Goal: Communication & Community: Answer question/provide support

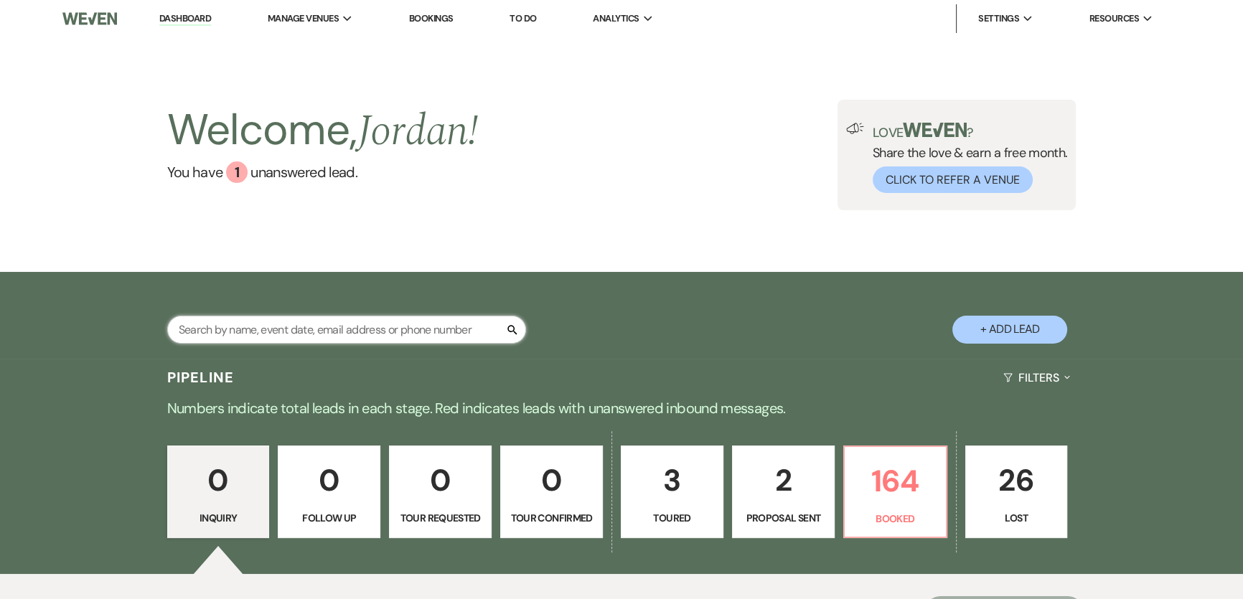
click at [251, 334] on input "text" at bounding box center [346, 330] width 359 height 28
type input "alzona"
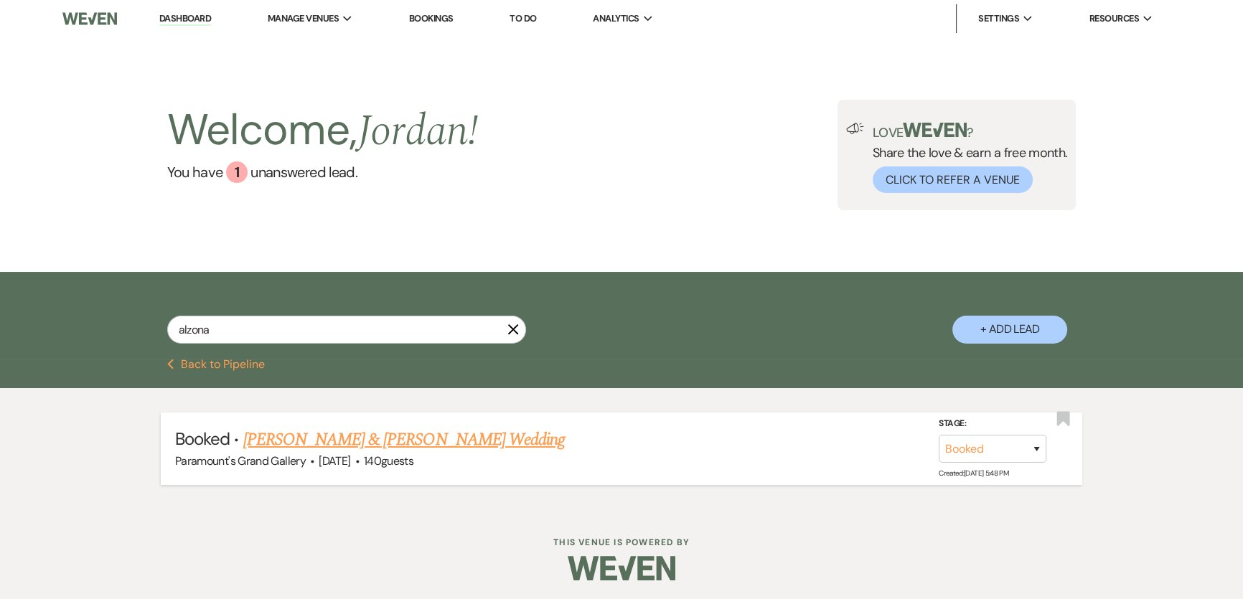
click at [451, 438] on link "[PERSON_NAME] & [PERSON_NAME] Wedding" at bounding box center [403, 440] width 321 height 26
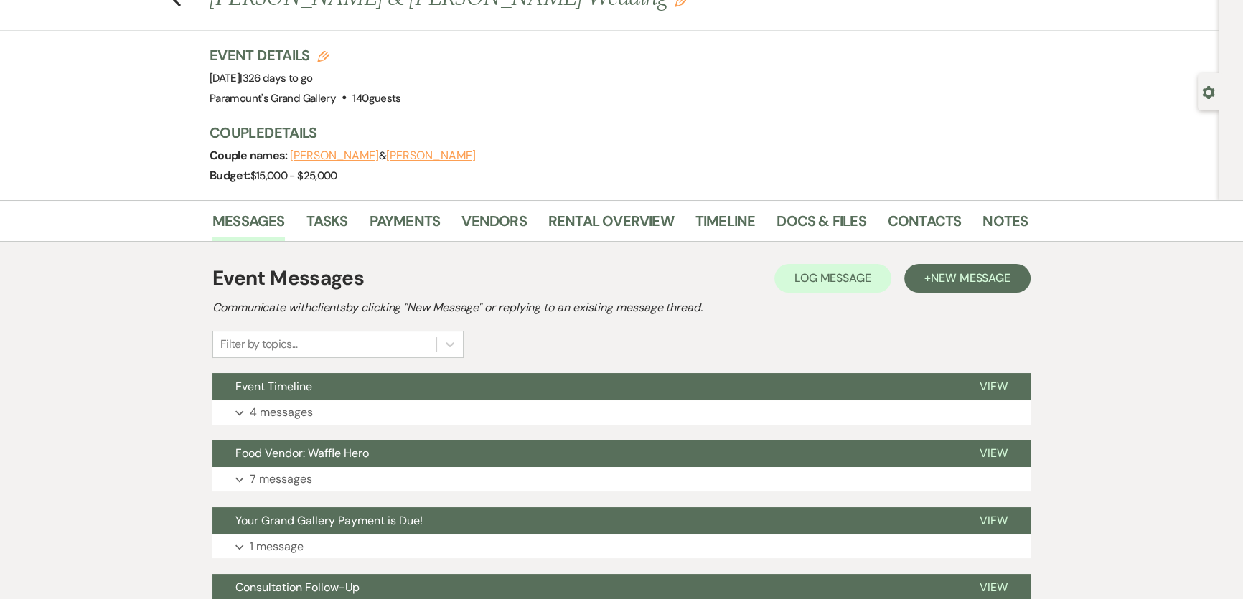
scroll to position [130, 0]
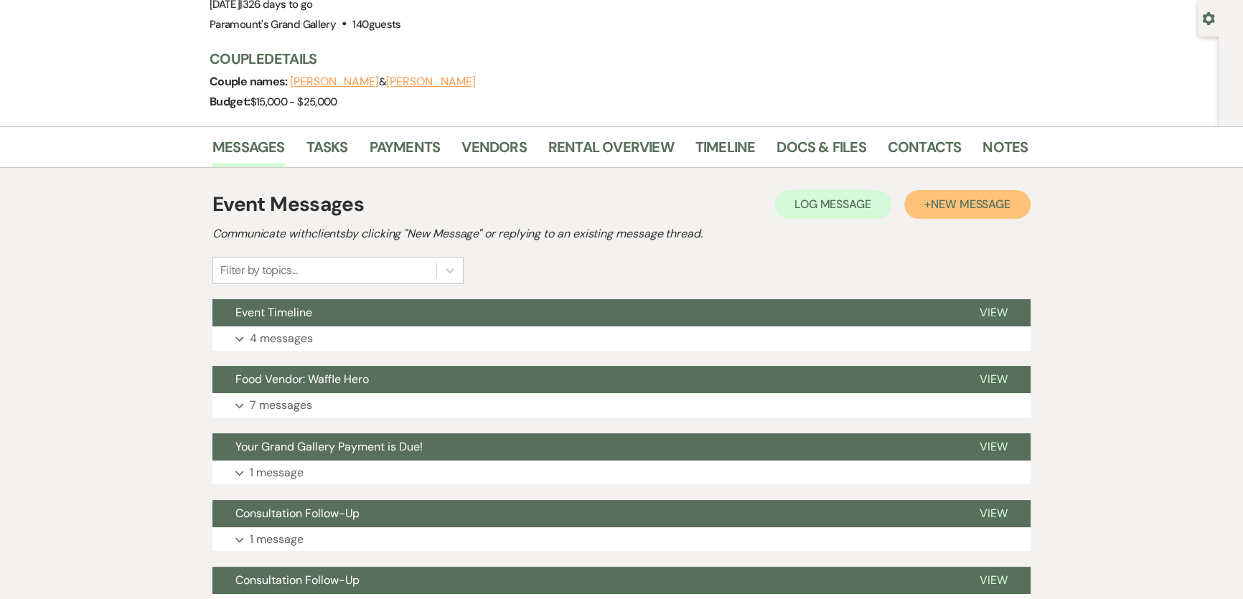
click at [942, 201] on span "New Message" at bounding box center [971, 204] width 80 height 15
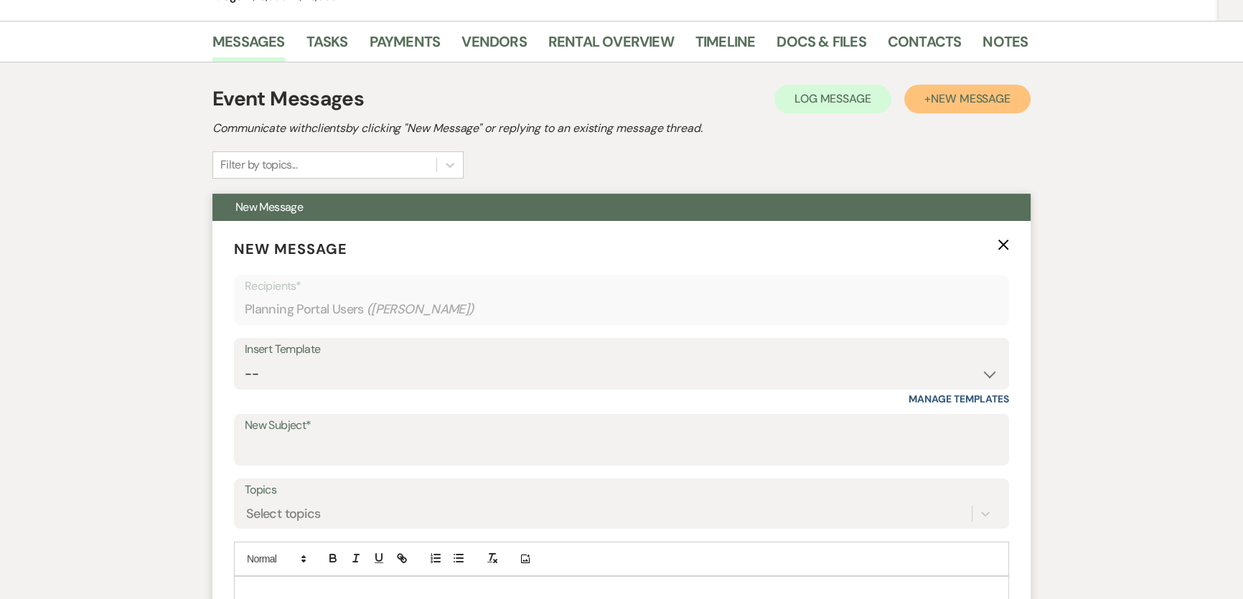
scroll to position [260, 0]
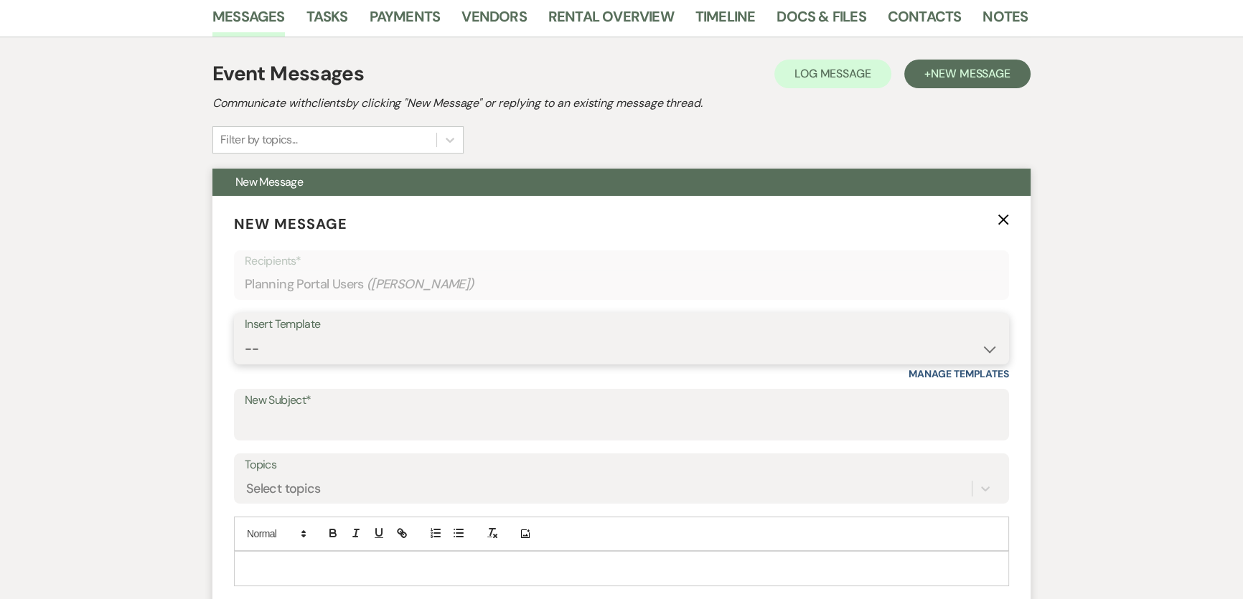
click at [309, 351] on select "-- Weven Planning Portal Introduction (Booked Events) 6 Month Consultation 9 Mo…" at bounding box center [621, 349] width 753 height 28
select select "1909"
click at [245, 335] on select "-- Weven Planning Portal Introduction (Booked Events) 6 Month Consultation 9 Mo…" at bounding box center [621, 349] width 753 height 28
type input "Grand Gallery Payment Received"
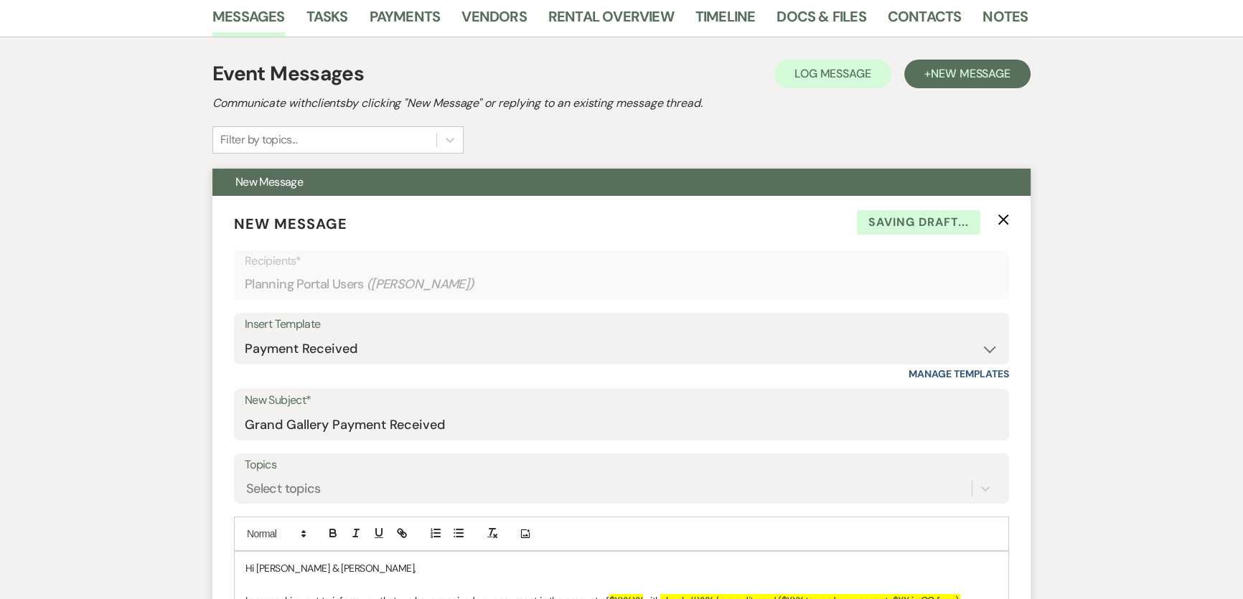
click at [272, 504] on form "New Message X Saving draft... Recipients* Planning Portal Users ( [PERSON_NAME]…" at bounding box center [621, 505] width 818 height 618
click at [279, 486] on div "Select topics" at bounding box center [621, 488] width 753 height 27
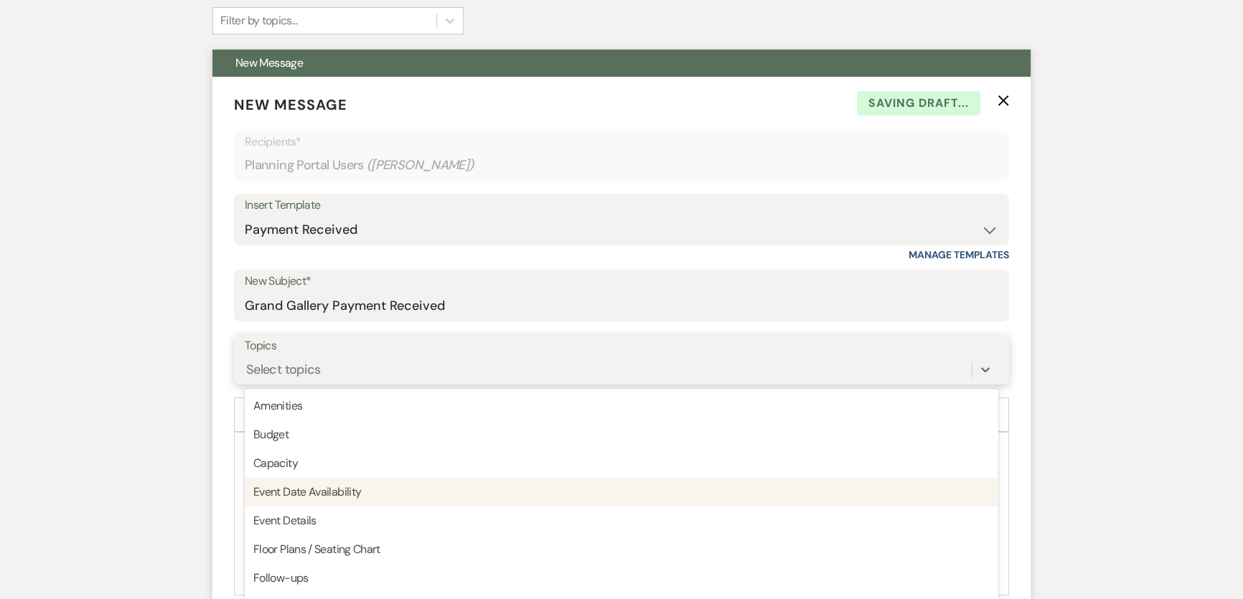
scroll to position [390, 0]
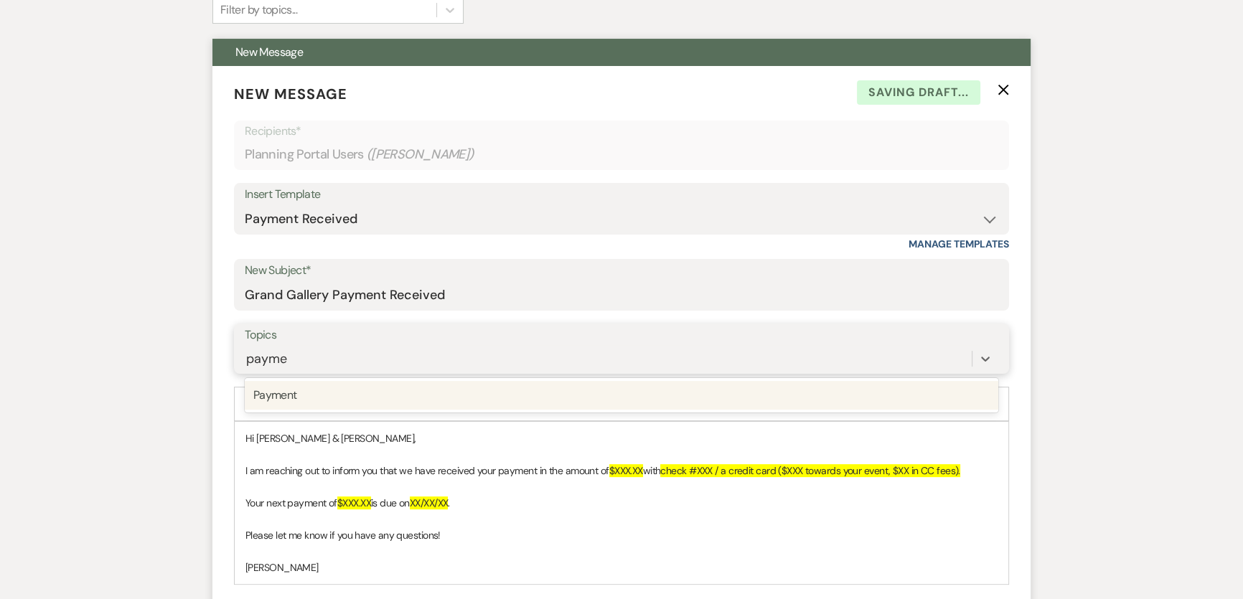
type input "paymen"
click at [363, 397] on div "Payment" at bounding box center [621, 395] width 753 height 29
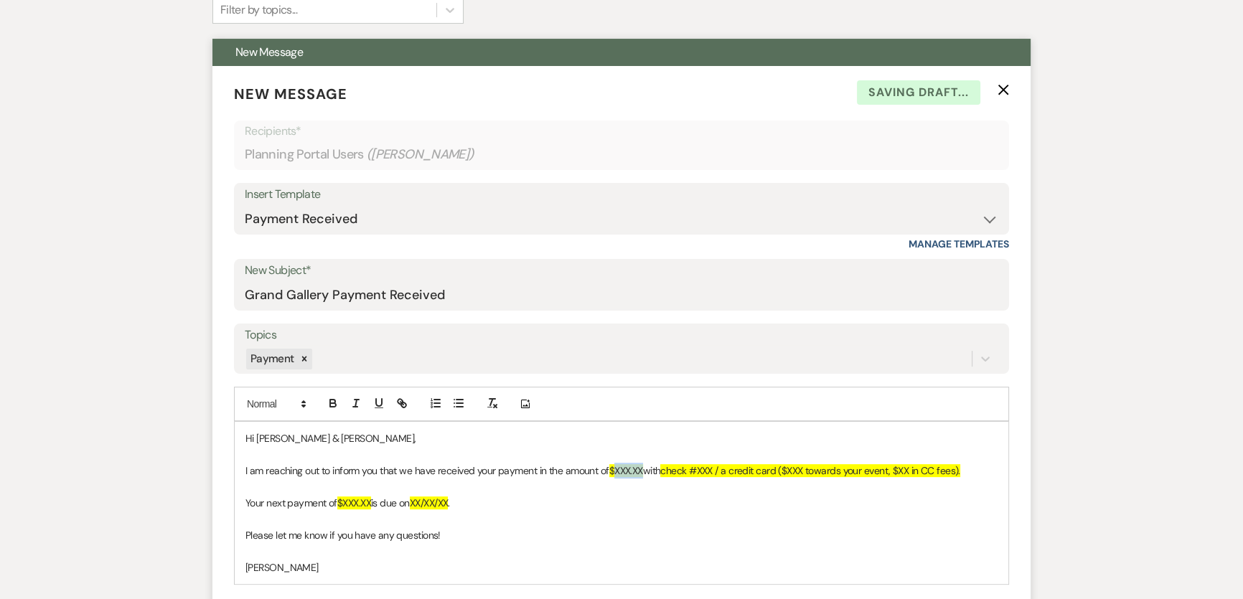
drag, startPoint x: 619, startPoint y: 469, endPoint x: 644, endPoint y: 470, distance: 25.9
click at [643, 470] on span "$XXX.XX" at bounding box center [626, 470] width 34 height 13
drag, startPoint x: 616, startPoint y: 468, endPoint x: 652, endPoint y: 470, distance: 35.9
click at [652, 470] on span "$2,478.00" at bounding box center [631, 470] width 44 height 13
drag, startPoint x: 766, startPoint y: 470, endPoint x: 781, endPoint y: 471, distance: 15.1
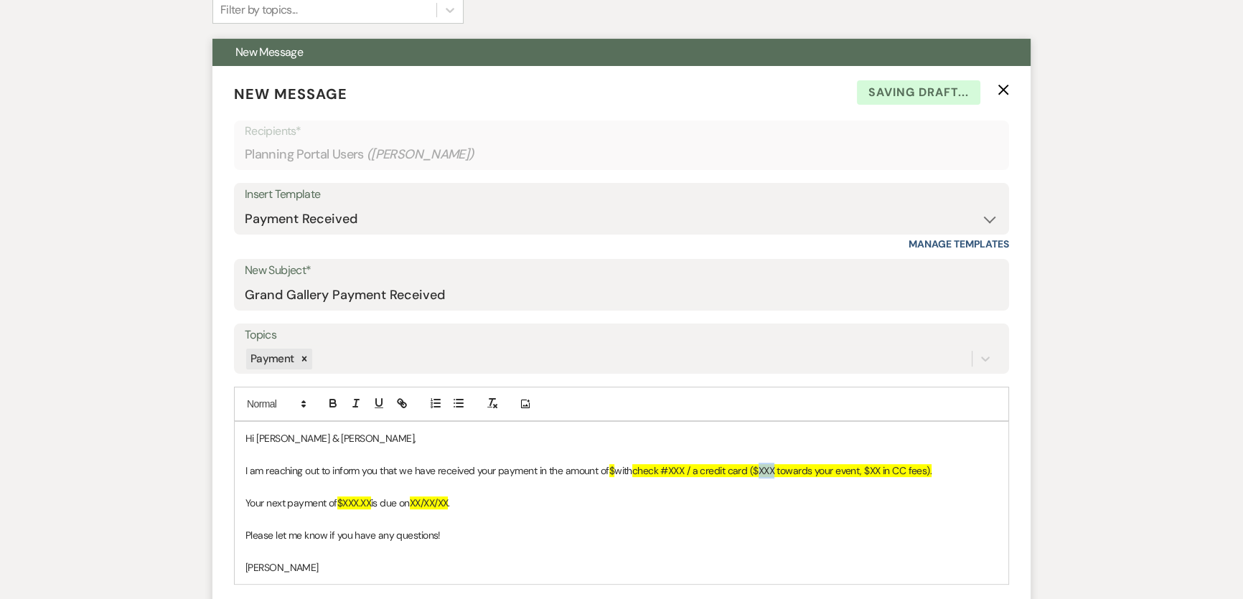
click at [781, 471] on span "check #XXX / a credit card ($XXX towards your event, $XX in CC fees)." at bounding box center [781, 470] width 299 height 13
drag, startPoint x: 616, startPoint y: 467, endPoint x: 641, endPoint y: 463, distance: 26.2
click at [614, 466] on span "$" at bounding box center [611, 470] width 5 height 13
click at [933, 471] on span "check #XXX / a credit card ($2,478.00 towards your event, $XX in CC fees)." at bounding box center [829, 470] width 322 height 13
click at [940, 469] on span "check #XXX / a credit card ($2,478.00 towards your event, $XX in CC fees)." at bounding box center [829, 470] width 322 height 13
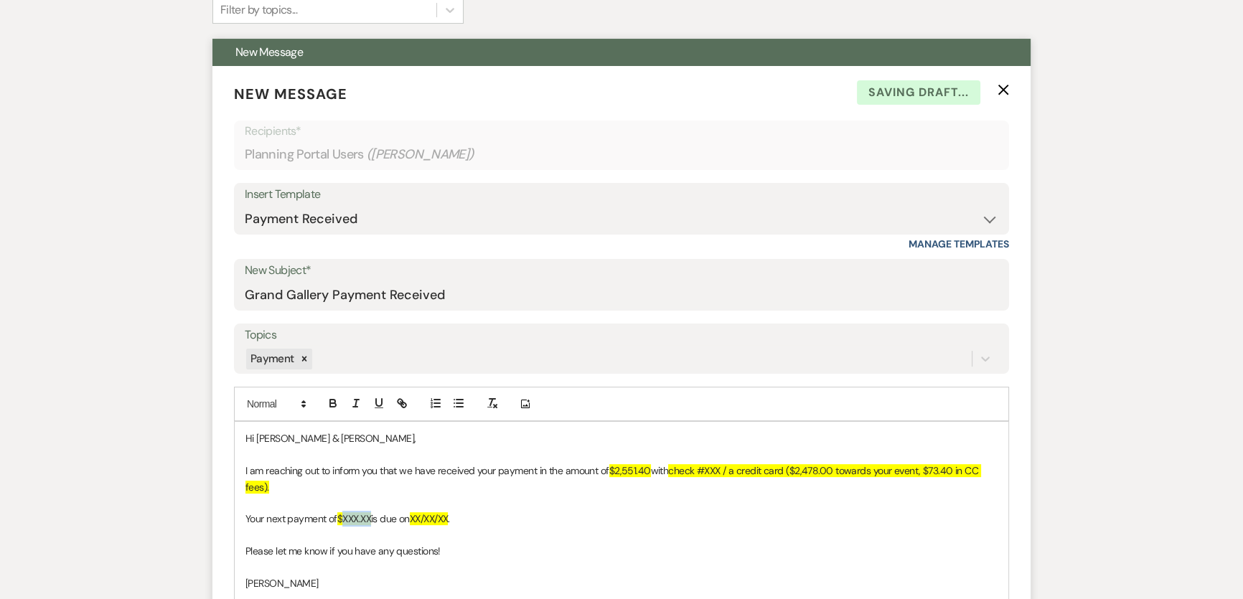
drag, startPoint x: 342, startPoint y: 519, endPoint x: 372, endPoint y: 522, distance: 30.3
click at [371, 522] on span "$XXX.XX" at bounding box center [354, 518] width 34 height 13
drag, startPoint x: 426, startPoint y: 516, endPoint x: 509, endPoint y: 459, distance: 101.3
click at [464, 516] on p "Your next payment of $2,477.00 is due on XX/XX/XX ." at bounding box center [621, 519] width 752 height 16
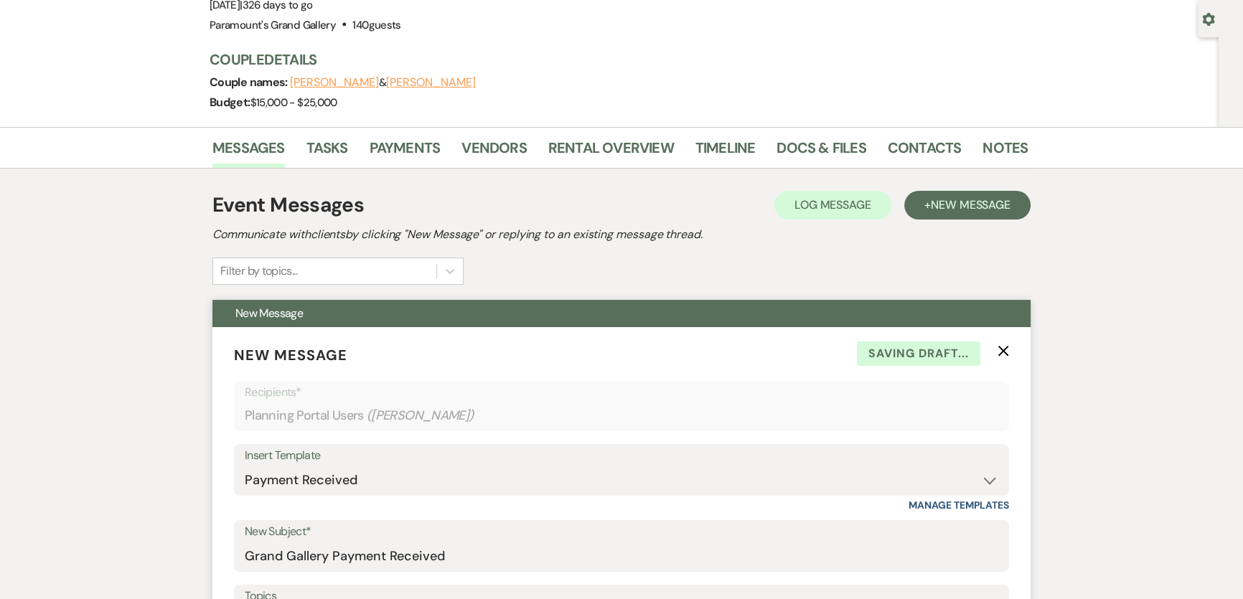
scroll to position [194, 0]
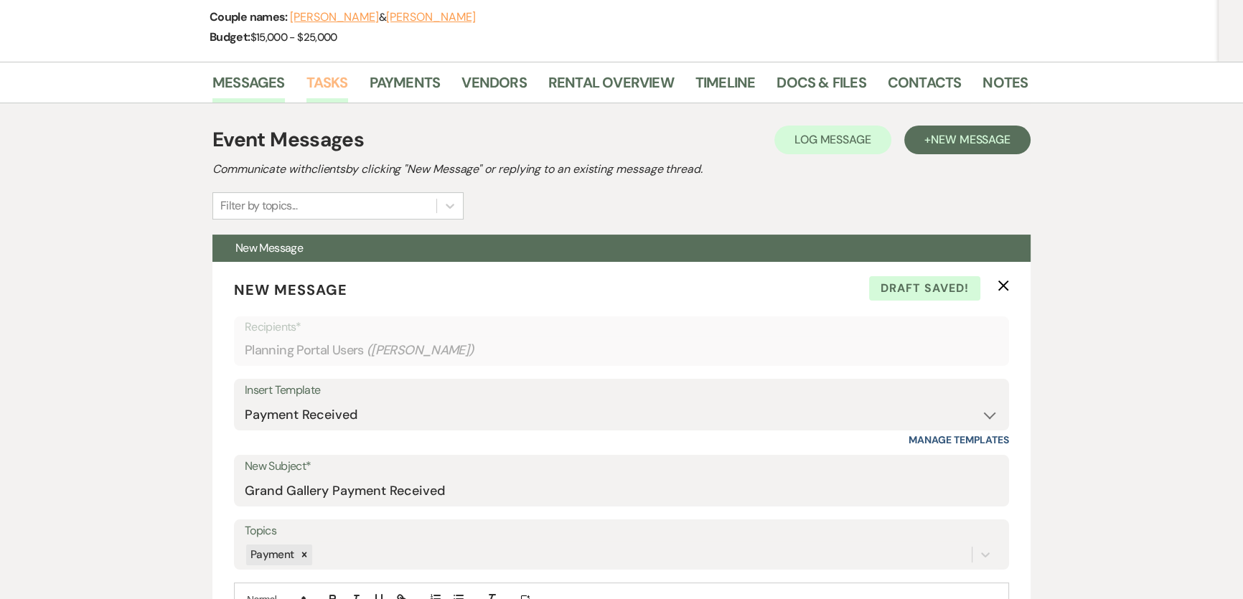
click at [329, 84] on link "Tasks" at bounding box center [327, 87] width 42 height 32
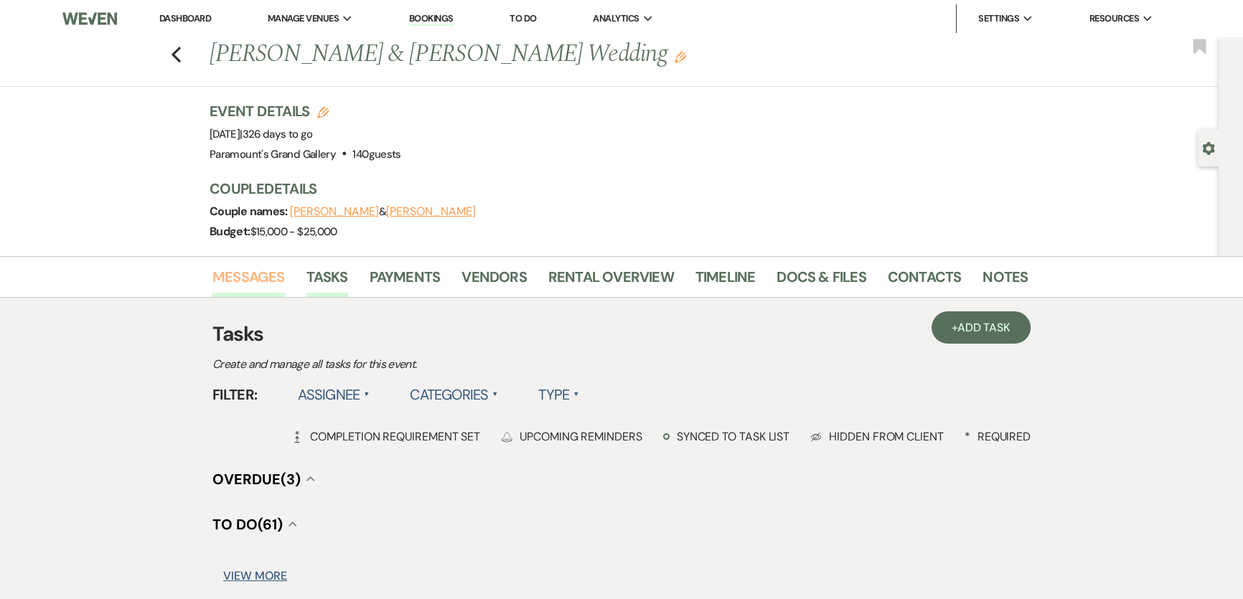
click at [253, 280] on link "Messages" at bounding box center [248, 281] width 72 height 32
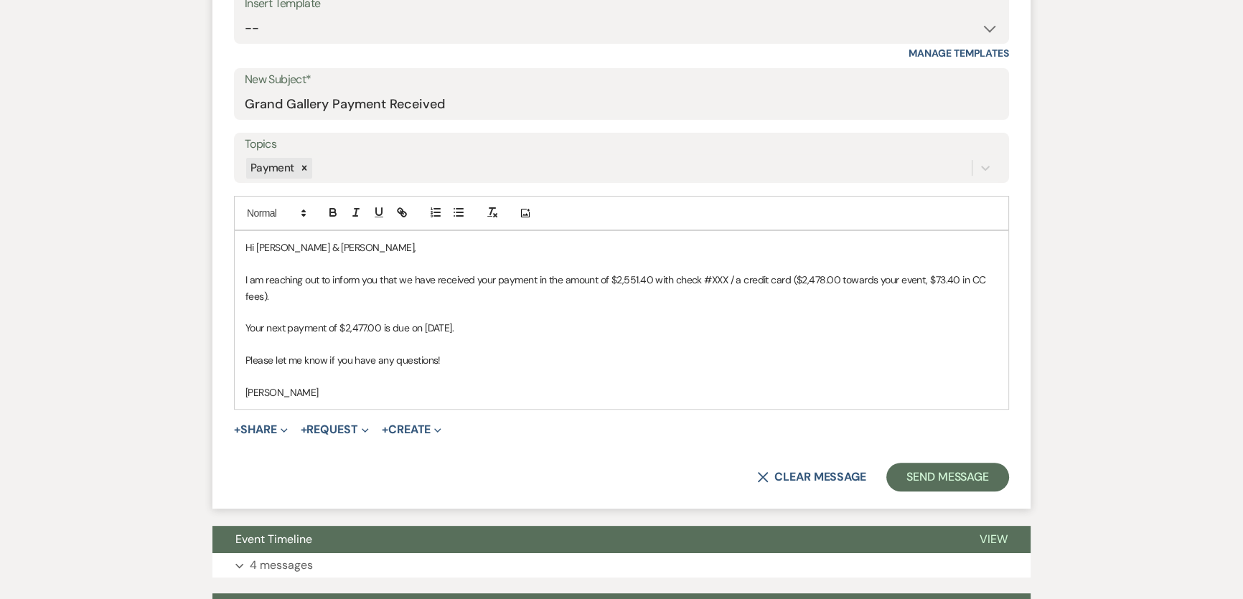
scroll to position [587, 0]
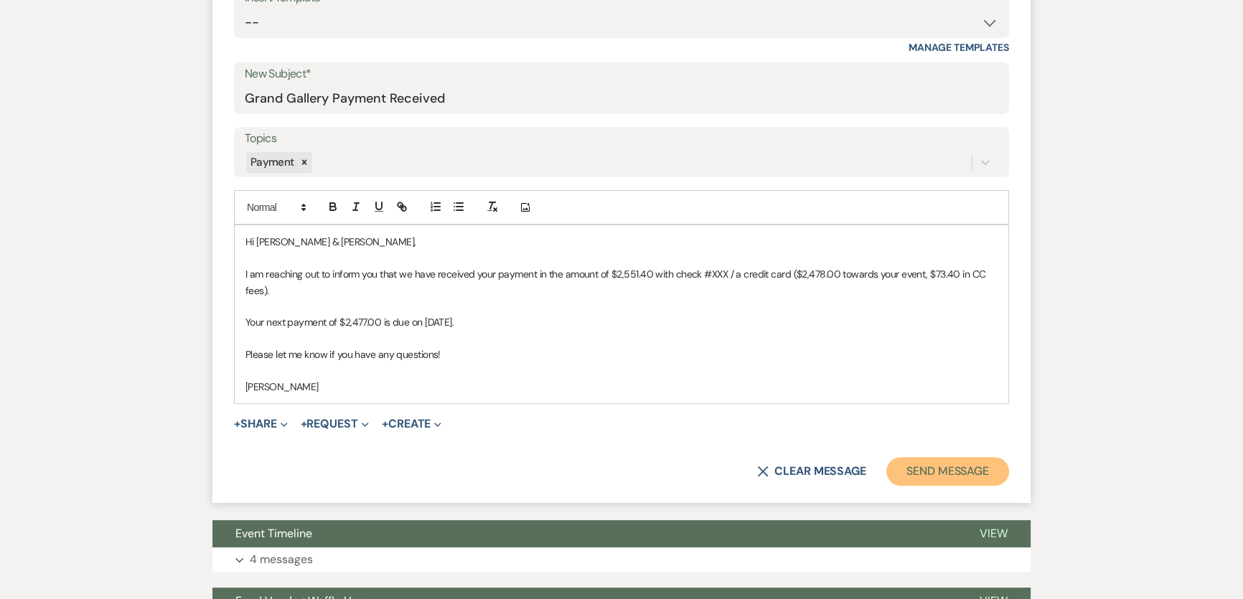
drag, startPoint x: 973, startPoint y: 476, endPoint x: 964, endPoint y: 483, distance: 11.8
click at [974, 476] on button "Send Message" at bounding box center [947, 471] width 123 height 29
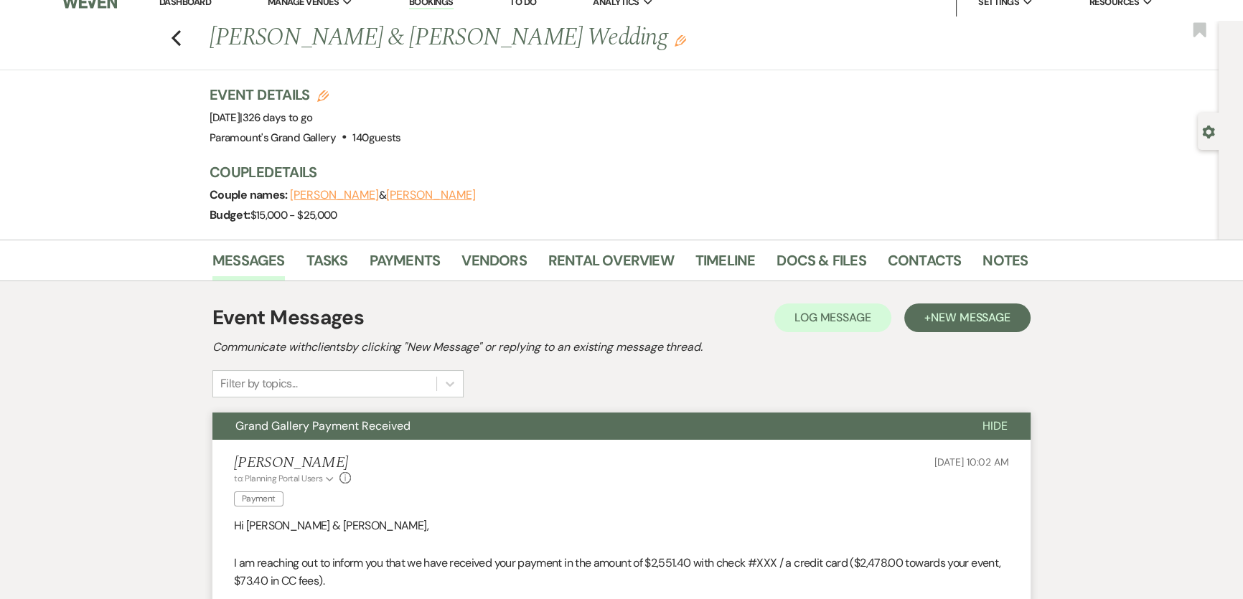
scroll to position [0, 0]
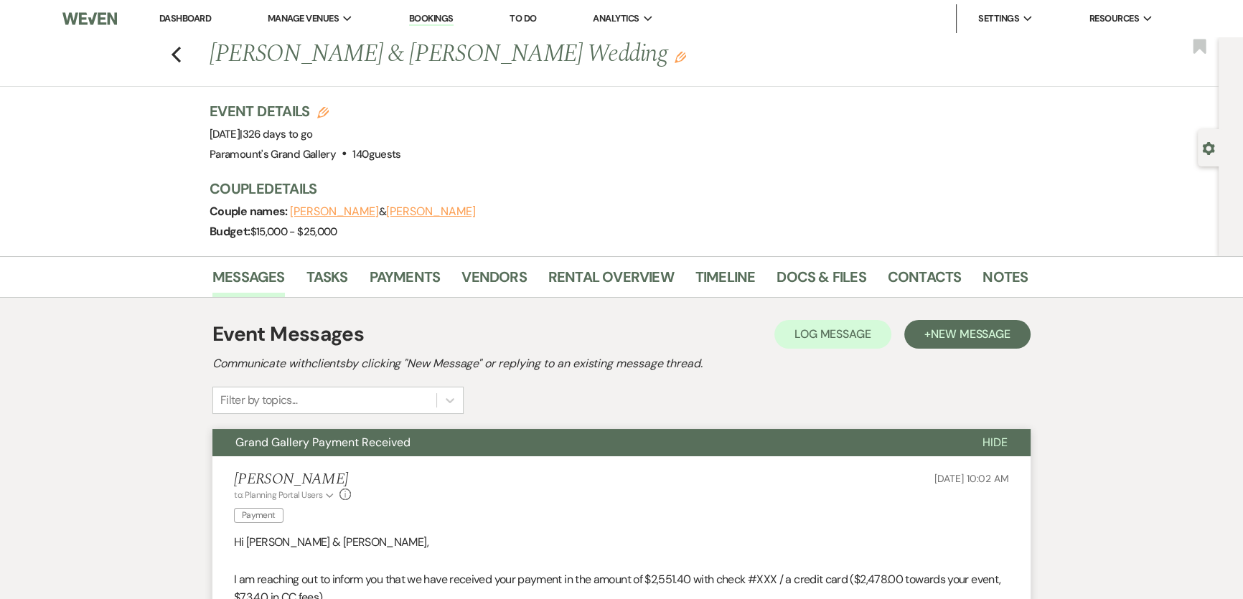
click at [202, 17] on link "Dashboard" at bounding box center [185, 18] width 52 height 12
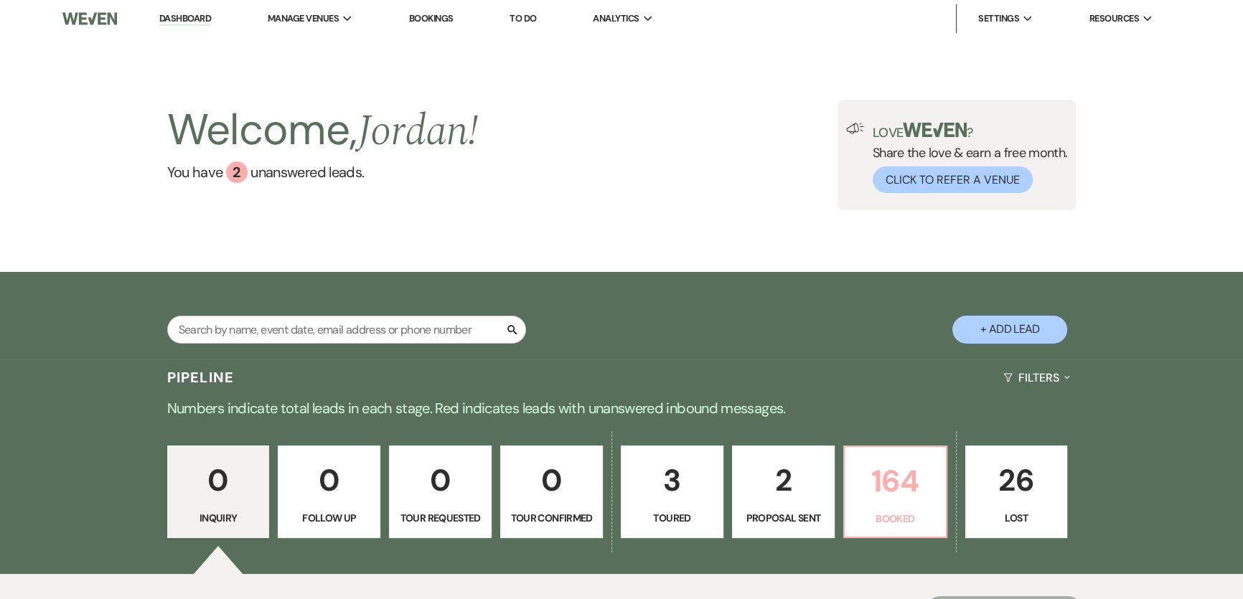
click at [890, 487] on p "164" at bounding box center [895, 481] width 84 height 48
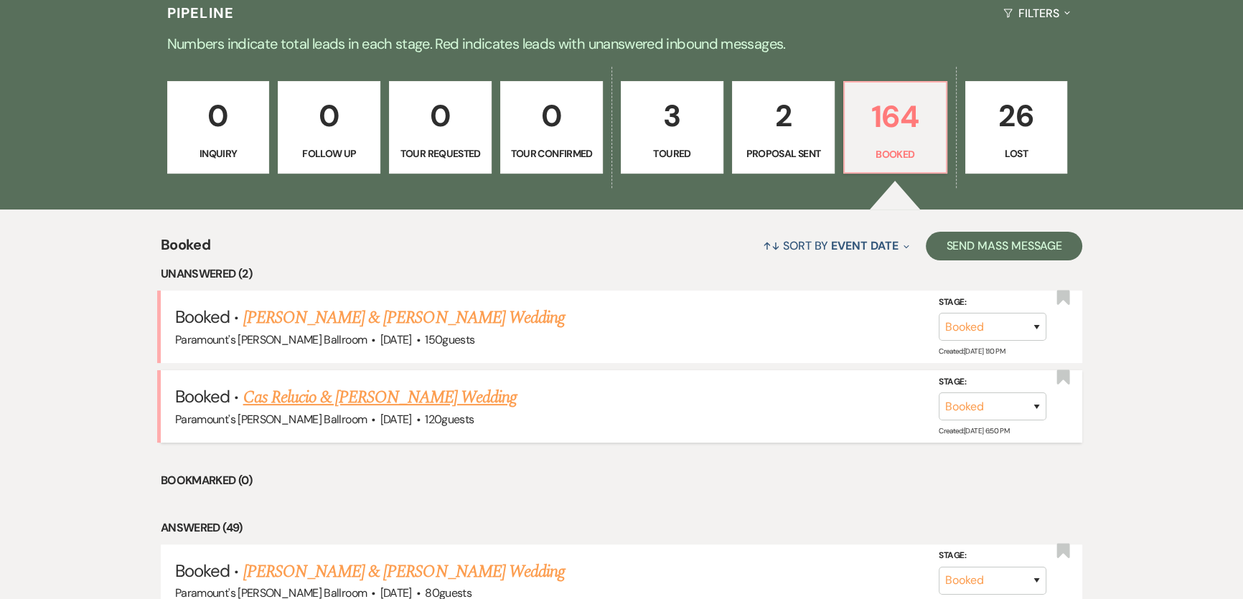
scroll to position [382, 0]
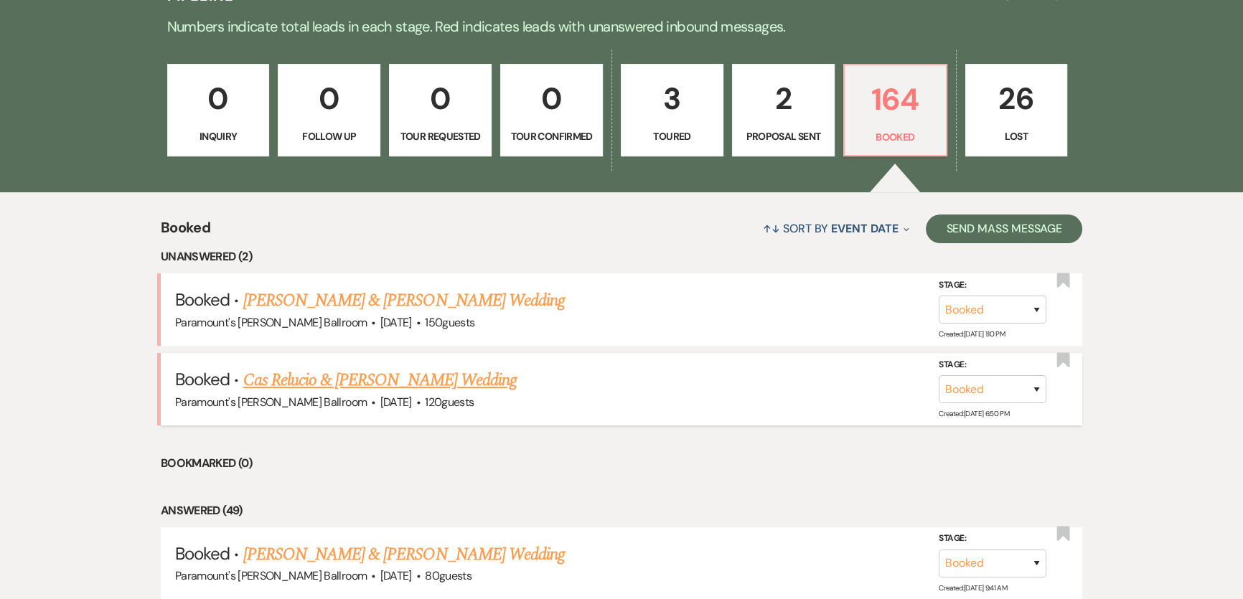
click at [265, 367] on link "Cas Relucio & [PERSON_NAME] Wedding" at bounding box center [379, 380] width 273 height 26
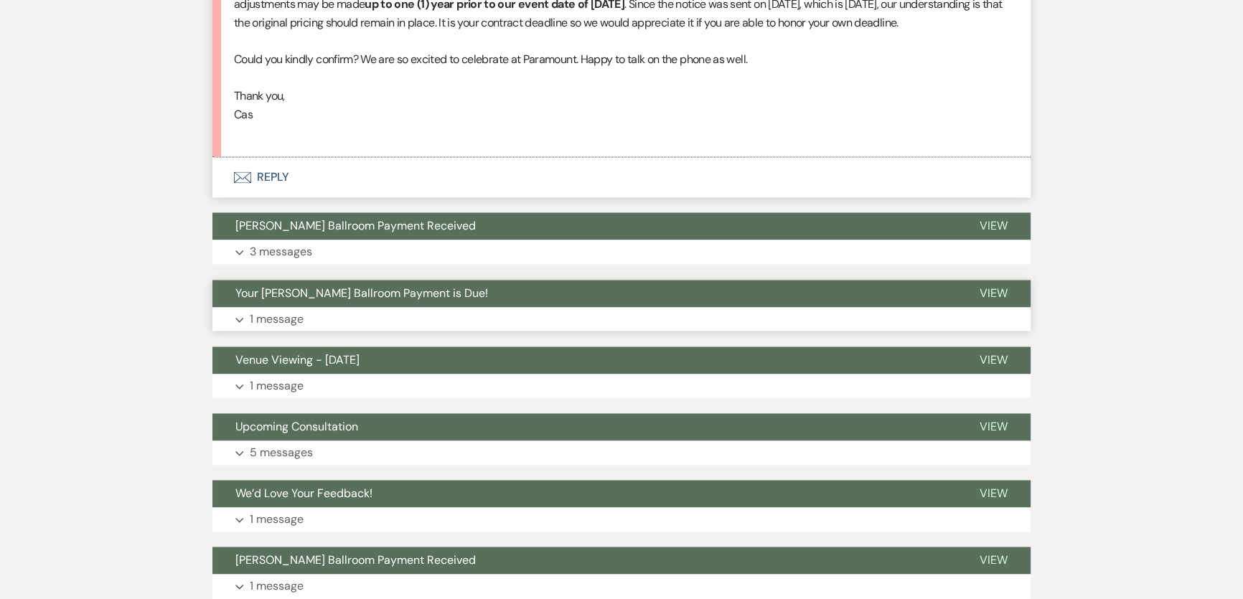
scroll to position [2469, 0]
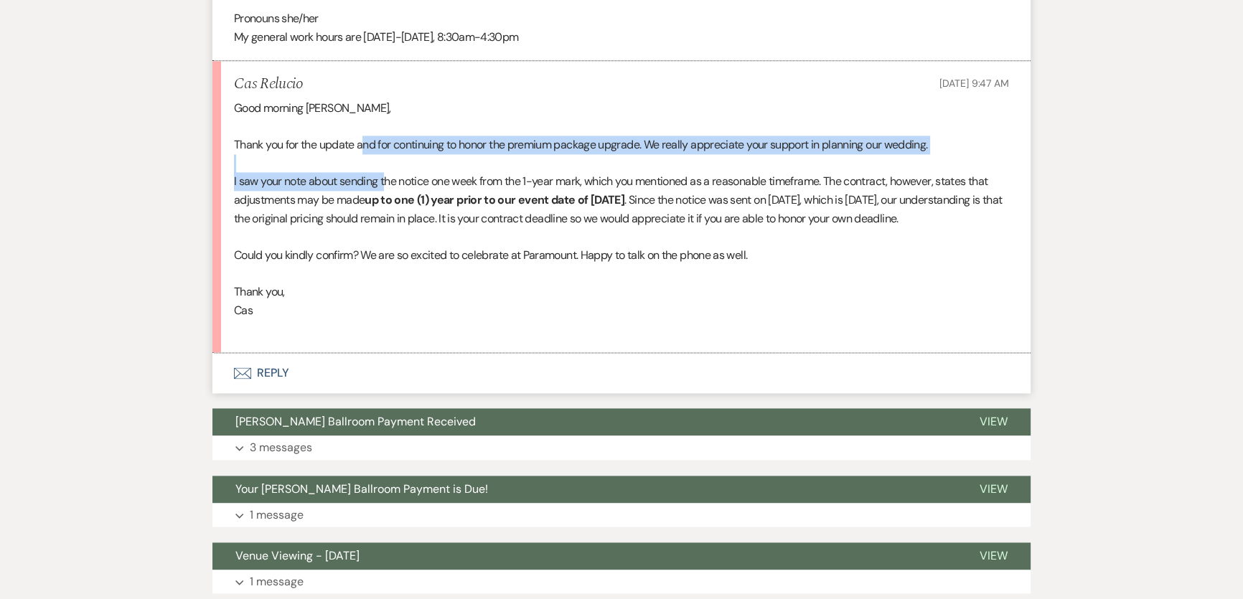
drag, startPoint x: 363, startPoint y: 103, endPoint x: 387, endPoint y: 136, distance: 41.0
click at [387, 136] on div "Good morning [PERSON_NAME], Thank you for the update and for continuing to hono…" at bounding box center [621, 218] width 775 height 239
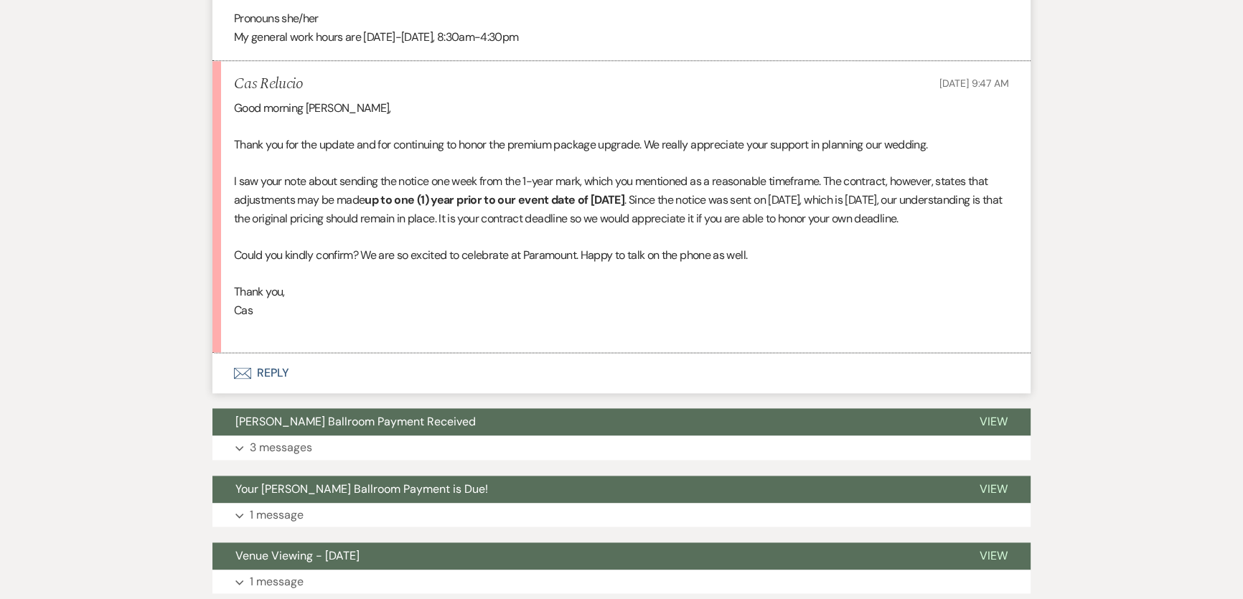
click at [408, 192] on p "I saw your note about sending the notice one week from the 1-year mark, which y…" at bounding box center [621, 199] width 775 height 55
drag, startPoint x: 263, startPoint y: 143, endPoint x: 314, endPoint y: 204, distance: 79.0
click at [314, 204] on p "I saw your note about sending the notice one week from the 1-year mark, which y…" at bounding box center [621, 199] width 775 height 55
click at [360, 264] on p at bounding box center [621, 273] width 775 height 19
drag, startPoint x: 314, startPoint y: 230, endPoint x: 595, endPoint y: 237, distance: 280.6
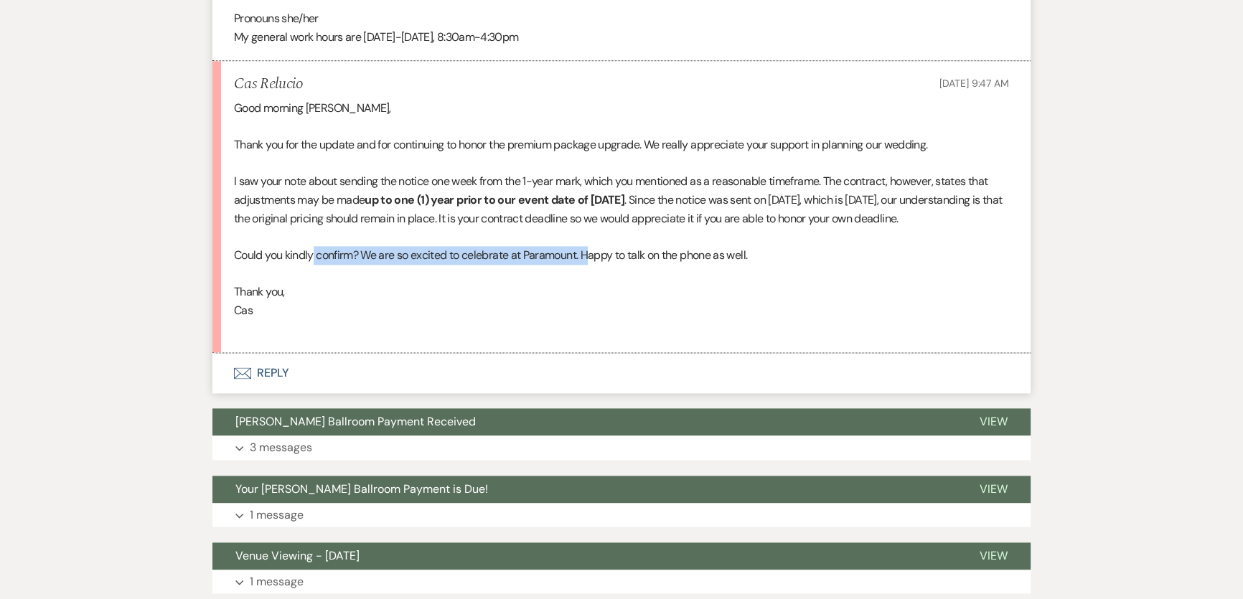
click at [595, 246] on p "Could you kindly confirm? We are so excited to celebrate at Paramount. Happy to…" at bounding box center [621, 255] width 775 height 19
click at [794, 367] on button "Envelope Reply" at bounding box center [621, 373] width 818 height 40
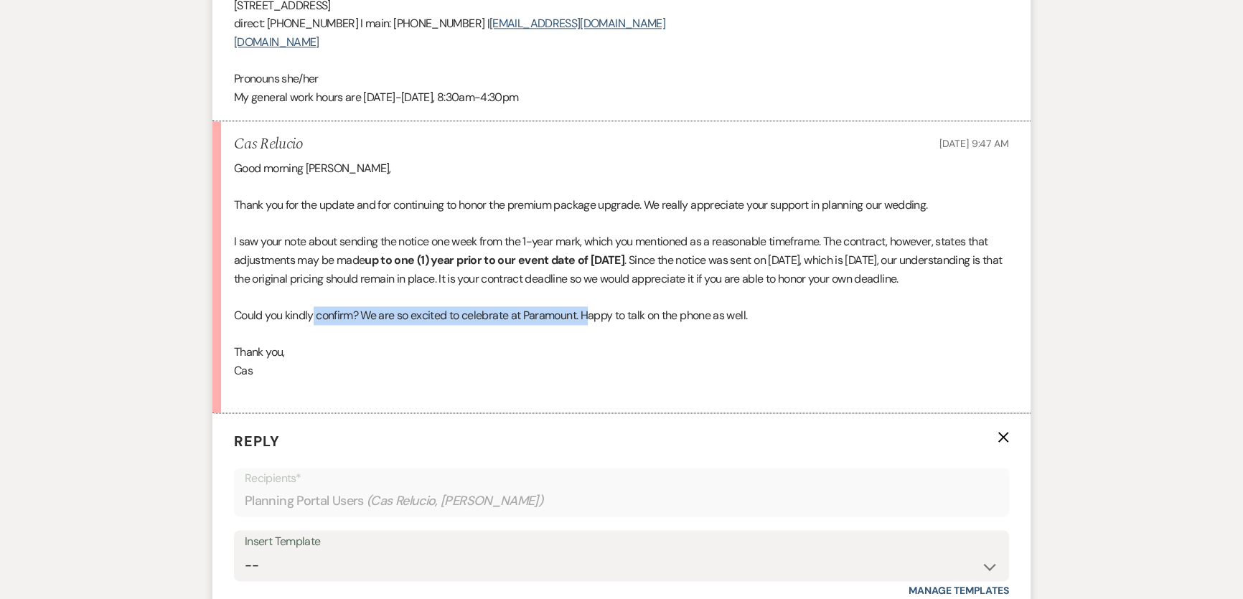
scroll to position [2584, 0]
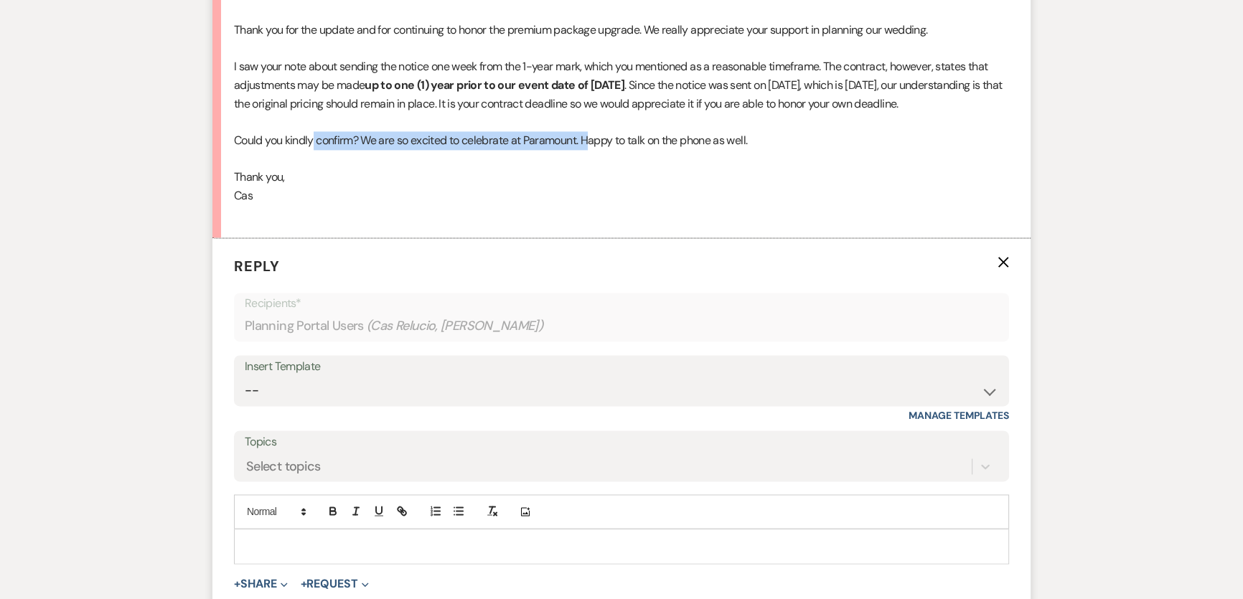
click at [1000, 256] on icon "X" at bounding box center [1002, 261] width 11 height 11
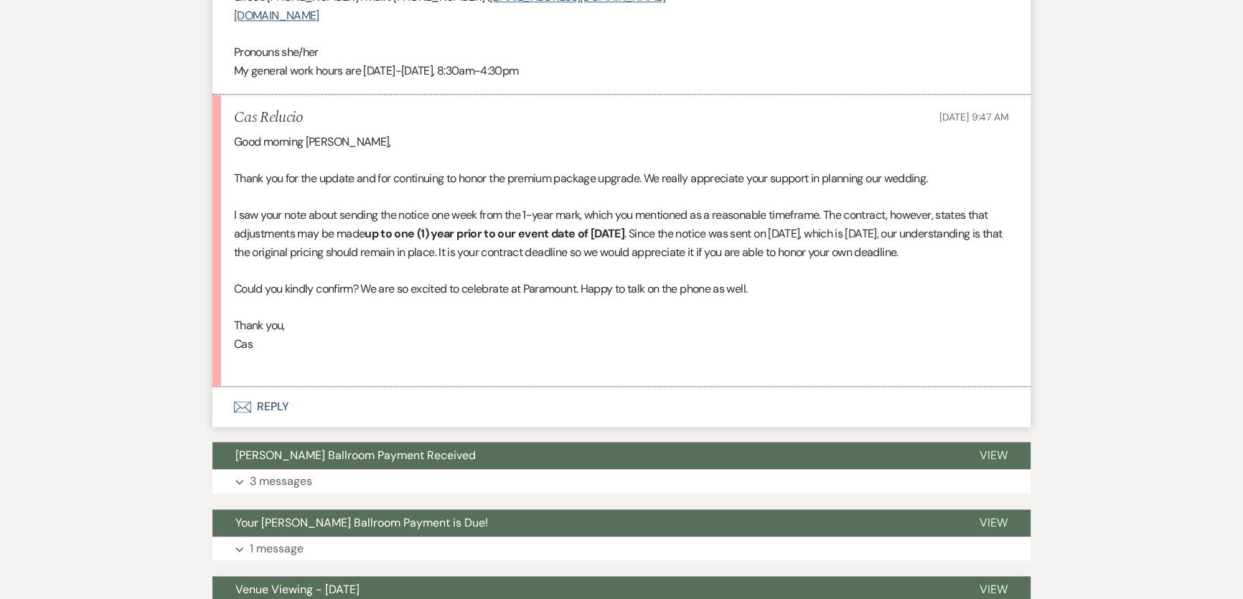
scroll to position [2389, 0]
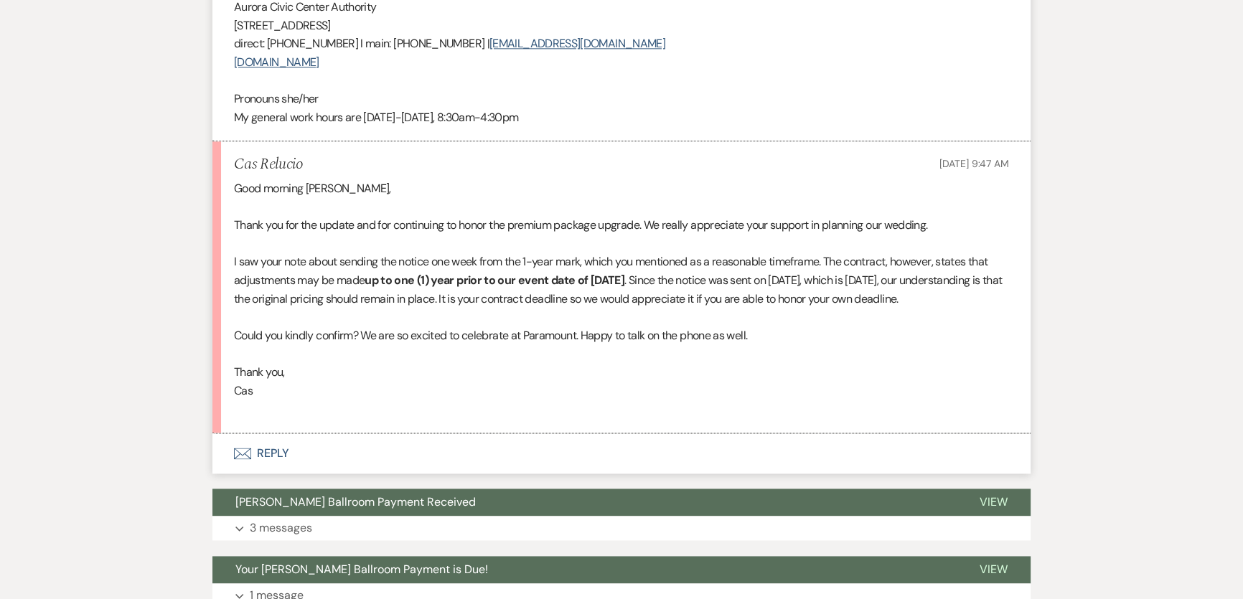
drag, startPoint x: 409, startPoint y: 214, endPoint x: 454, endPoint y: 278, distance: 78.2
click at [454, 278] on div "Good morning [PERSON_NAME], Thank you for the update and for continuing to hono…" at bounding box center [621, 298] width 775 height 239
click at [510, 326] on p "Could you kindly confirm? We are so excited to celebrate at Paramount. Happy to…" at bounding box center [621, 335] width 775 height 19
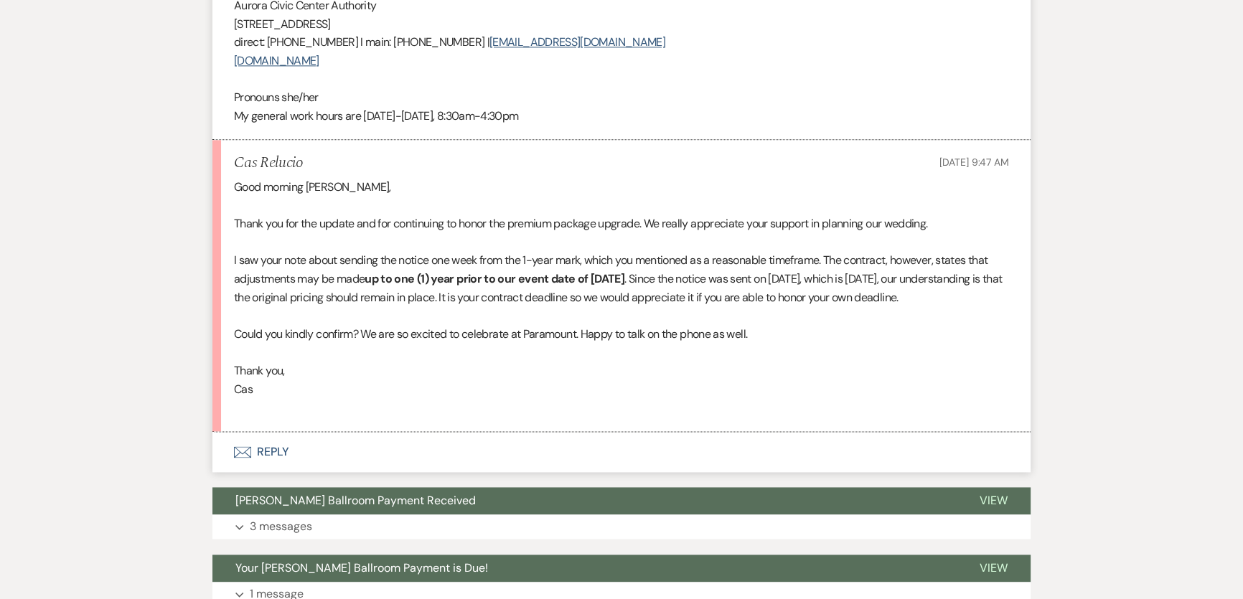
scroll to position [2454, 0]
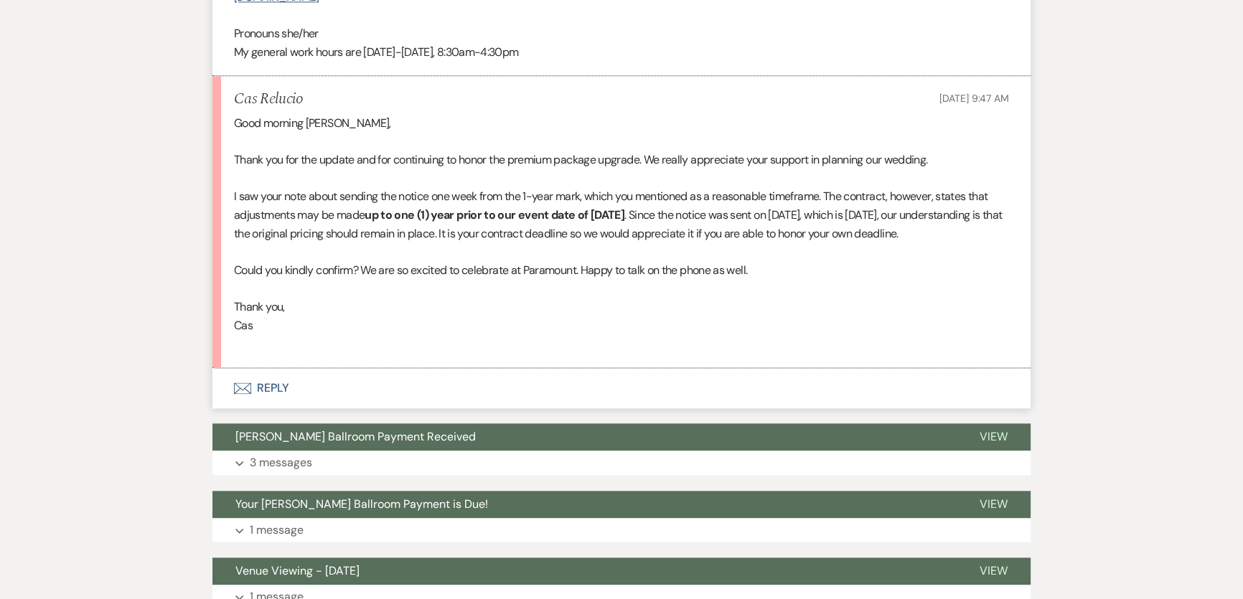
click at [294, 372] on button "Envelope Reply" at bounding box center [621, 388] width 818 height 40
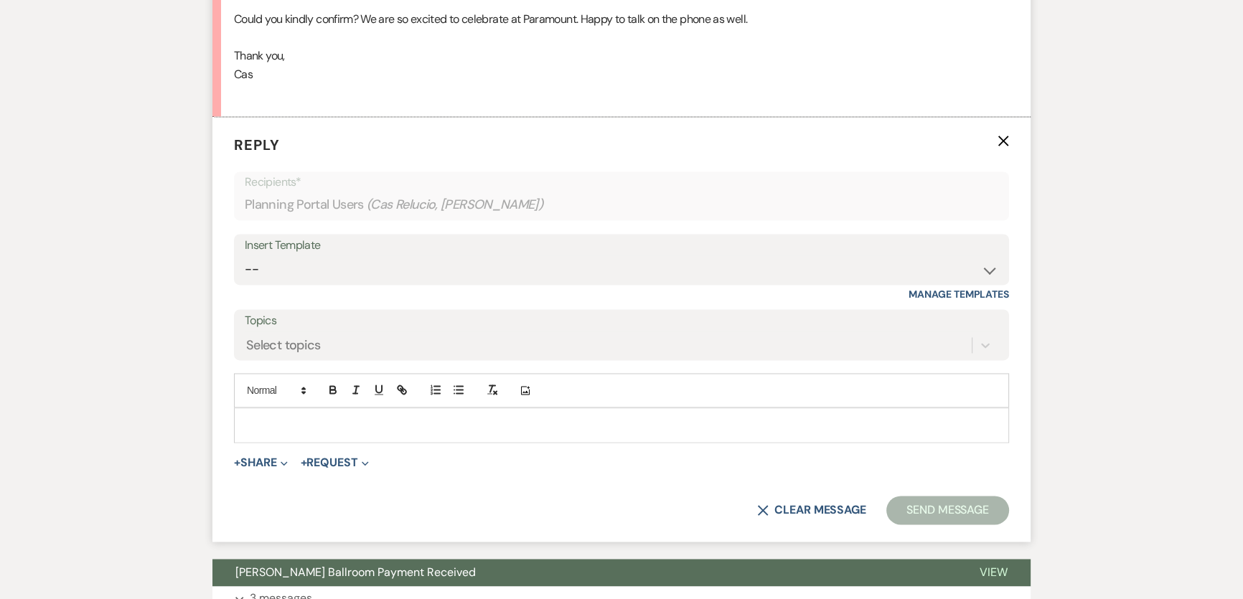
scroll to position [2714, 0]
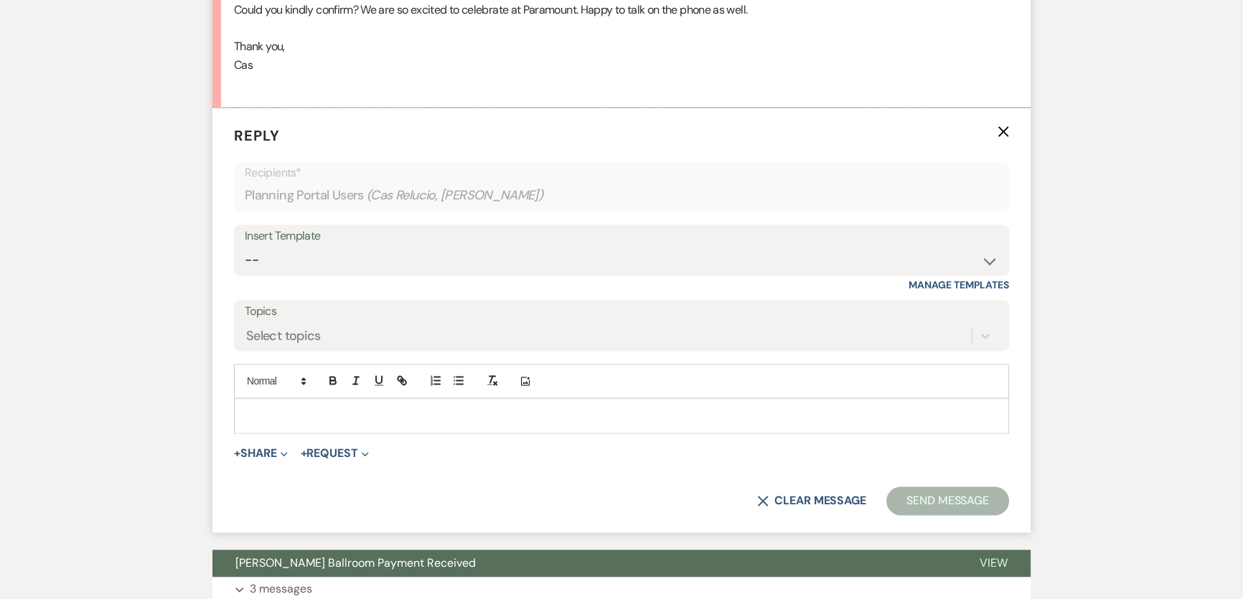
drag, startPoint x: 317, startPoint y: 258, endPoint x: 316, endPoint y: 248, distance: 10.8
click at [317, 258] on div "Insert Template -- Weven Planning Portal Introduction (Booked Events) 6 Month C…" at bounding box center [621, 258] width 775 height 67
click at [316, 246] on select "-- Weven Planning Portal Introduction (Booked Events) 6 Month Consultation 9 Mo…" at bounding box center [621, 260] width 753 height 28
select select "1491"
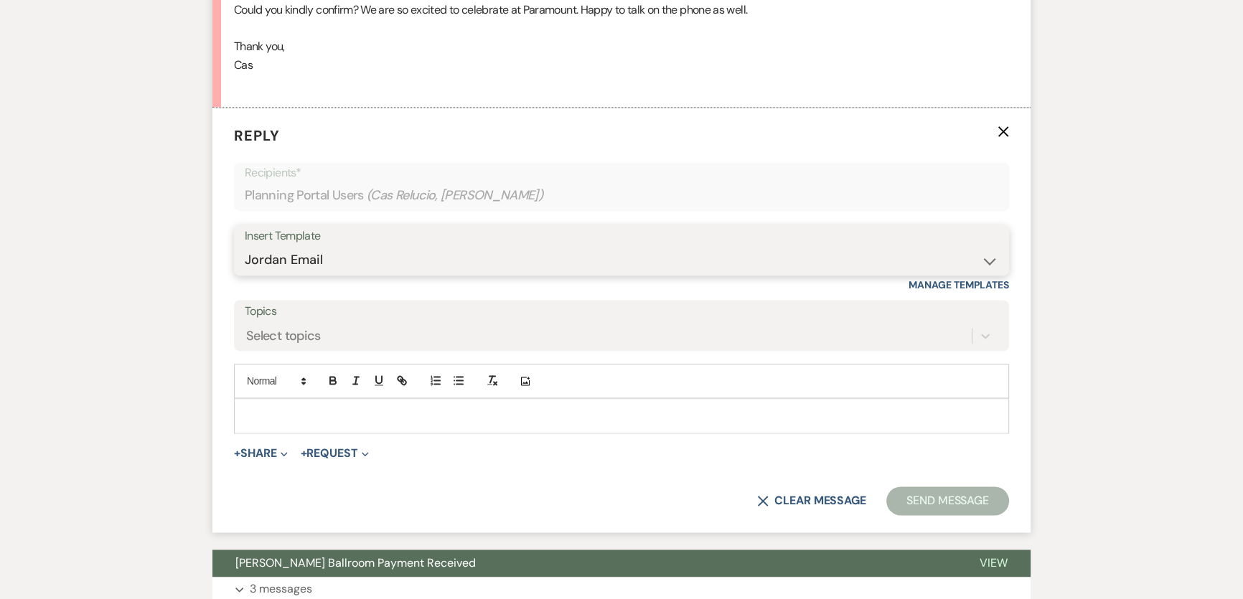
click at [245, 246] on select "-- Weven Planning Portal Introduction (Booked Events) 6 Month Consultation 9 Mo…" at bounding box center [621, 260] width 753 height 28
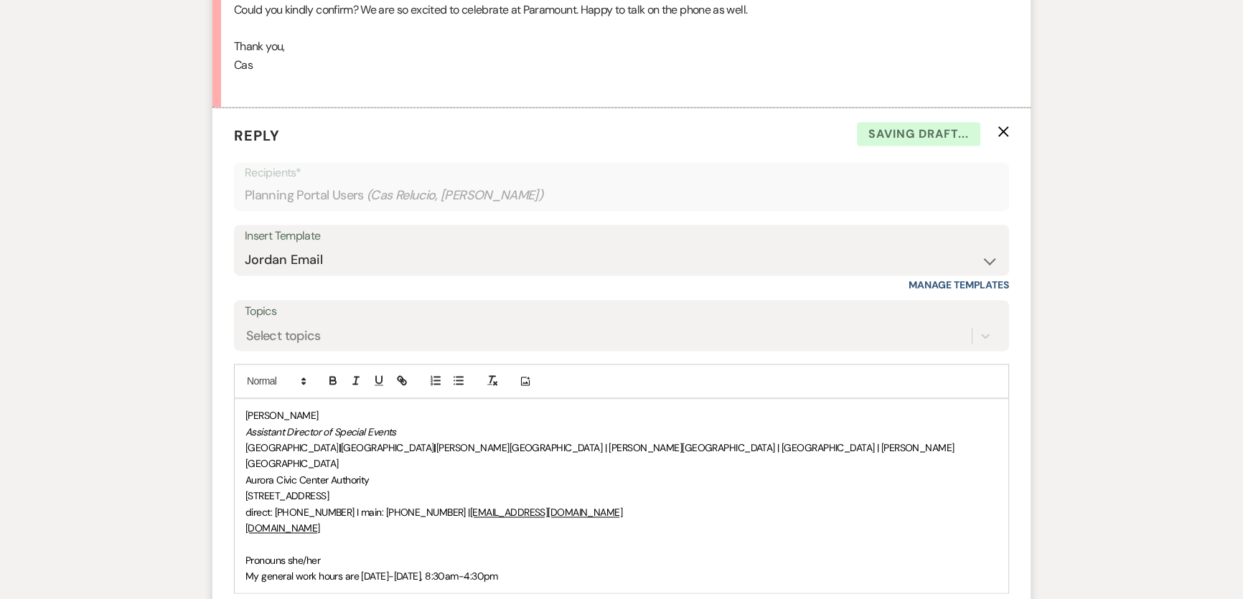
click at [240, 399] on div "[PERSON_NAME] Assistant Director of Special Events [GEOGRAPHIC_DATA] | [GEOGRAP…" at bounding box center [622, 496] width 774 height 194
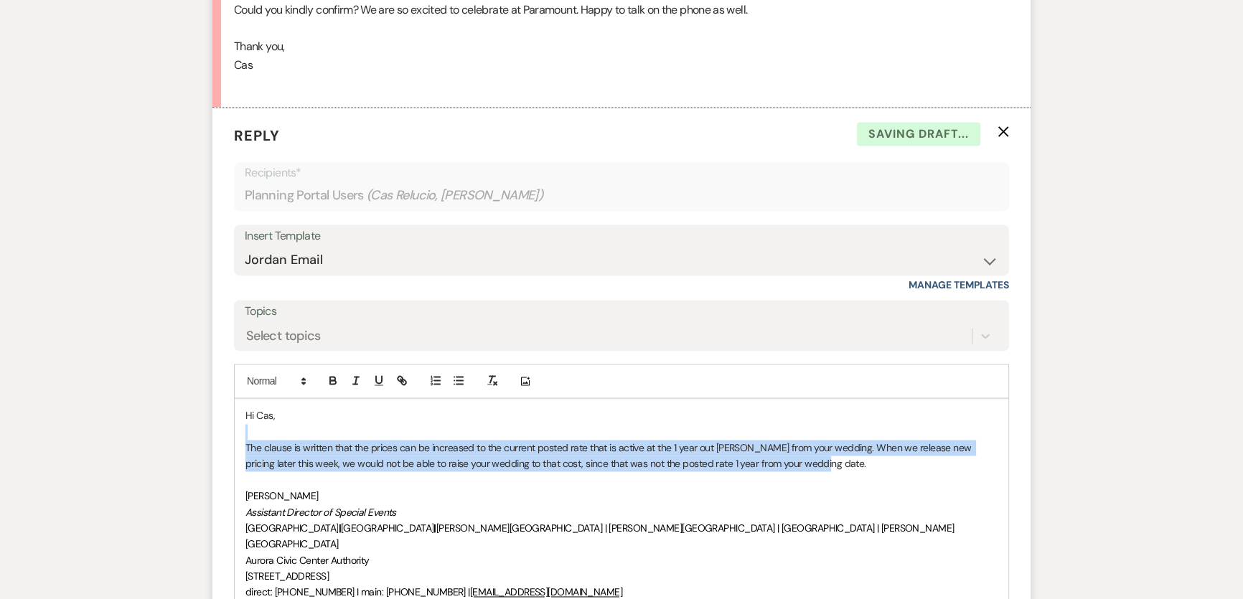
drag, startPoint x: 843, startPoint y: 416, endPoint x: 944, endPoint y: 445, distance: 105.2
click at [944, 445] on div "Hi Cas, The clause is written that the prices can be increased to the current p…" at bounding box center [622, 536] width 774 height 274
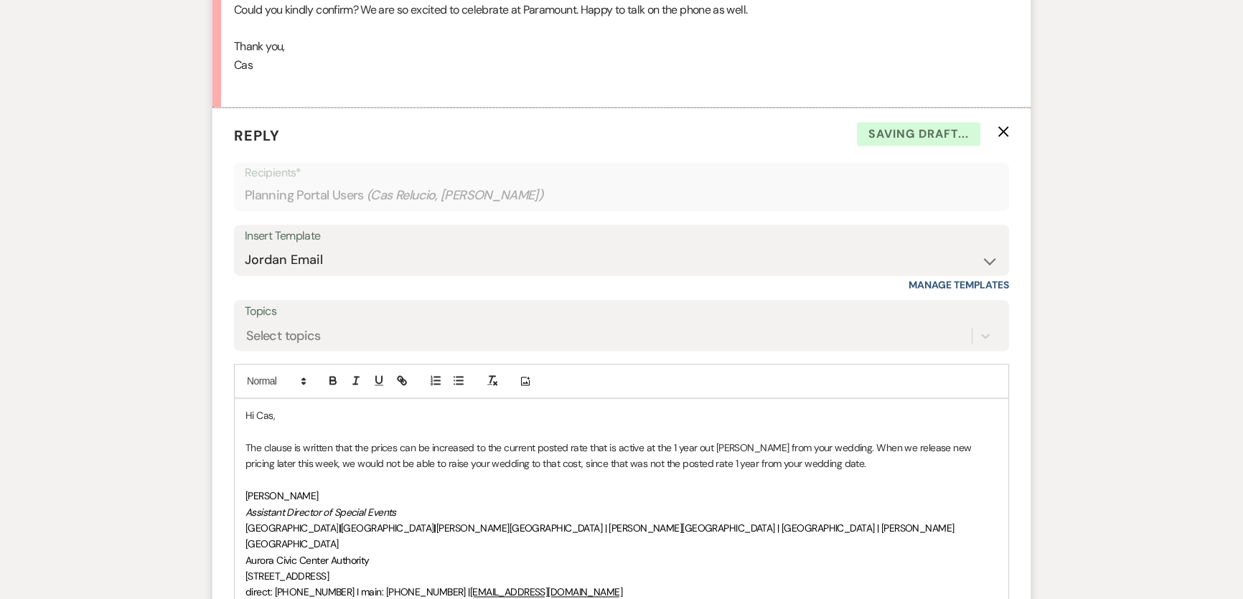
click at [941, 488] on p "[PERSON_NAME]" at bounding box center [621, 496] width 752 height 16
click at [301, 448] on p "The clause is written that the prices can be increased to the current posted ra…" at bounding box center [621, 456] width 752 height 32
drag, startPoint x: 286, startPoint y: 443, endPoint x: 300, endPoint y: 443, distance: 13.7
click at [300, 443] on p "The clause is written that the prices can be increased to the current posted ra…" at bounding box center [621, 456] width 752 height 32
click at [530, 441] on p "The clause is written that the prices can be increased to the current posted ra…" at bounding box center [621, 456] width 752 height 32
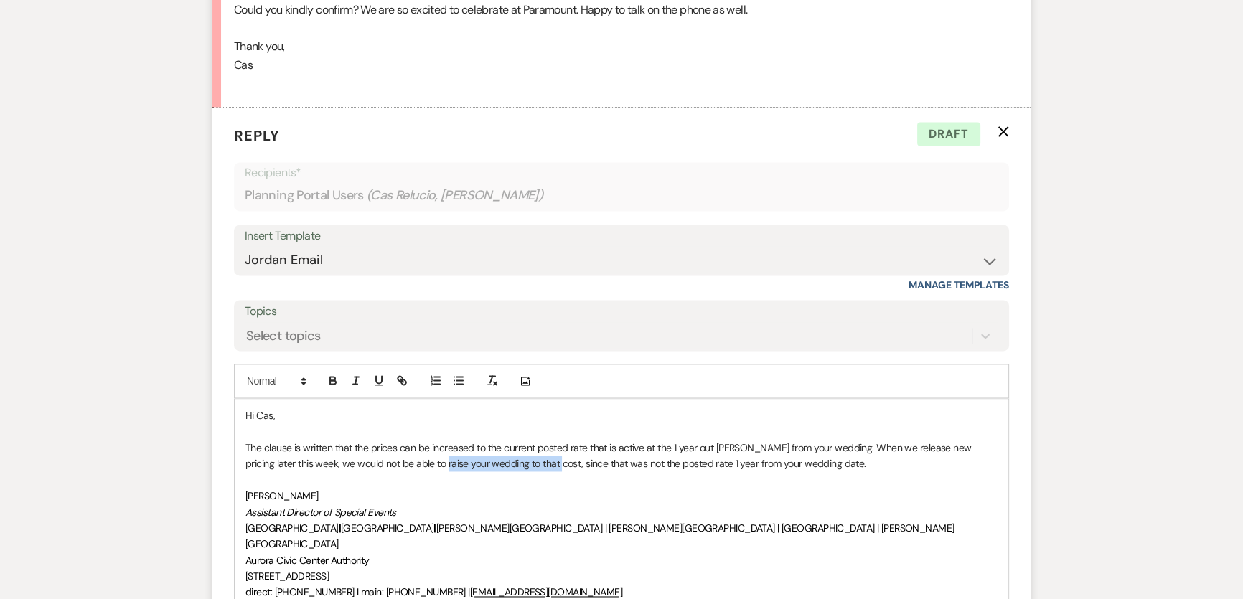
drag, startPoint x: 413, startPoint y: 445, endPoint x: 502, endPoint y: 438, distance: 89.9
click at [522, 440] on p "The clause is written that the prices can be increased to the current posted ra…" at bounding box center [621, 456] width 752 height 32
click at [454, 443] on p "The clause is written that the prices can be increased to the current posted ra…" at bounding box center [621, 456] width 752 height 32
click at [461, 446] on p "The clause is written that the prices can be increased to the current posted ra…" at bounding box center [621, 456] width 752 height 32
click at [460, 446] on p "The clause is written that the prices can be increased to the current posted ra…" at bounding box center [621, 456] width 752 height 32
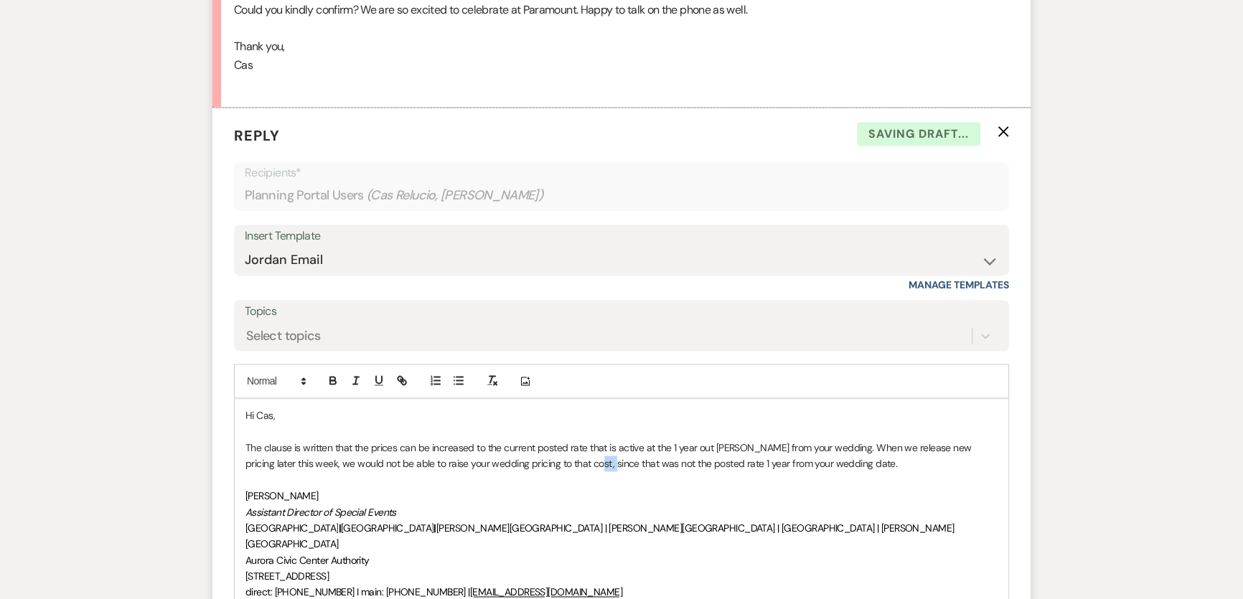
drag, startPoint x: 565, startPoint y: 441, endPoint x: 583, endPoint y: 440, distance: 18.0
click at [583, 440] on p "The clause is written that the prices can be increased to the current posted ra…" at bounding box center [621, 456] width 752 height 32
click at [598, 443] on p "The clause is written that the prices can be increased to the current posted ra…" at bounding box center [621, 456] width 752 height 32
click at [581, 440] on p "The clause is written that the prices can be increased to the current posted ra…" at bounding box center [621, 456] width 752 height 32
click at [585, 445] on p "The clause is written that the prices can be increased to the current posted ra…" at bounding box center [621, 456] width 752 height 32
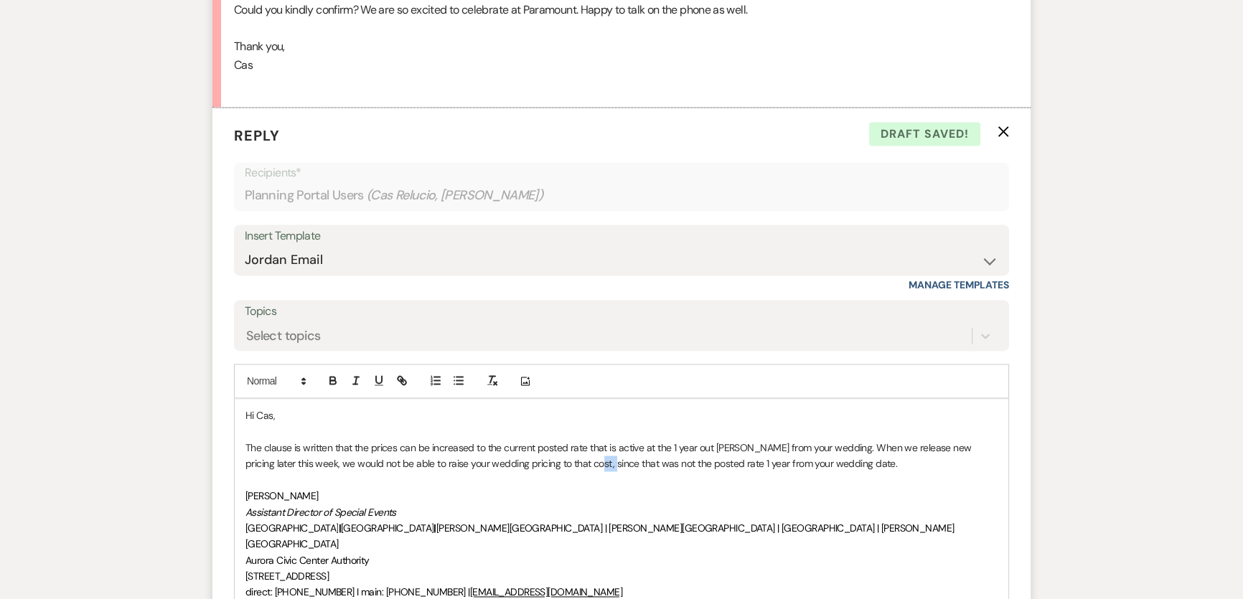
drag, startPoint x: 567, startPoint y: 445, endPoint x: 582, endPoint y: 445, distance: 15.1
click at [582, 445] on p "The clause is written that the prices can be increased to the current posted ra…" at bounding box center [621, 456] width 752 height 32
click at [586, 446] on p "The clause is written that the prices can be increased to the current posted ra…" at bounding box center [621, 456] width 752 height 32
drag, startPoint x: 603, startPoint y: 444, endPoint x: 568, endPoint y: 445, distance: 35.2
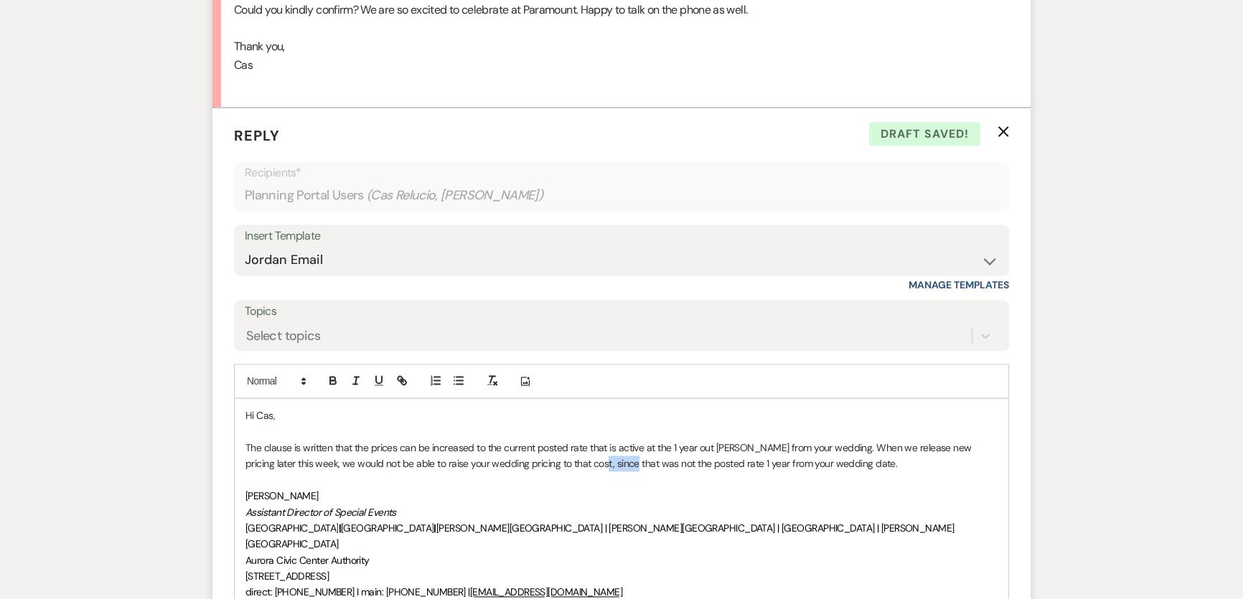
click at [568, 445] on p "The clause is written that the prices can be increased to the current posted ra…" at bounding box center [621, 456] width 752 height 32
drag, startPoint x: 954, startPoint y: 484, endPoint x: 856, endPoint y: 481, distance: 97.6
click at [954, 504] on p "Assistant Director of Special Events" at bounding box center [621, 512] width 752 height 16
click at [652, 441] on p "The clause is written that the prices can be increased to the current posted ra…" at bounding box center [621, 456] width 752 height 32
click at [667, 445] on p "The clause is written that the prices can be increased to the current posted ra…" at bounding box center [621, 456] width 752 height 32
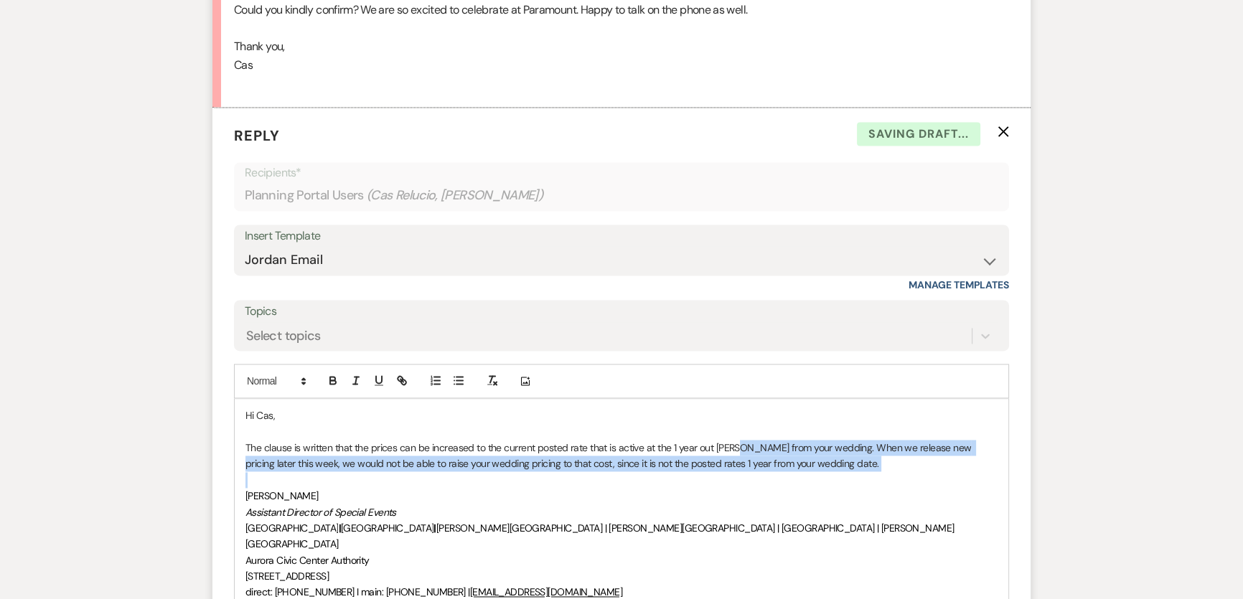
drag, startPoint x: 804, startPoint y: 456, endPoint x: 746, endPoint y: 436, distance: 60.8
click at [739, 433] on div "Hi Cas, The clause is written that the prices can be increased to the current p…" at bounding box center [622, 536] width 774 height 274
click at [851, 472] on p at bounding box center [621, 480] width 752 height 16
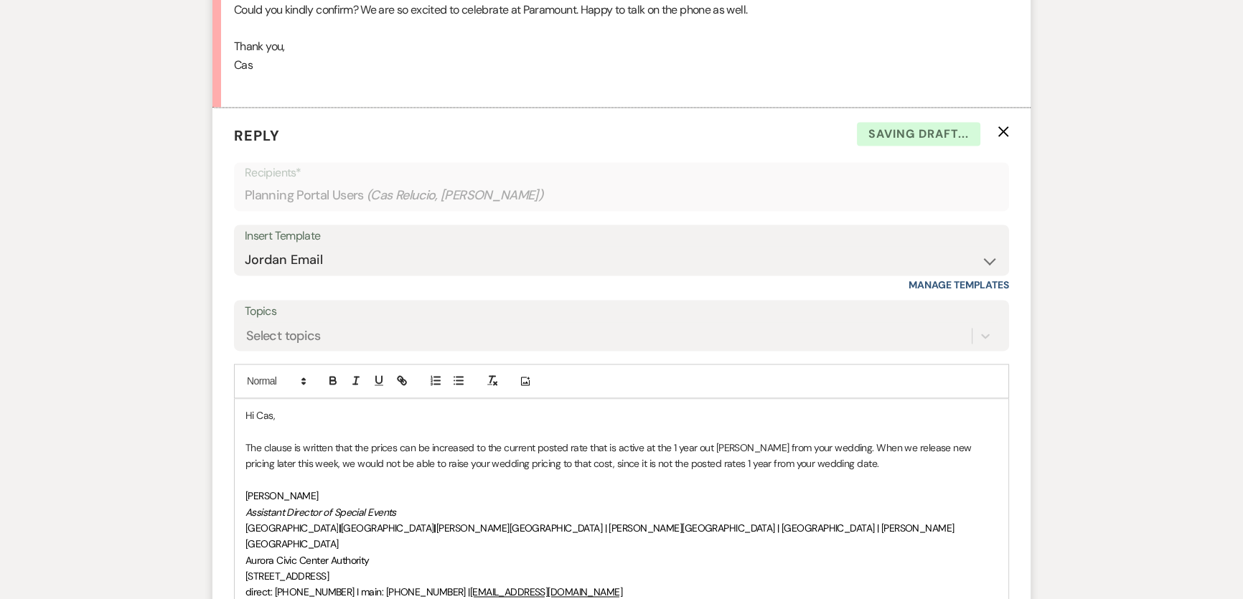
click at [829, 444] on p "The clause is written that the prices can be increased to the current posted ra…" at bounding box center [621, 456] width 752 height 32
click at [700, 440] on p "The clause is written that the prices can be increased to the current posted ra…" at bounding box center [621, 456] width 752 height 32
click at [680, 440] on p "The clause is written that the prices can be increased to the current posted ra…" at bounding box center [621, 456] width 752 height 32
click at [849, 447] on p "The clause is written that the prices can be increased to the current posted ra…" at bounding box center [621, 456] width 752 height 32
click at [723, 445] on p "The clause is written that the prices can be increased to the current posted ra…" at bounding box center [621, 456] width 752 height 32
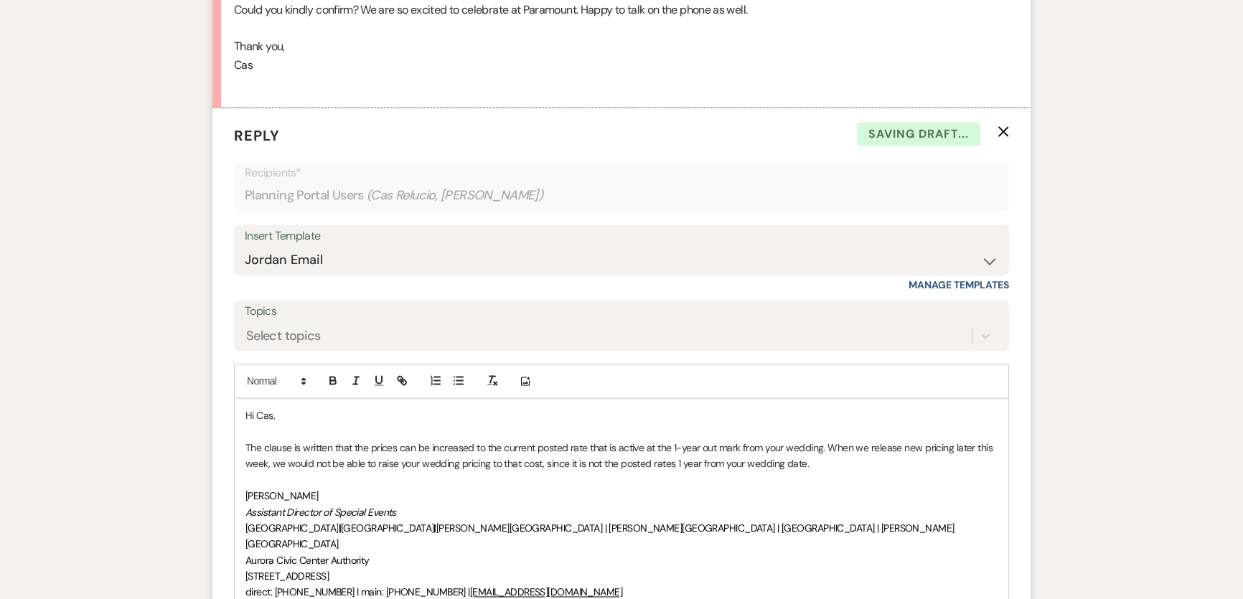
click at [682, 445] on p "The clause is written that the prices can be increased to the current posted ra…" at bounding box center [621, 456] width 752 height 32
click at [824, 450] on p "The clause is written that the prices can be increased to the current posted ra…" at bounding box center [621, 456] width 752 height 32
click at [852, 445] on p "The clause is written that the prices can be increased to the current posted ra…" at bounding box center [621, 456] width 752 height 32
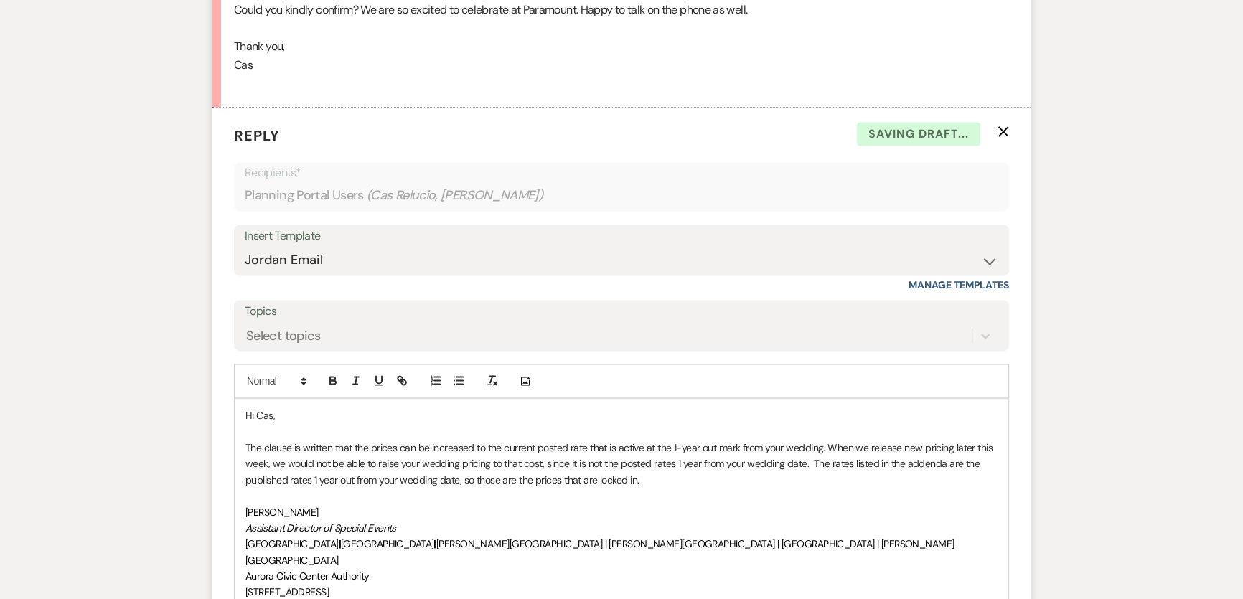
click at [320, 459] on p "The clause is written that the prices can be increased to the current posted ra…" at bounding box center [621, 464] width 752 height 48
click at [499, 465] on p "The clause is written that the prices can be increased to the current posted ra…" at bounding box center [621, 464] width 752 height 48
drag, startPoint x: 398, startPoint y: 464, endPoint x: 504, endPoint y: 477, distance: 107.7
click at [526, 471] on div "Hi Cas, The clause is written that the prices can be increased to the current p…" at bounding box center [622, 544] width 774 height 291
click at [332, 463] on p "The clause is written that the prices can be increased to the current posted ra…" at bounding box center [621, 464] width 752 height 48
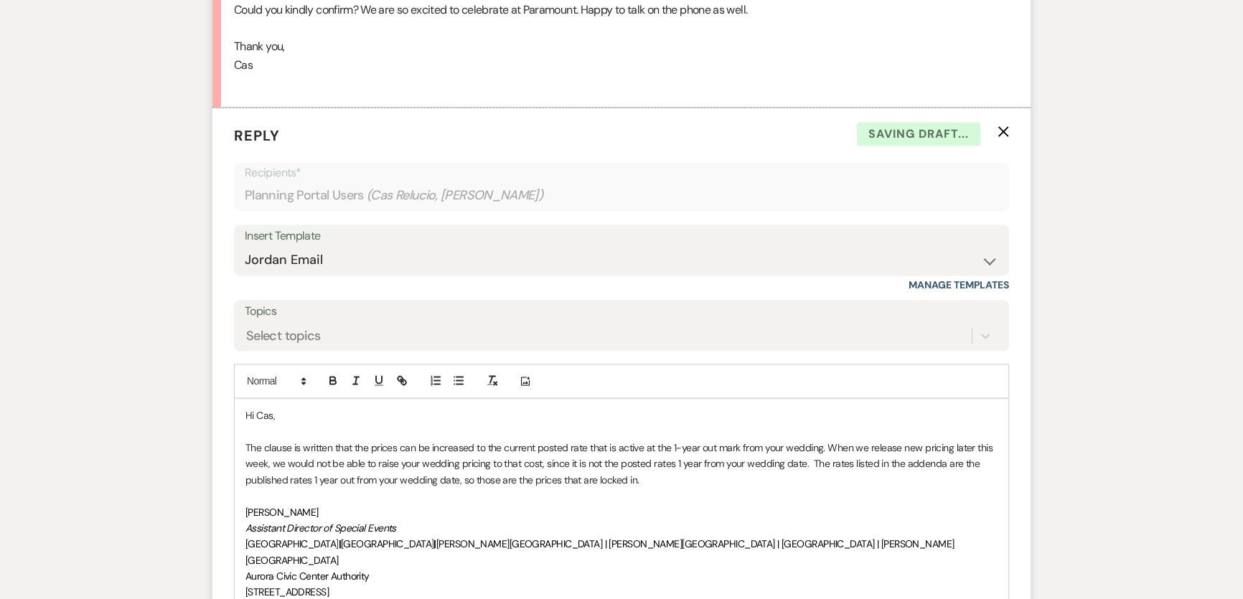
click at [453, 458] on p "The clause is written that the prices can be increased to the current posted ra…" at bounding box center [621, 464] width 752 height 48
click at [685, 466] on p "The clause is written that the prices can be increased to the current posted ra…" at bounding box center [621, 464] width 752 height 48
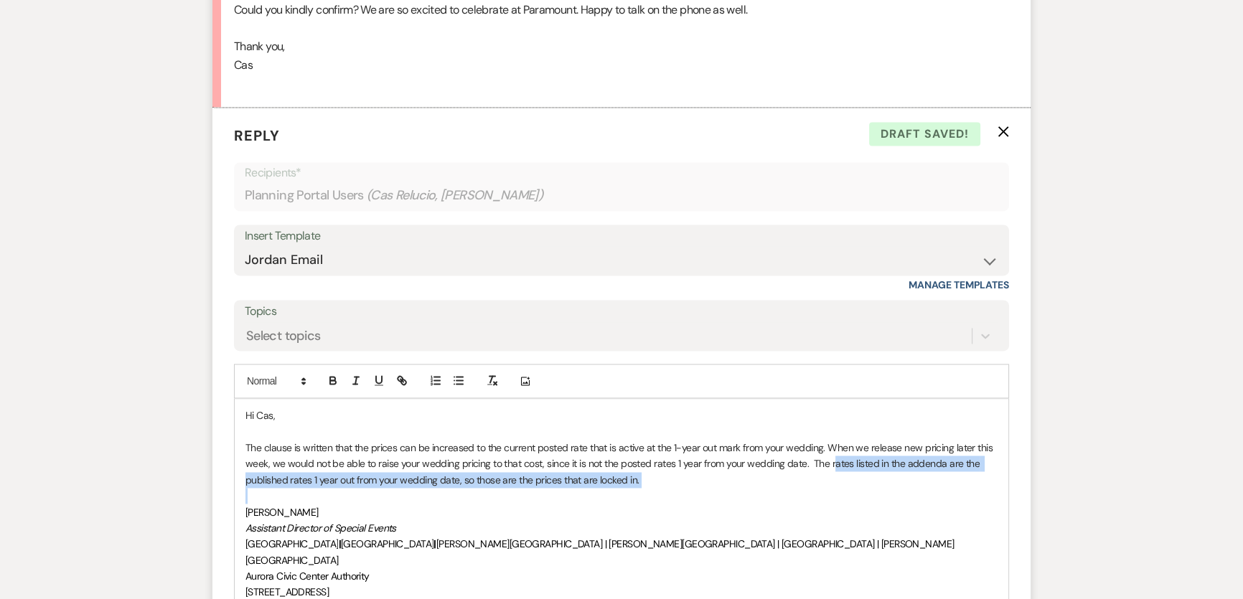
drag, startPoint x: 829, startPoint y: 436, endPoint x: 852, endPoint y: 474, distance: 44.4
click at [852, 474] on div "Hi Cas, The clause is written that the prices can be increased to the current p…" at bounding box center [622, 544] width 774 height 291
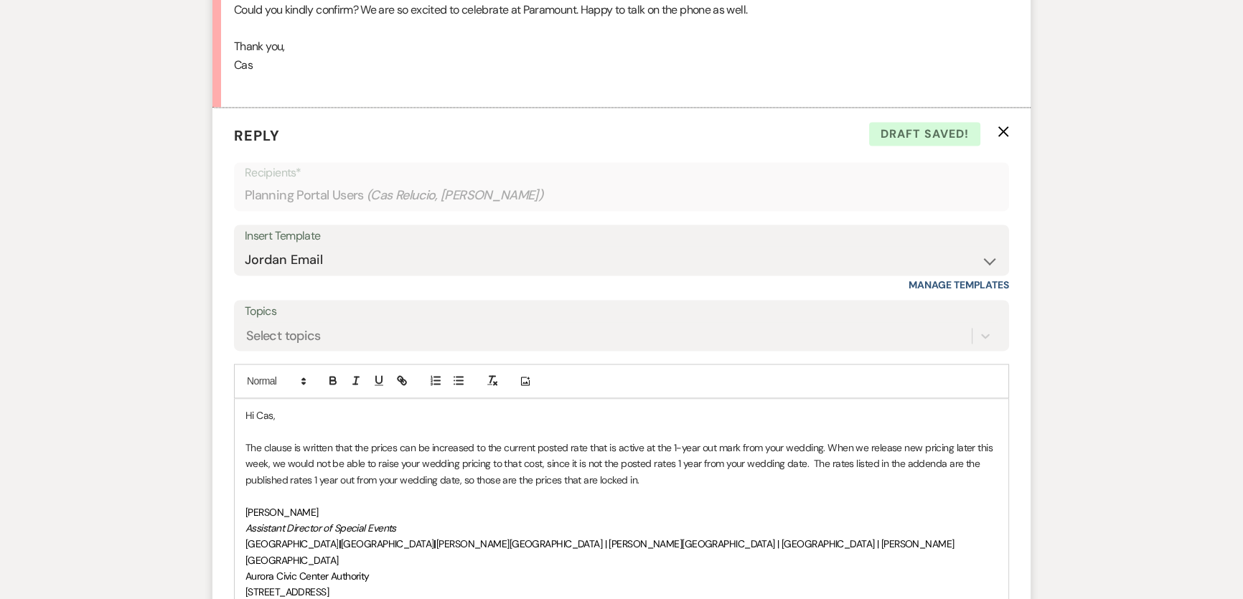
click at [353, 440] on p "The clause is written that the prices can be increased to the current posted ra…" at bounding box center [621, 464] width 752 height 48
click at [357, 454] on p "The clause is written that the prices can be increased to the current posted ra…" at bounding box center [621, 464] width 752 height 48
click at [309, 461] on p "The clause is written that the prices can be increased to the current posted ra…" at bounding box center [621, 464] width 752 height 48
click at [635, 464] on p "The clause is written that the prices can be increased to the current posted ra…" at bounding box center [621, 464] width 752 height 48
click at [730, 454] on p "The clause is written that the prices can be increased to the current posted ra…" at bounding box center [621, 464] width 752 height 48
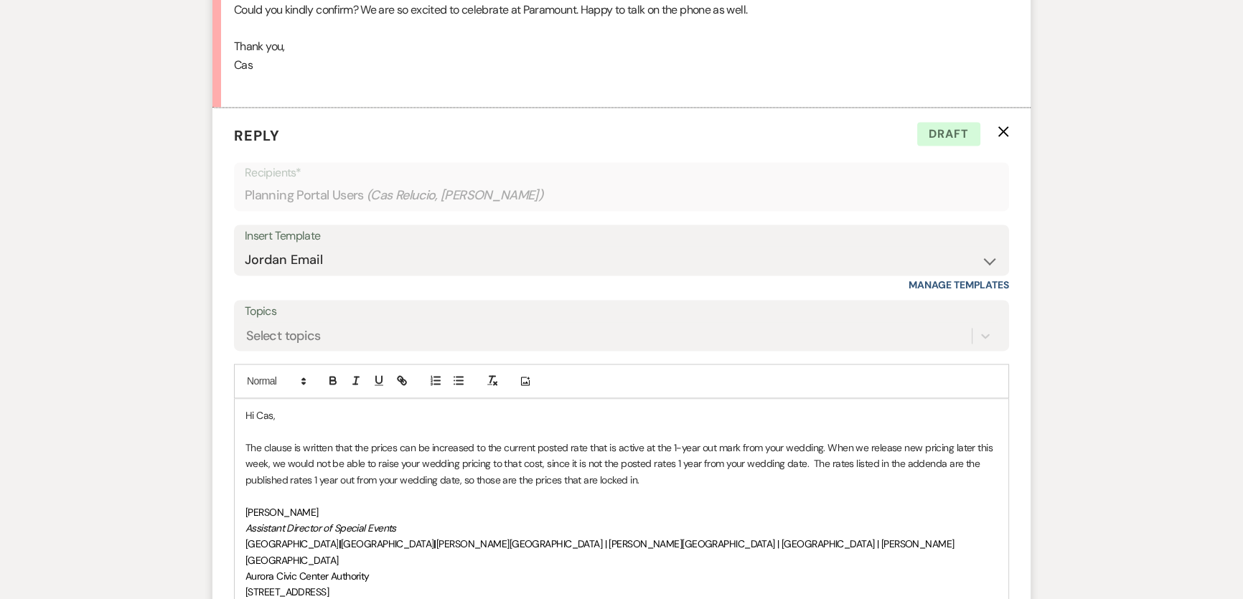
click at [304, 446] on p "The clause is written that the prices can be increased to the current posted ra…" at bounding box center [621, 464] width 752 height 48
click at [524, 440] on p "The clause is written that the prices can be increased to the current posted ra…" at bounding box center [621, 464] width 752 height 48
click at [750, 457] on p "The clause is written that the prices can be increased to the current posted ra…" at bounding box center [621, 464] width 752 height 48
drag, startPoint x: 809, startPoint y: 441, endPoint x: 824, endPoint y: 440, distance: 14.4
click at [809, 441] on p "The clause is written that the prices can be increased to the current posted ra…" at bounding box center [621, 464] width 752 height 48
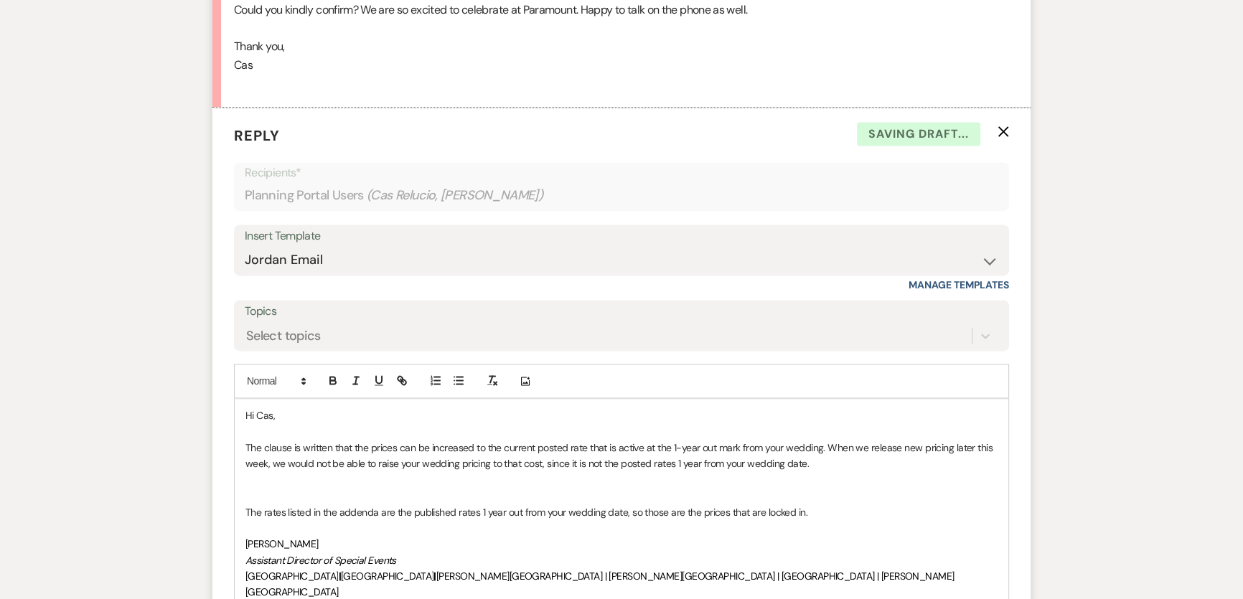
click at [825, 441] on p "The clause is written that the prices can be increased to the current posted ra…" at bounding box center [621, 456] width 752 height 32
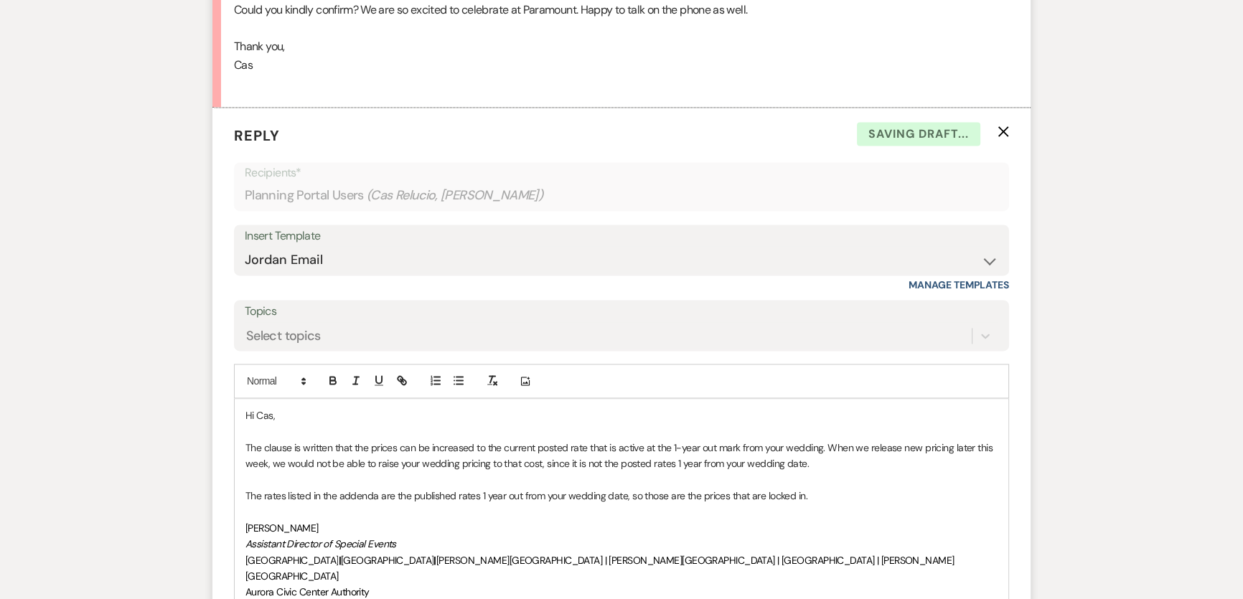
click at [827, 488] on p "The rates listed in the addenda are the published rates 1 year out from your we…" at bounding box center [621, 496] width 752 height 16
drag, startPoint x: 871, startPoint y: 473, endPoint x: 835, endPoint y: 448, distance: 43.4
click at [813, 420] on div "Hi Cas, The clause is written that the prices can be increased to the current p…" at bounding box center [622, 552] width 774 height 306
click at [888, 504] on p at bounding box center [621, 512] width 752 height 16
click at [837, 442] on p "The clause is written that the prices can be increased to the current posted ra…" at bounding box center [621, 456] width 752 height 32
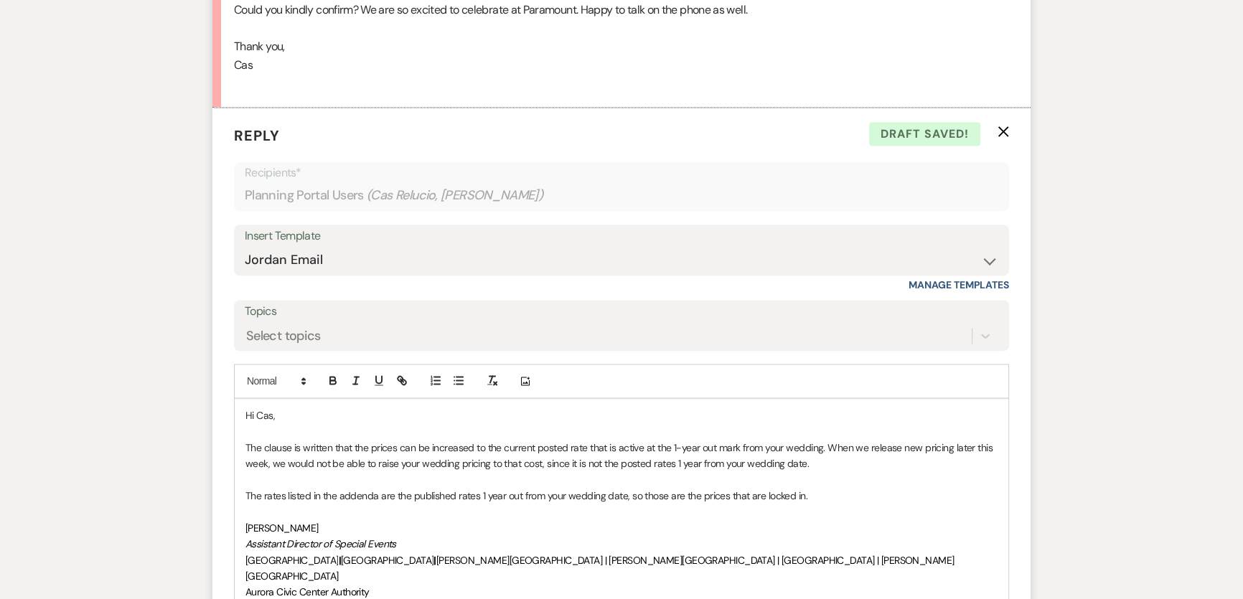
drag, startPoint x: 855, startPoint y: 460, endPoint x: 866, endPoint y: 475, distance: 18.9
click at [866, 475] on div "Hi Cas, The clause is written that the prices can be increased to the current p…" at bounding box center [622, 552] width 774 height 306
click at [874, 488] on p "The rates listed in the addenda are the published rates 1 year out from your we…" at bounding box center [621, 496] width 752 height 16
click at [300, 443] on p "The clause is written that the prices can be increased to the current posted ra…" at bounding box center [621, 456] width 752 height 32
click at [621, 443] on p "The clause is written that the prices can be increased to the current posted ra…" at bounding box center [621, 456] width 752 height 32
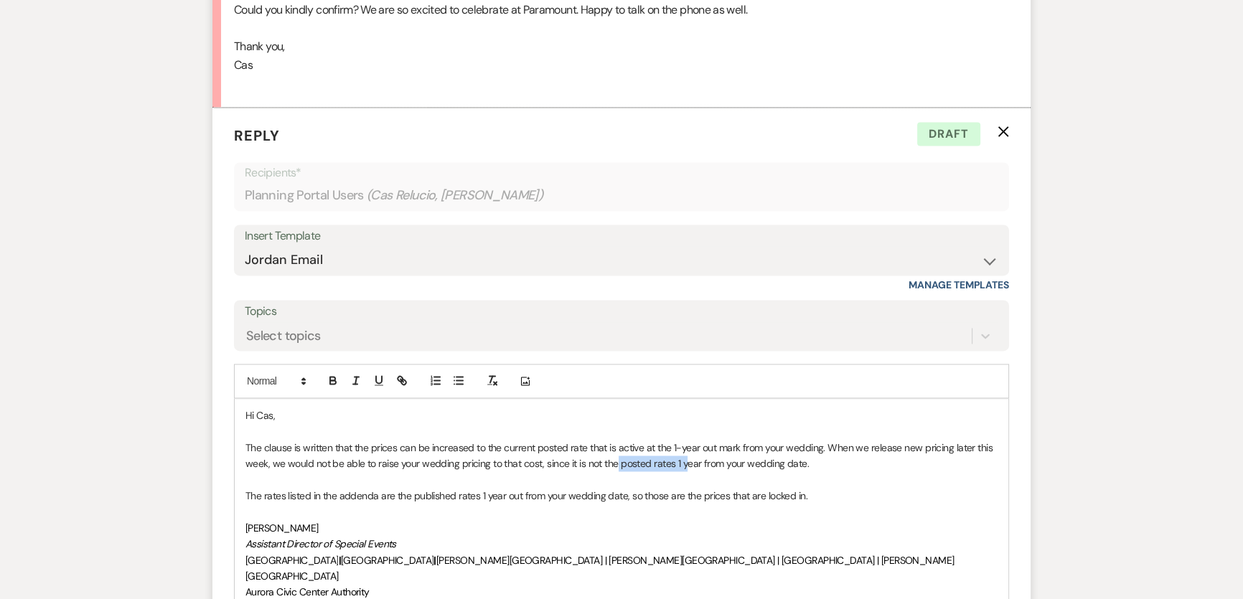
drag, startPoint x: 616, startPoint y: 445, endPoint x: 687, endPoint y: 439, distance: 70.6
click at [687, 440] on p "The clause is written that the prices can be increased to the current posted ra…" at bounding box center [621, 456] width 752 height 32
click at [782, 443] on p "The clause is written that the prices can be increased to the current posted ra…" at bounding box center [621, 456] width 752 height 32
click at [832, 451] on p "The clause is written that the prices can be increased to the current posted ra…" at bounding box center [621, 456] width 752 height 32
click at [854, 488] on p "The rates listed in the addenda are the published rates 1 year out from your we…" at bounding box center [621, 496] width 752 height 16
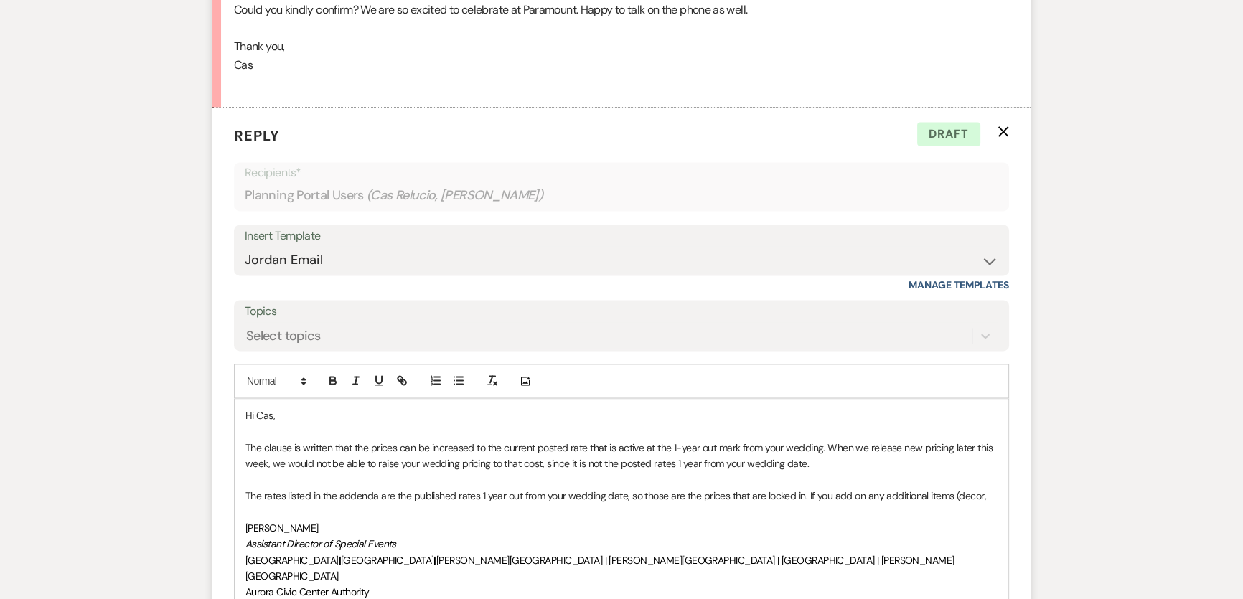
click at [993, 488] on p "The rates listed in the addenda are the published rates 1 year out from your we…" at bounding box center [621, 496] width 752 height 16
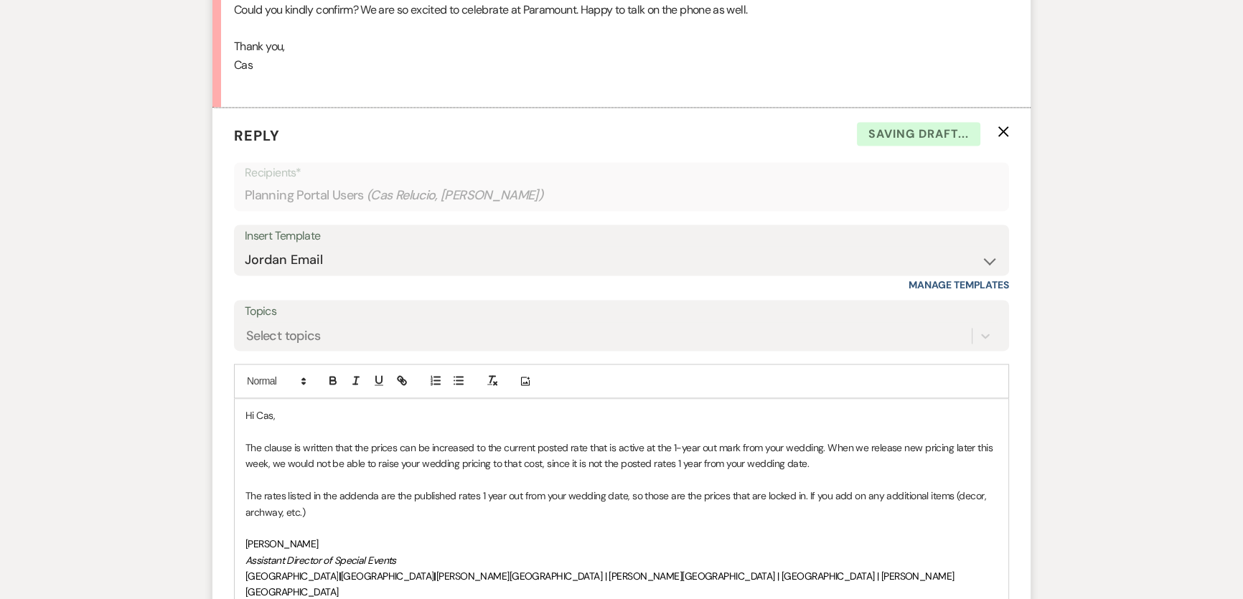
click at [975, 488] on p "The rates listed in the addenda are the published rates 1 year out from your we…" at bounding box center [621, 504] width 752 height 32
click at [966, 488] on p "The rates listed in the addenda are the published rates 1 year out from your we…" at bounding box center [621, 504] width 752 height 32
click at [513, 494] on p "The rates listed in the addenda are the published rates 1 year out from your we…" at bounding box center [621, 504] width 752 height 32
drag, startPoint x: 386, startPoint y: 492, endPoint x: 365, endPoint y: 487, distance: 21.4
click at [355, 498] on p "The rates listed in the addenda are the published rates 1 year out from your we…" at bounding box center [621, 504] width 752 height 32
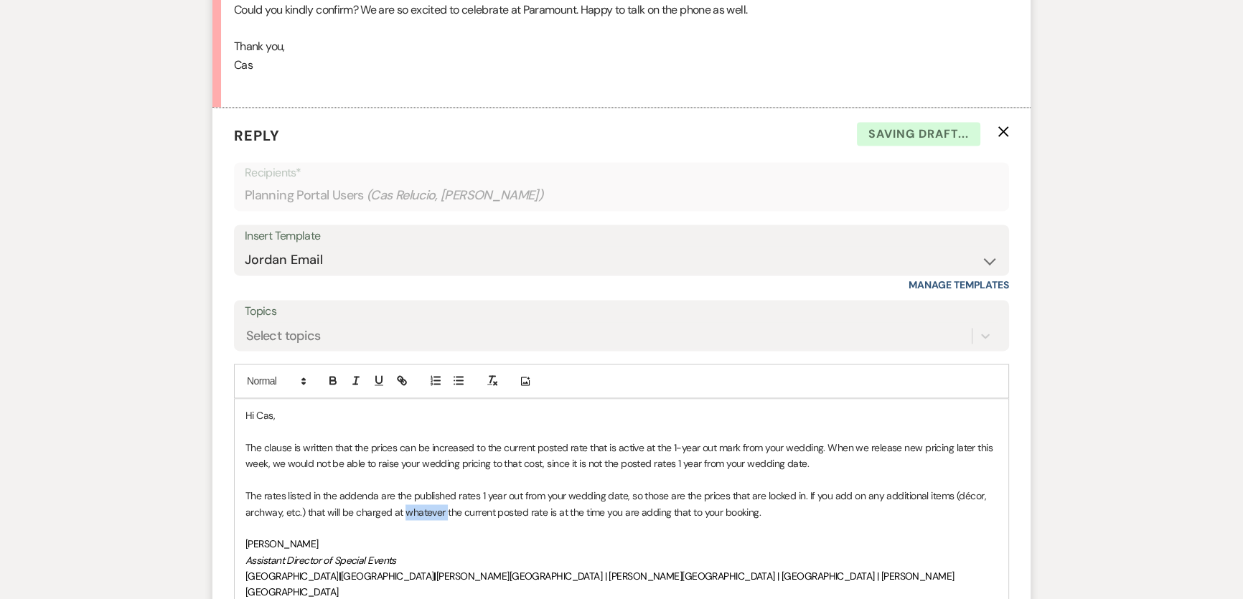
drag, startPoint x: 403, startPoint y: 488, endPoint x: 443, endPoint y: 494, distance: 40.7
click at [443, 494] on p "The rates listed in the addenda are the published rates 1 year out from your we…" at bounding box center [621, 504] width 752 height 32
click at [657, 472] on p at bounding box center [621, 480] width 752 height 16
drag, startPoint x: 507, startPoint y: 490, endPoint x: 739, endPoint y: 445, distance: 236.8
click at [522, 488] on p "The rates listed in the addenda are the published rates 1 year out from your we…" at bounding box center [621, 504] width 752 height 32
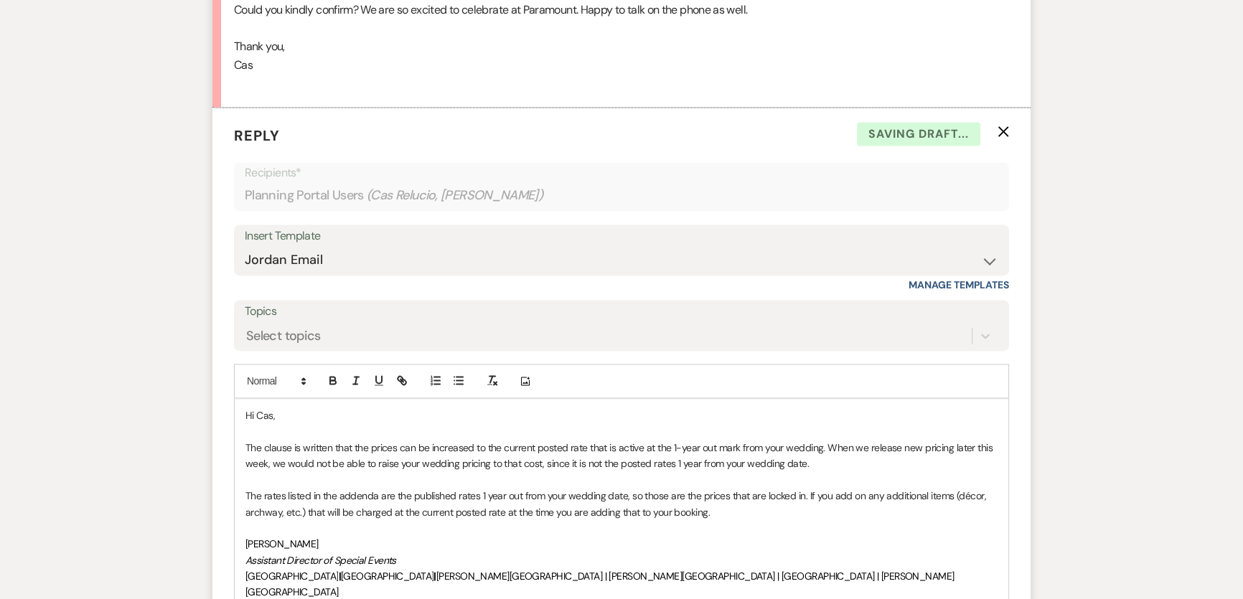
click at [747, 494] on p "The rates listed in the addenda are the published rates 1 year out from your we…" at bounding box center [621, 504] width 752 height 32
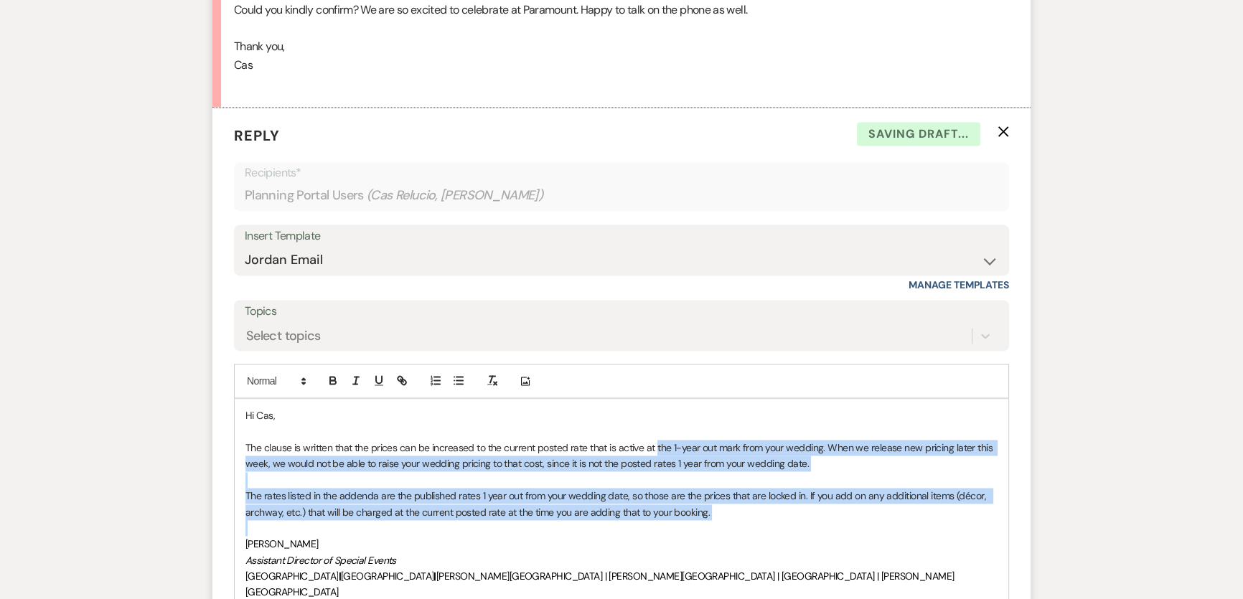
drag, startPoint x: 747, startPoint y: 493, endPoint x: 657, endPoint y: 424, distance: 113.7
click at [657, 424] on div "Hi Cas, The clause is written that the prices can be increased to the current p…" at bounding box center [622, 560] width 774 height 322
click at [743, 488] on p "The rates listed in the addenda are the published rates 1 year out from your we…" at bounding box center [621, 504] width 752 height 32
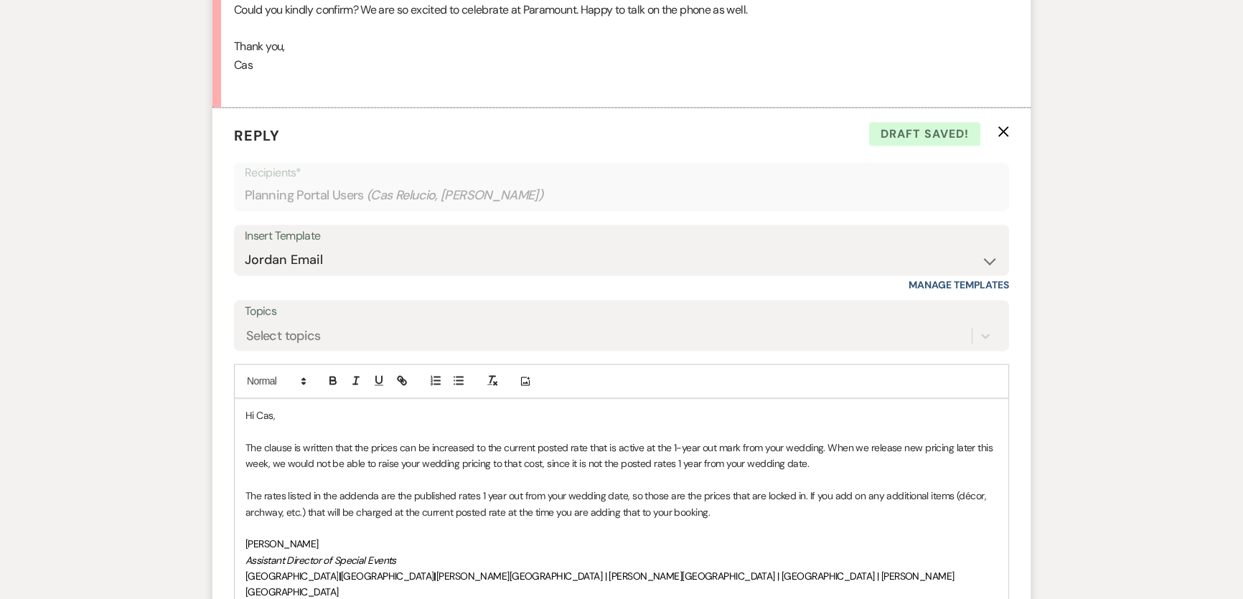
click at [600, 489] on p "The rates listed in the addenda are the published rates 1 year out from your we…" at bounding box center [621, 504] width 752 height 32
click at [625, 494] on p "The rates listed in the addenda are the published rates 1 year out from your we…" at bounding box center [621, 504] width 752 height 32
drag, startPoint x: 634, startPoint y: 492, endPoint x: 618, endPoint y: 494, distance: 16.6
click at [618, 494] on p "The rates listed in the addenda are the published rates 1 year out from your we…" at bounding box center [621, 504] width 752 height 32
click at [797, 472] on p at bounding box center [621, 480] width 752 height 16
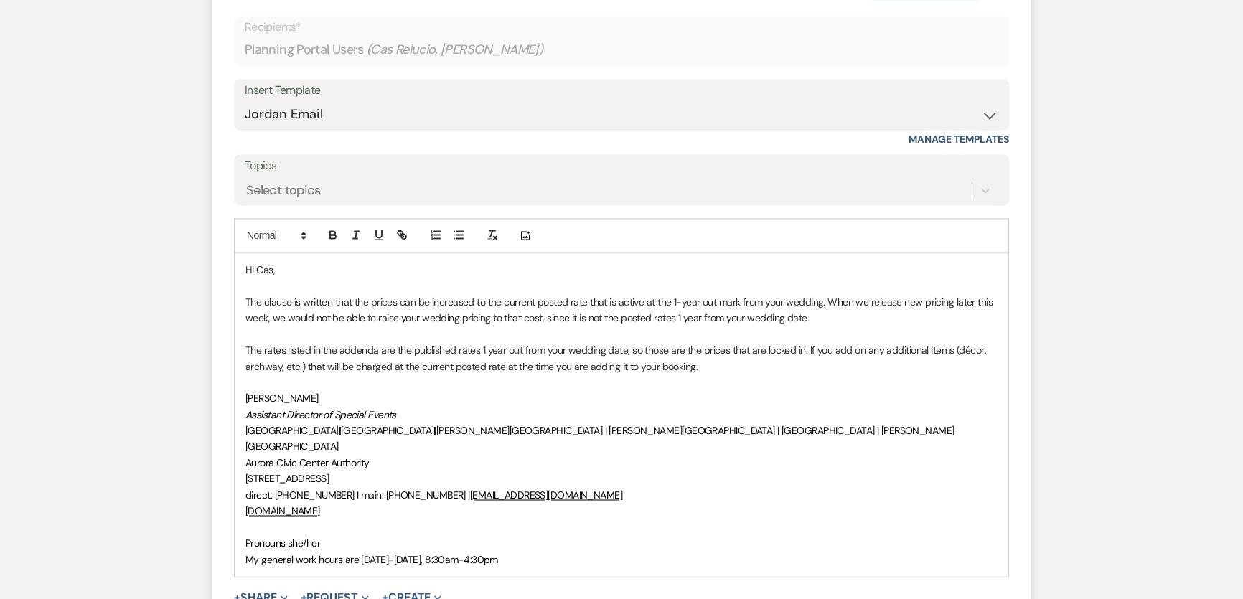
scroll to position [3041, 0]
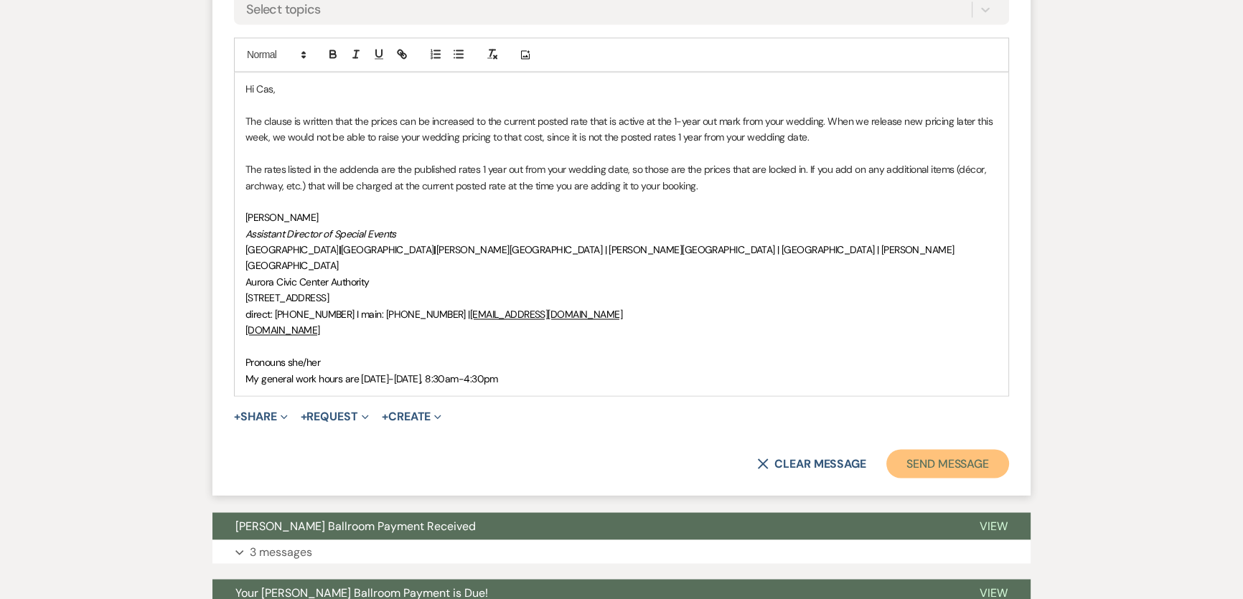
click at [977, 449] on button "Send Message" at bounding box center [947, 463] width 123 height 29
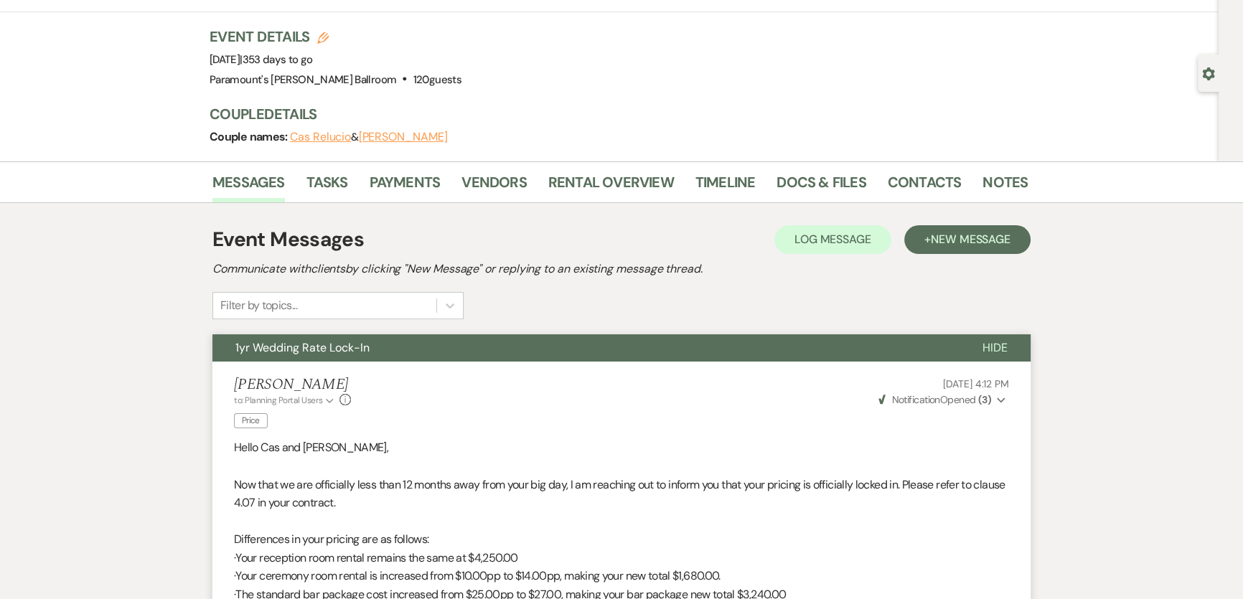
scroll to position [0, 0]
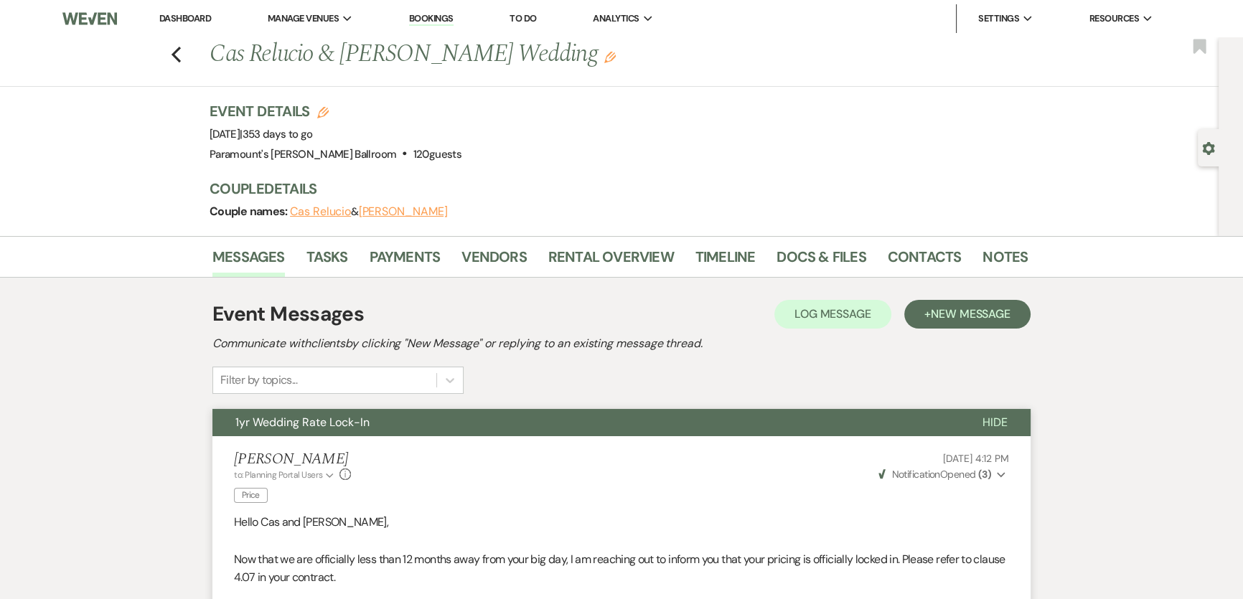
click at [203, 19] on link "Dashboard" at bounding box center [185, 18] width 52 height 12
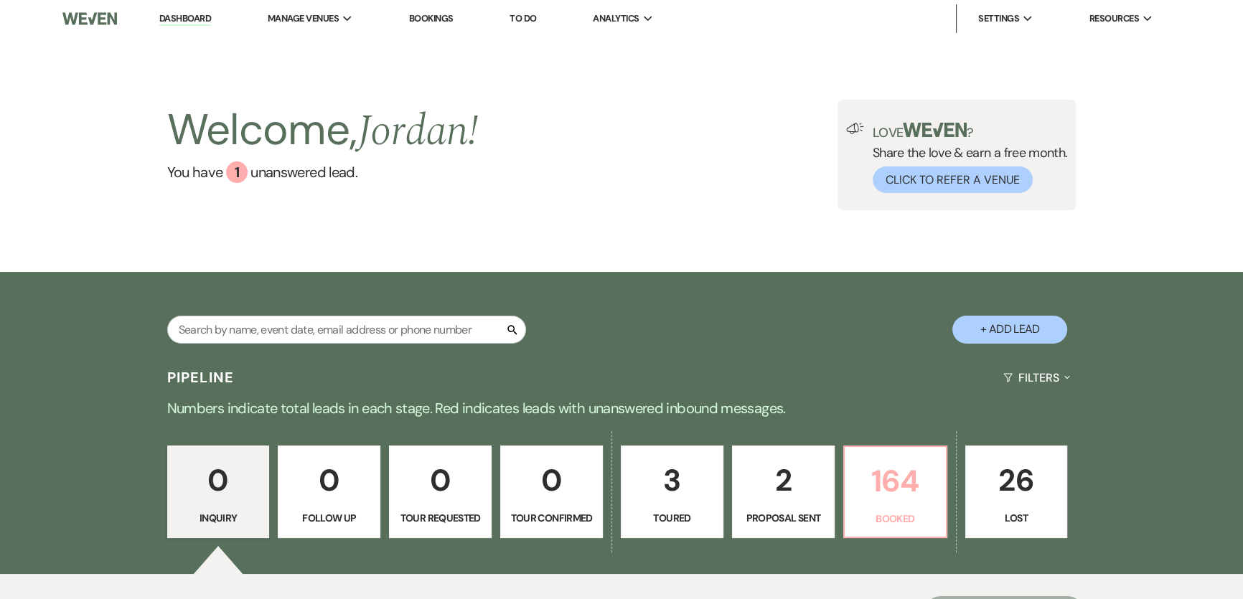
click at [883, 480] on p "164" at bounding box center [895, 481] width 84 height 48
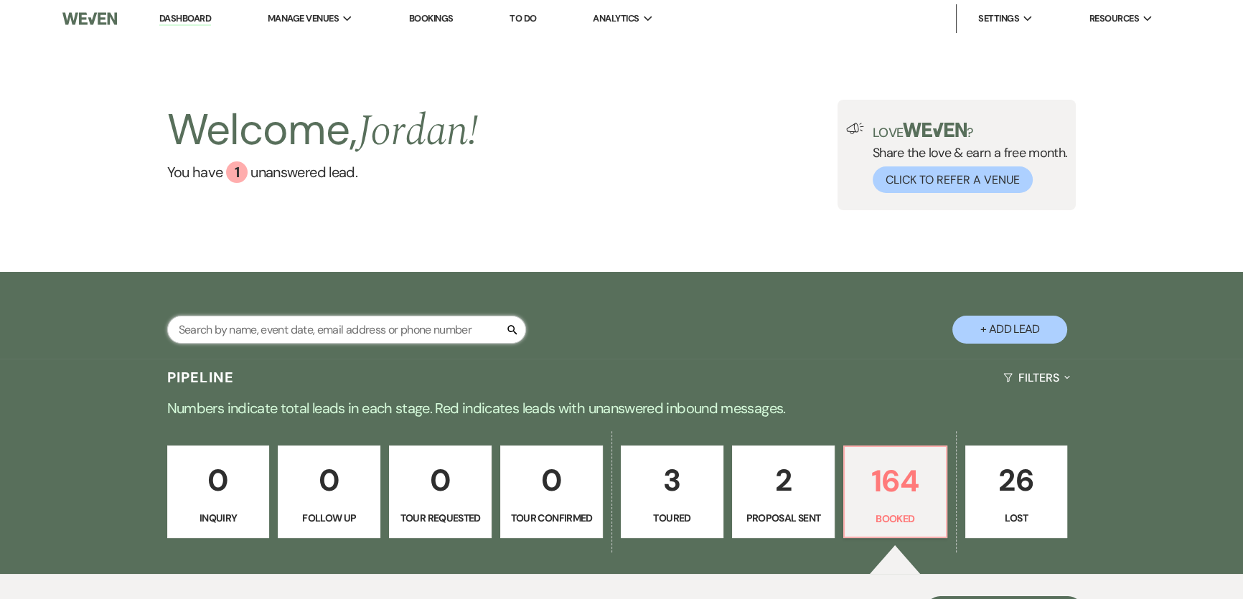
click at [280, 325] on input "text" at bounding box center [346, 330] width 359 height 28
click at [250, 331] on input "text" at bounding box center [346, 330] width 359 height 28
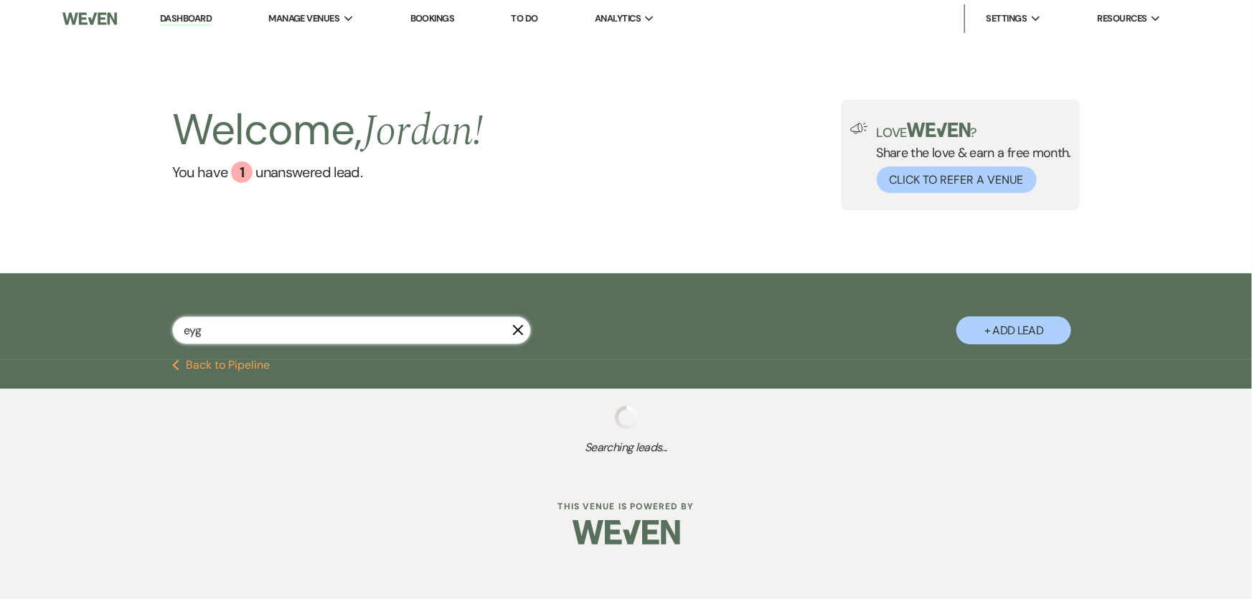
type input "eyg"
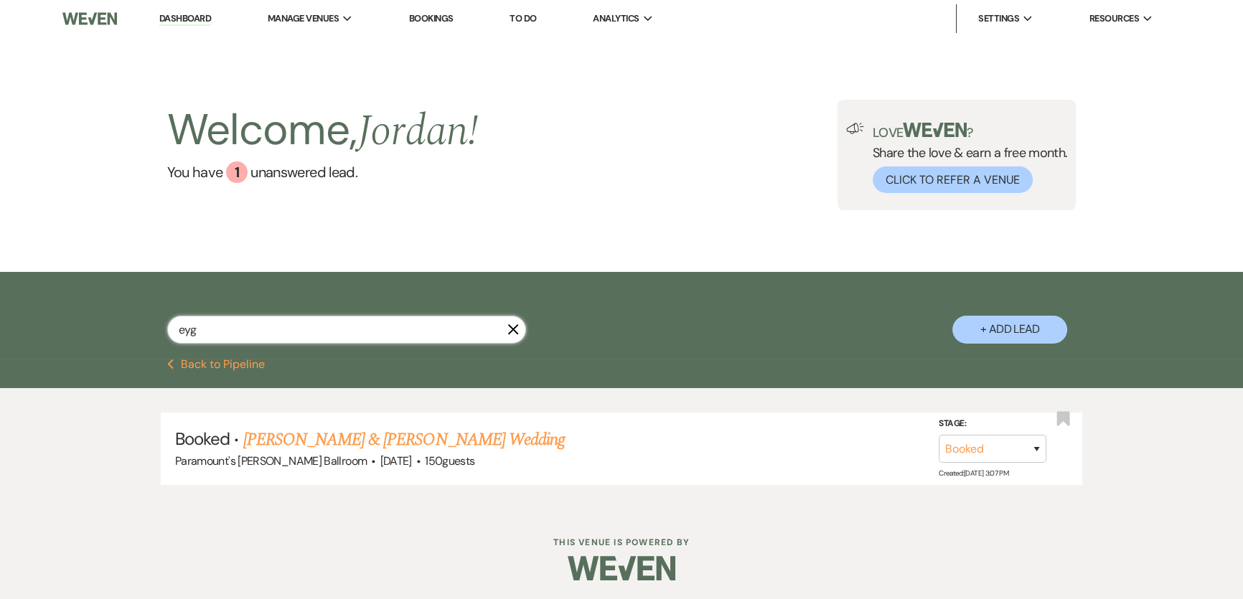
scroll to position [1, 0]
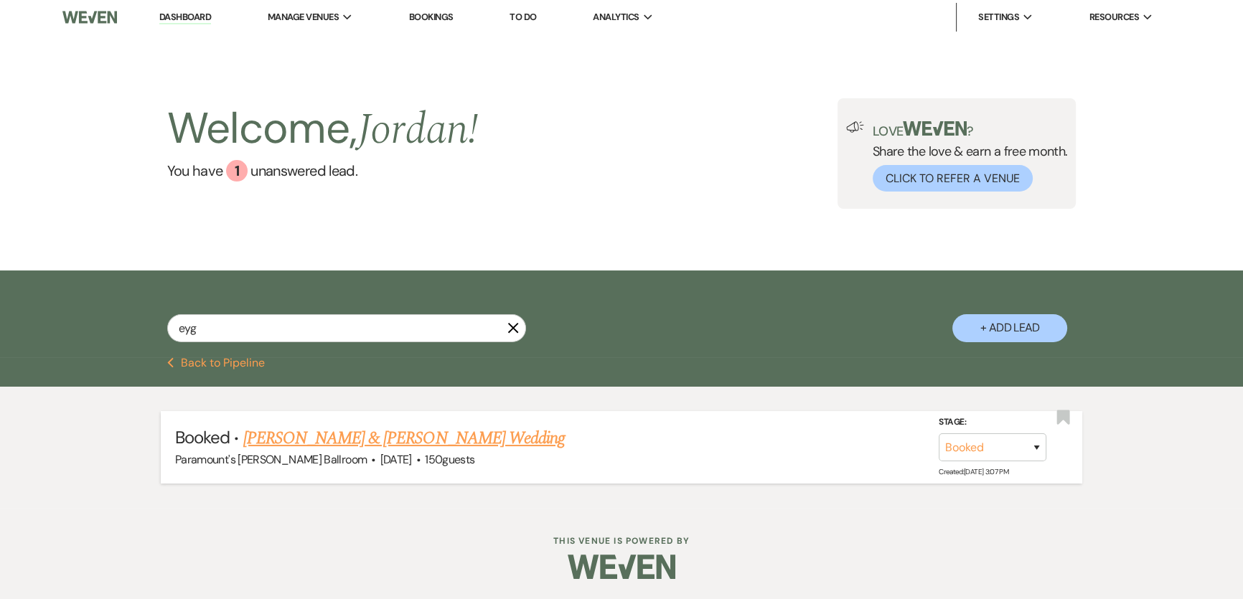
click at [371, 438] on link "[PERSON_NAME] & [PERSON_NAME] Wedding" at bounding box center [403, 439] width 321 height 26
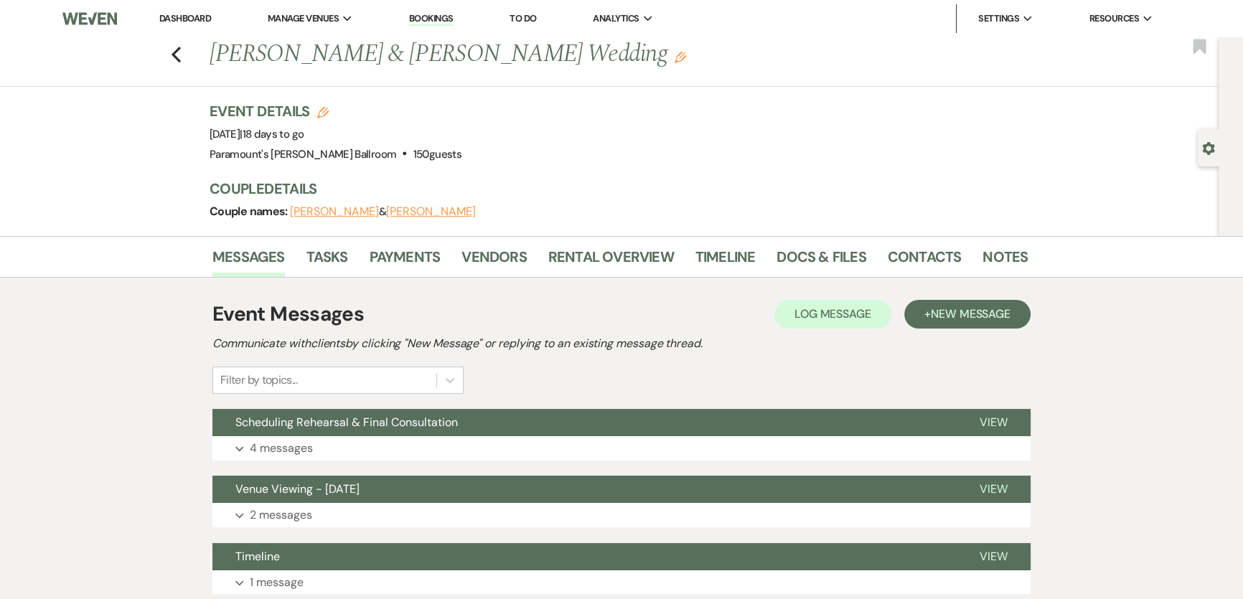
click at [398, 237] on div "Messages Tasks Payments Vendors Rental Overview Timeline Docs & Files Contacts …" at bounding box center [621, 257] width 1243 height 42
click at [393, 265] on link "Payments" at bounding box center [405, 261] width 71 height 32
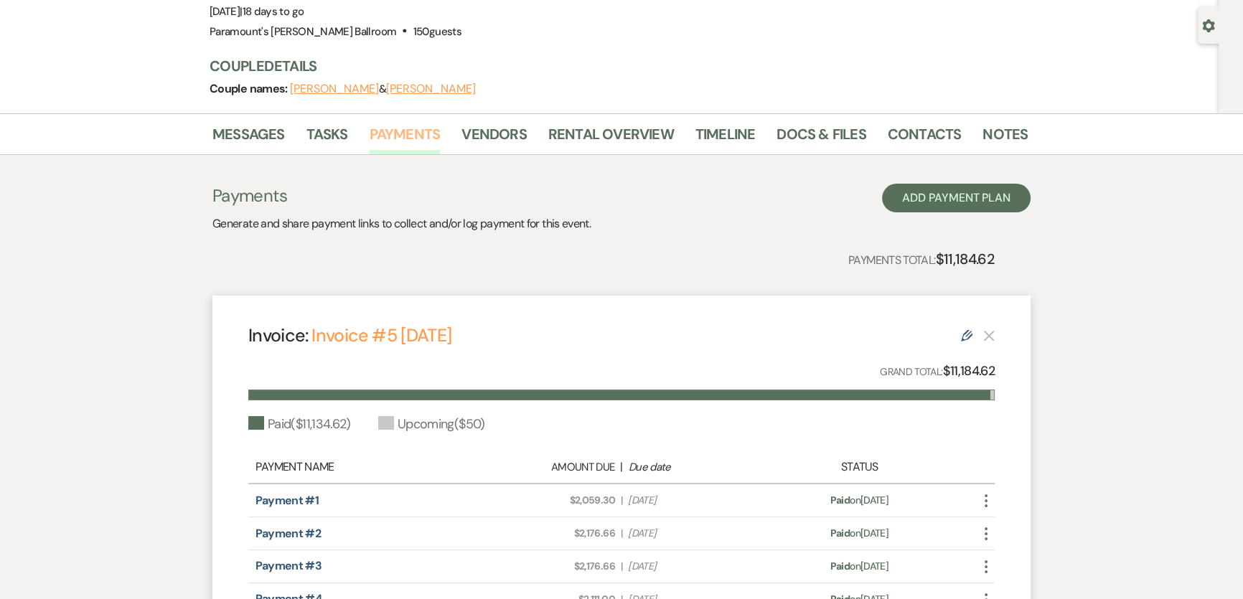
scroll to position [116, 0]
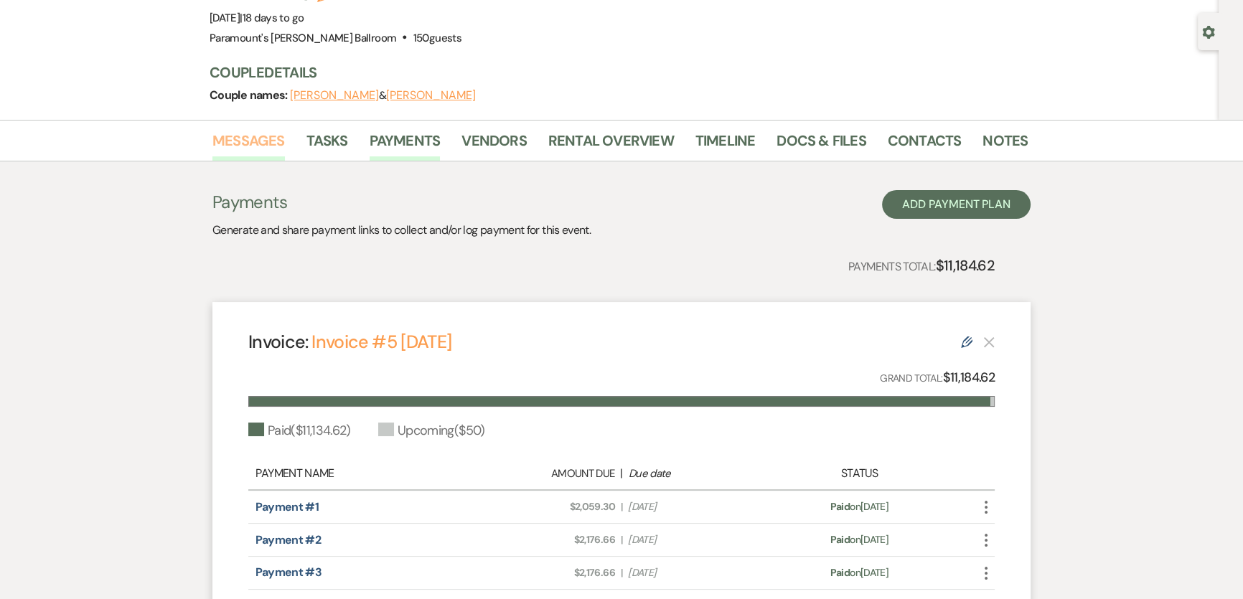
click at [258, 138] on link "Messages" at bounding box center [248, 145] width 72 height 32
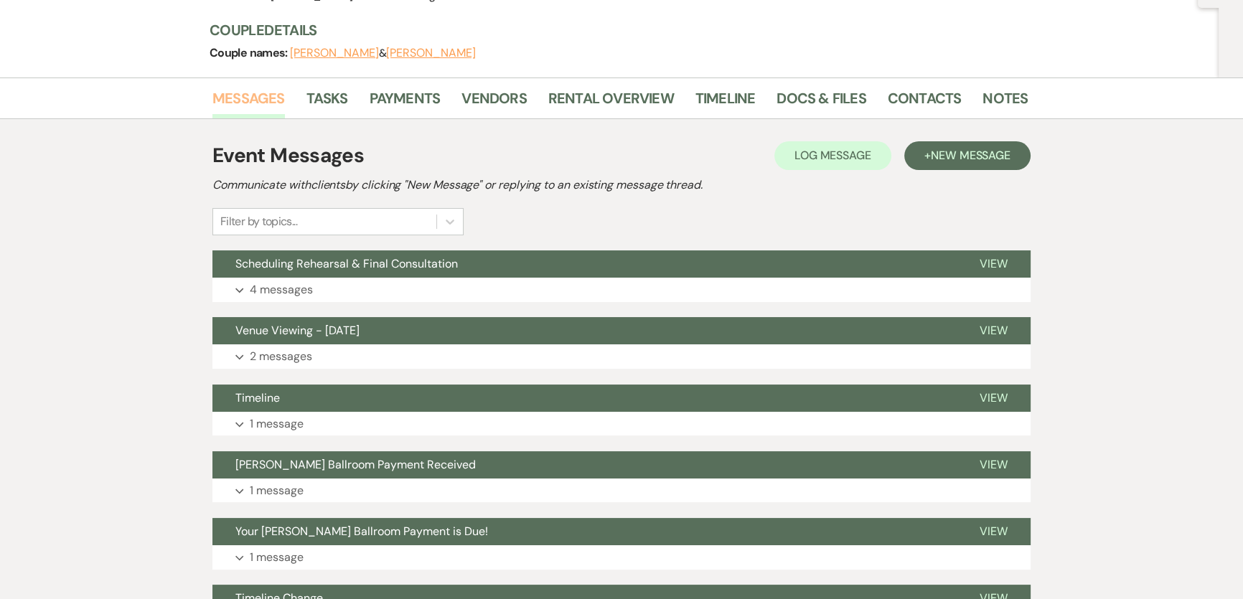
scroll to position [182, 0]
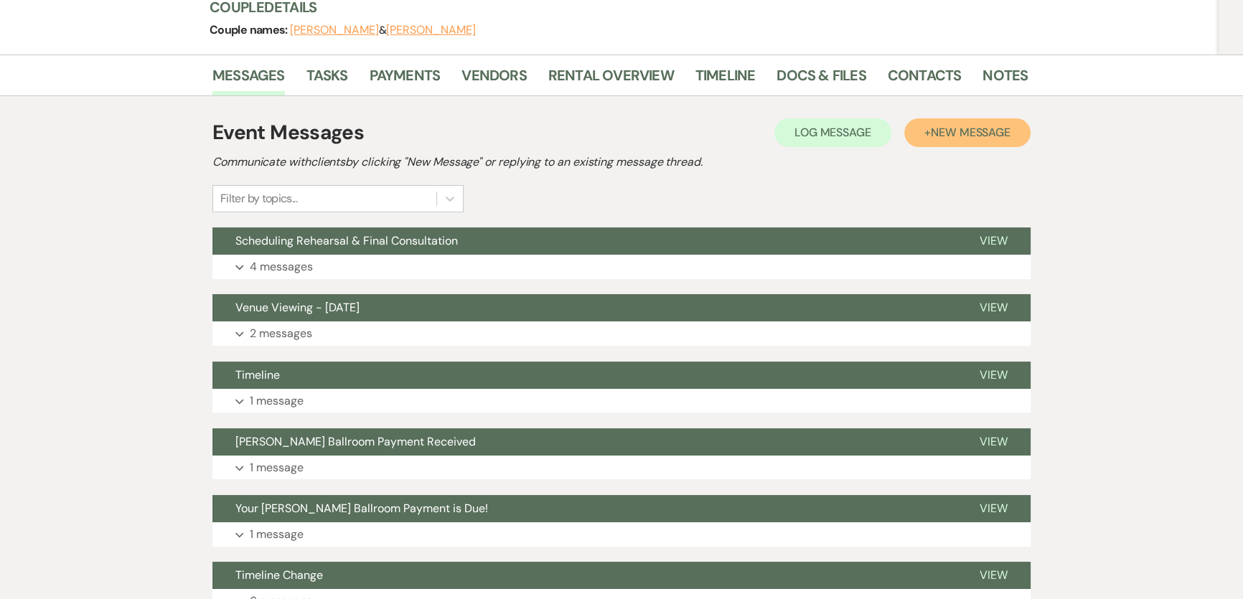
click at [997, 131] on span "New Message" at bounding box center [971, 132] width 80 height 15
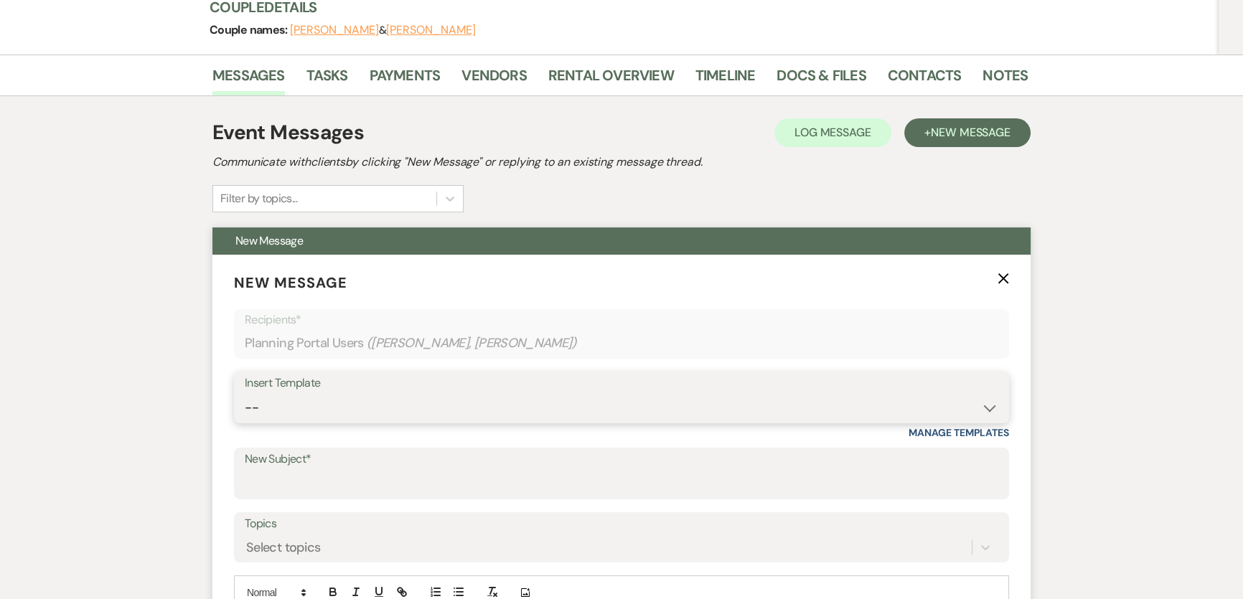
click at [361, 418] on select "-- Weven Planning Portal Introduction (Booked Events) 6 Month Consultation 9 Mo…" at bounding box center [621, 408] width 753 height 28
select select "1694"
click at [245, 394] on select "-- Weven Planning Portal Introduction (Booked Events) 6 Month Consultation 9 Mo…" at bounding box center [621, 408] width 753 height 28
type input "Your [PERSON_NAME] Ballroom Payment is Due!"
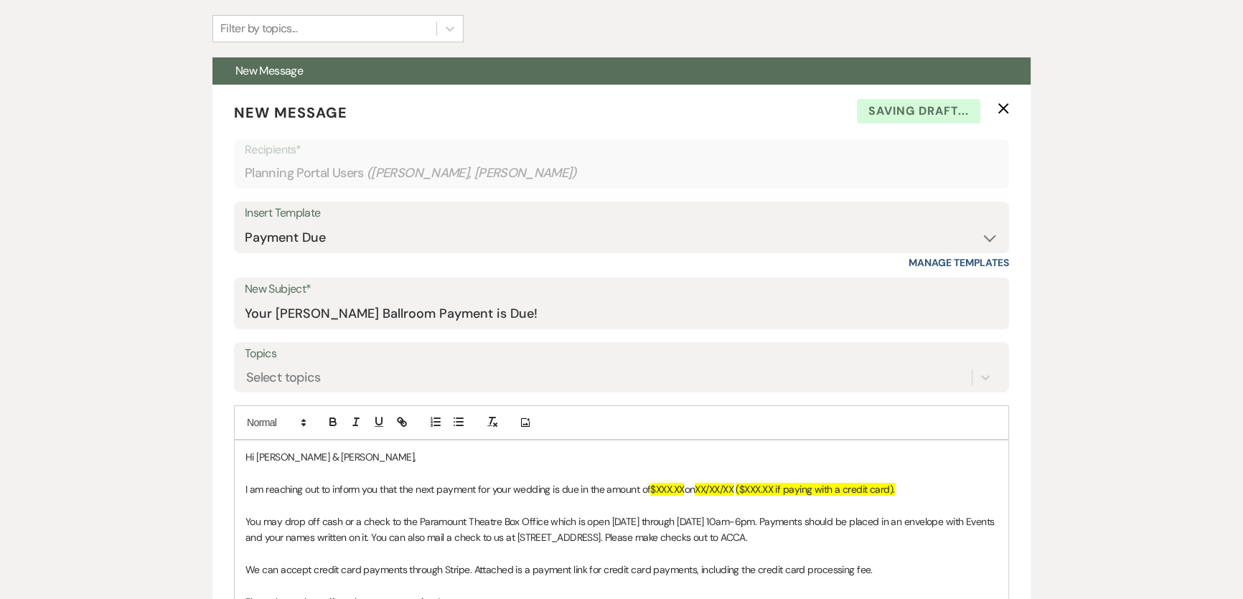
scroll to position [508, 0]
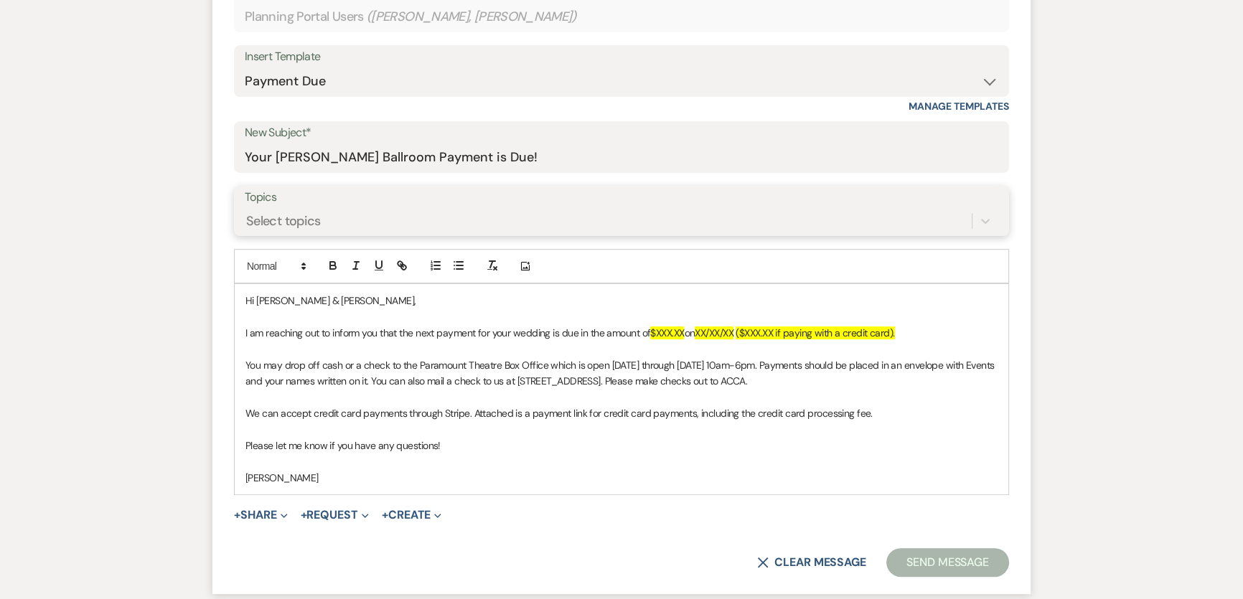
click at [344, 225] on div "Select topics" at bounding box center [608, 221] width 727 height 25
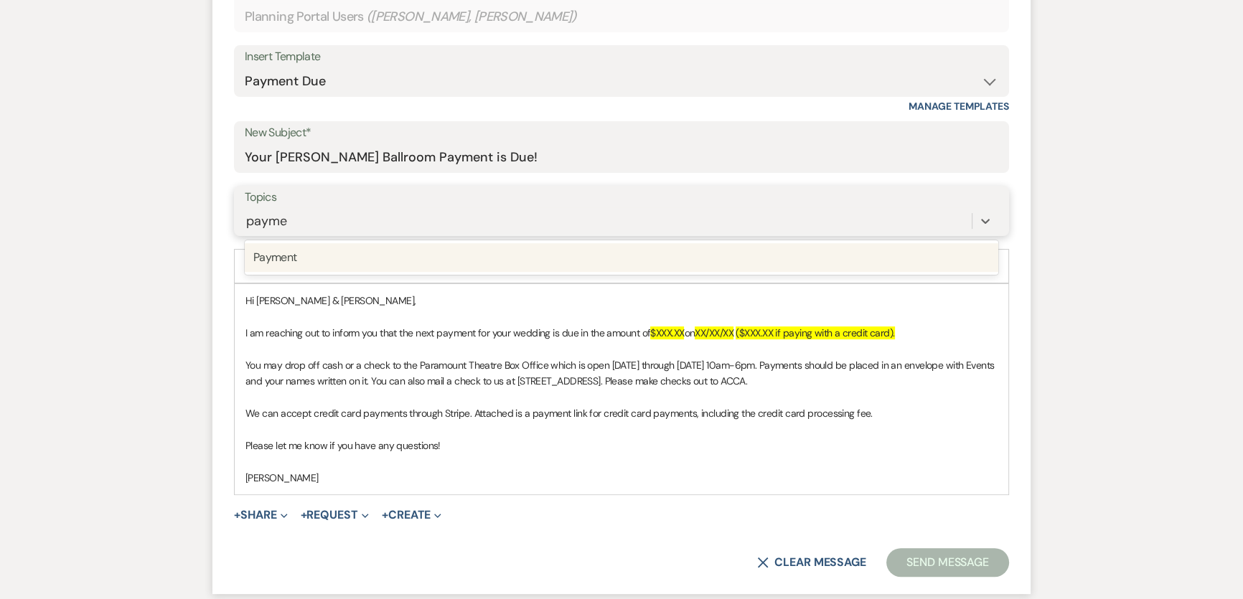
type input "paymen"
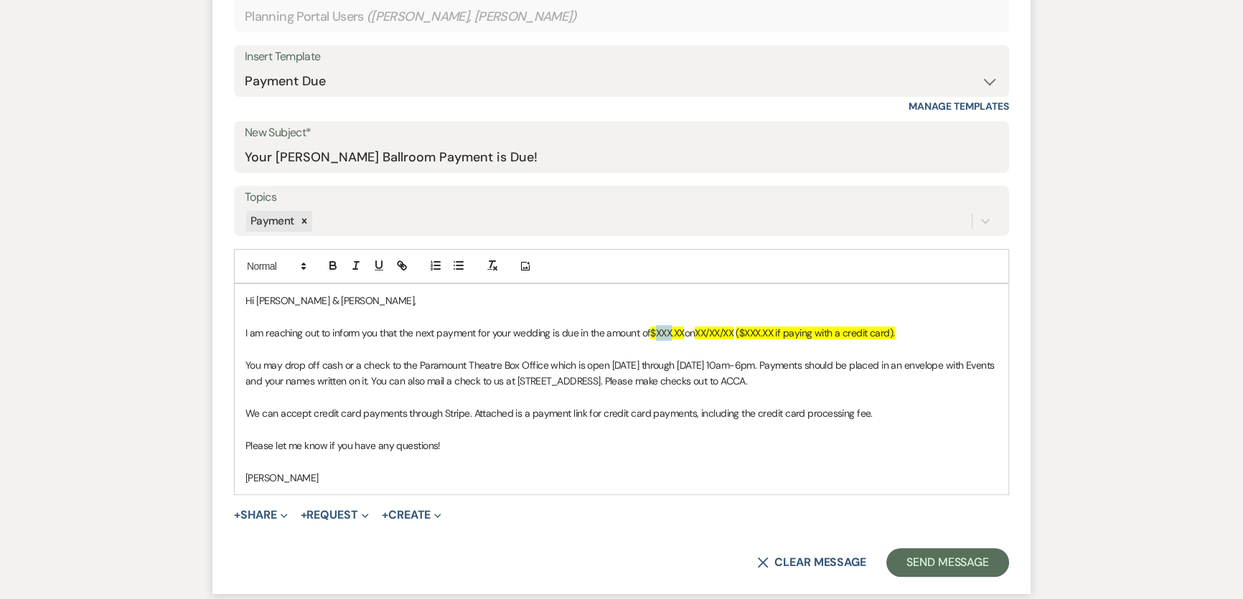
drag, startPoint x: 657, startPoint y: 332, endPoint x: 672, endPoint y: 334, distance: 15.2
click at [672, 334] on span "$XXX.XX" at bounding box center [667, 332] width 34 height 13
drag, startPoint x: 702, startPoint y: 334, endPoint x: 799, endPoint y: 255, distance: 124.5
click at [732, 333] on span "XX/XX/XX" at bounding box center [712, 332] width 39 height 13
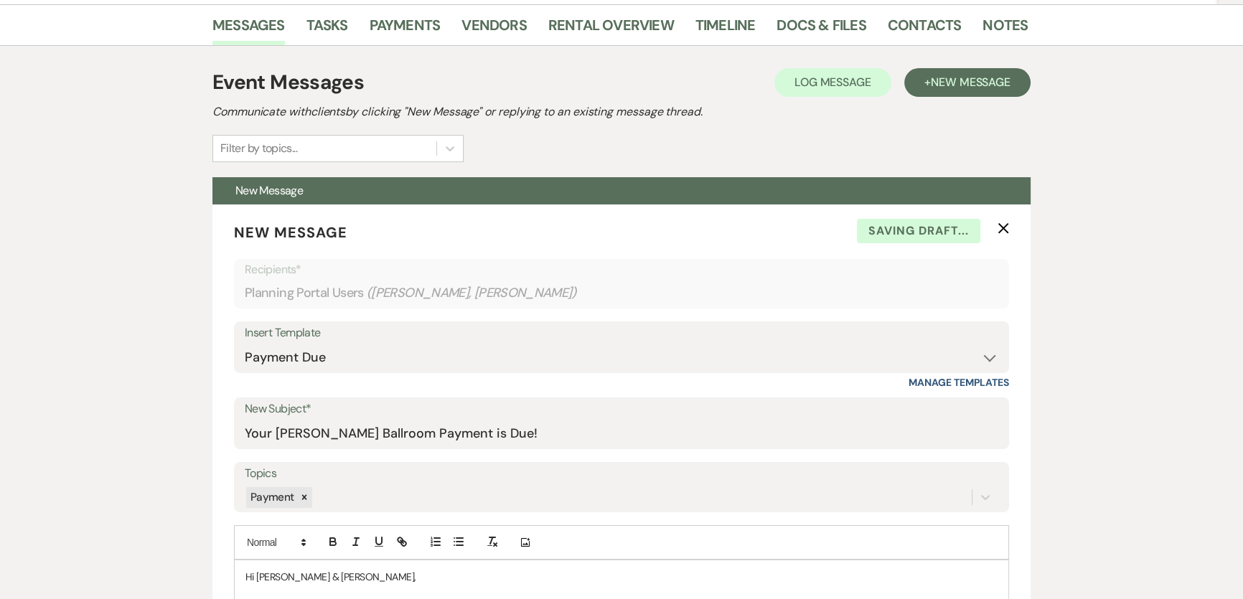
scroll to position [116, 0]
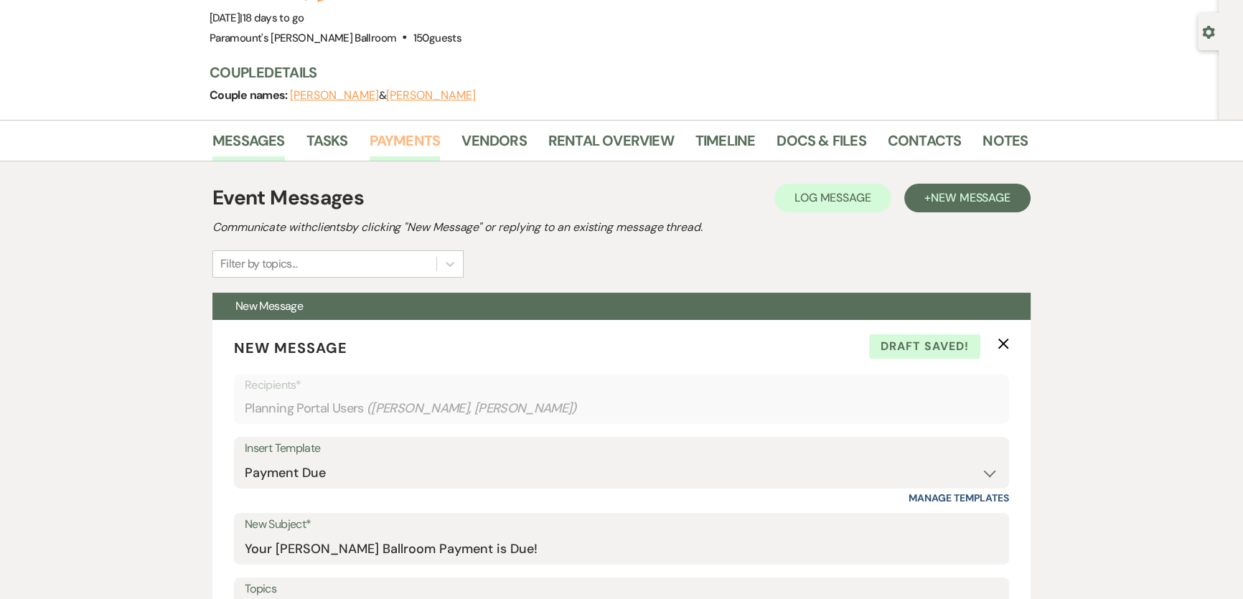
click at [413, 146] on link "Payments" at bounding box center [405, 145] width 71 height 32
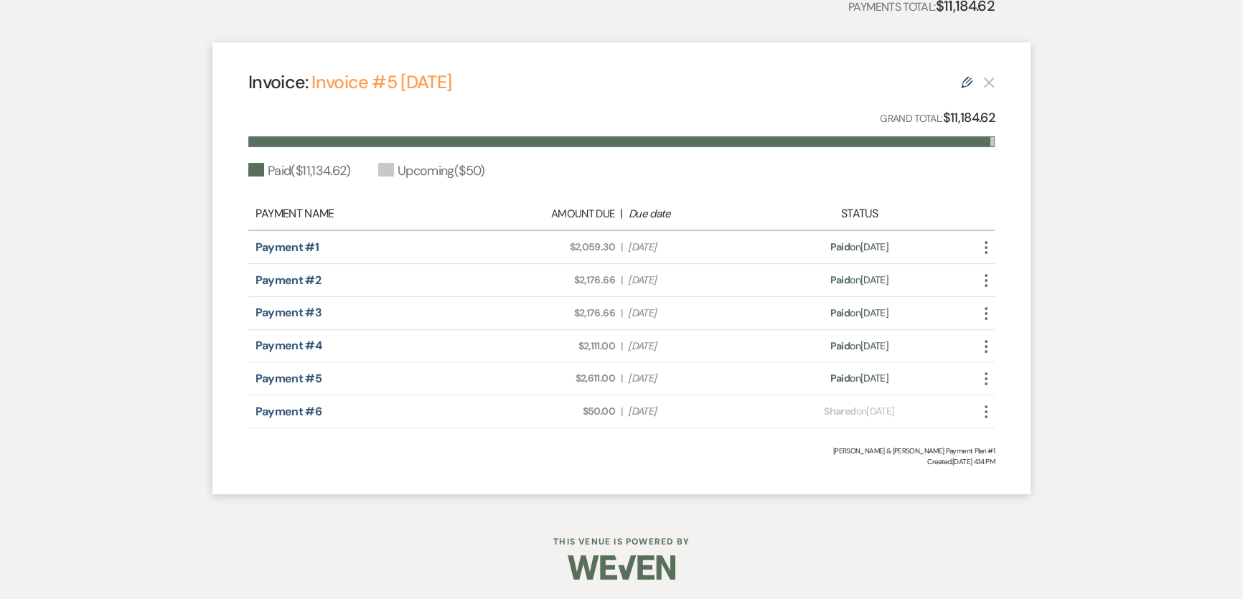
scroll to position [377, 0]
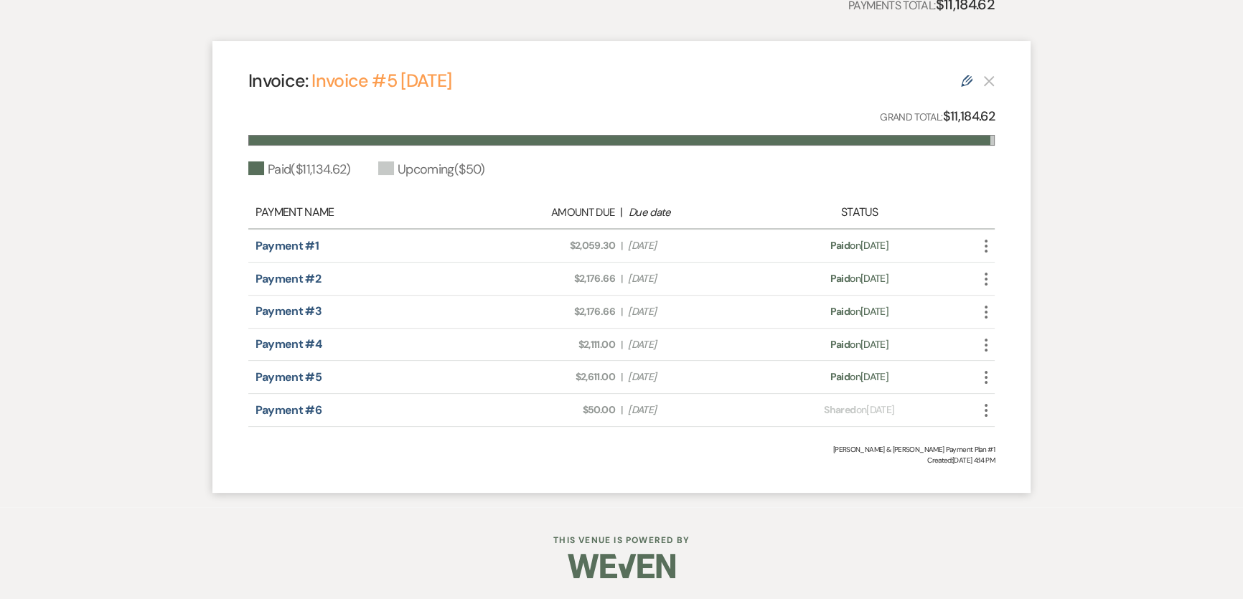
click at [987, 408] on icon "More" at bounding box center [985, 410] width 17 height 17
click at [1142, 338] on div "Messages Tasks Payments Vendors Rental Overview Timeline Docs & Files Contacts …" at bounding box center [621, 183] width 1243 height 649
click at [985, 410] on use "button" at bounding box center [985, 410] width 3 height 13
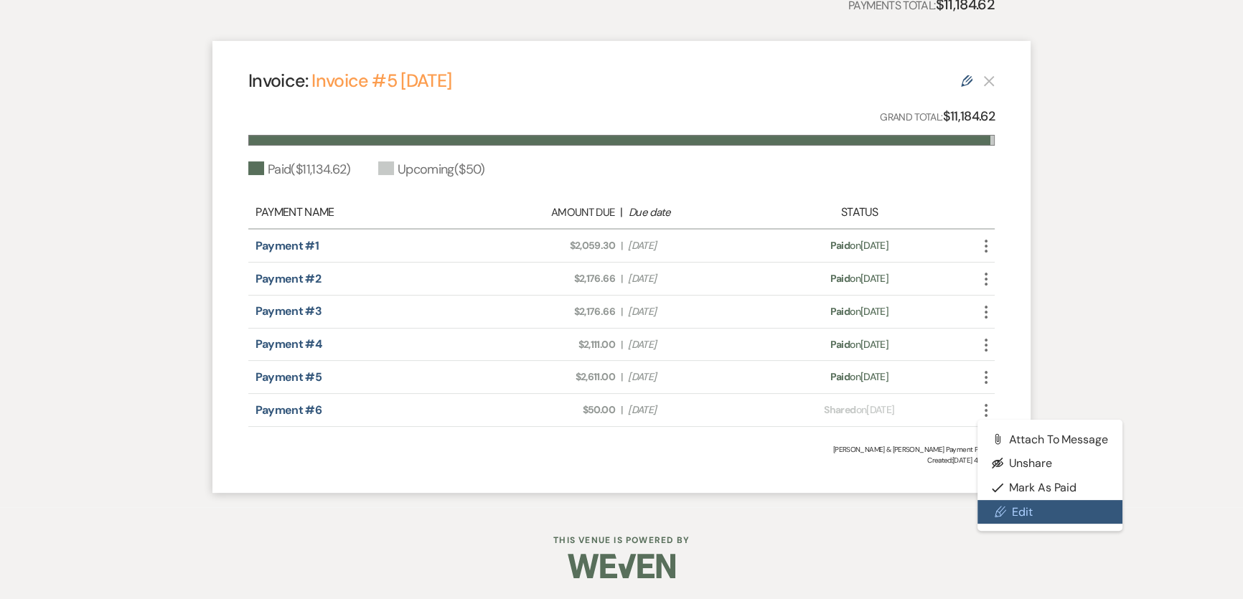
click at [1047, 510] on link "Pencil Edit" at bounding box center [1049, 512] width 145 height 24
select select "22615"
select select "1"
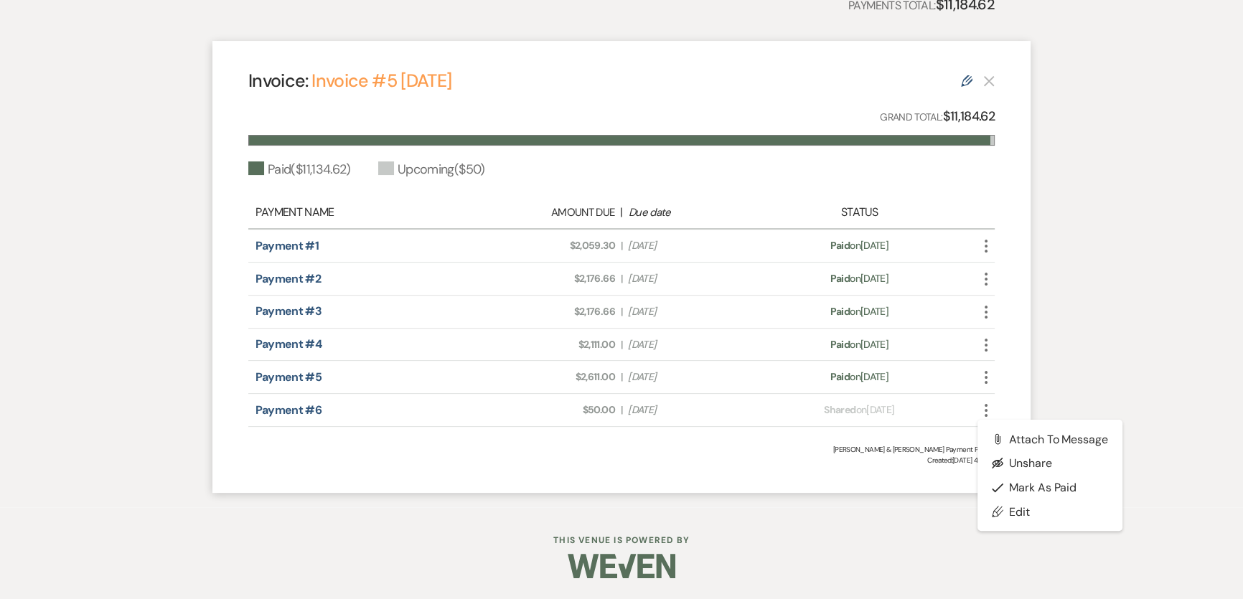
select select "1"
select select "2"
select select "flat"
select select "true"
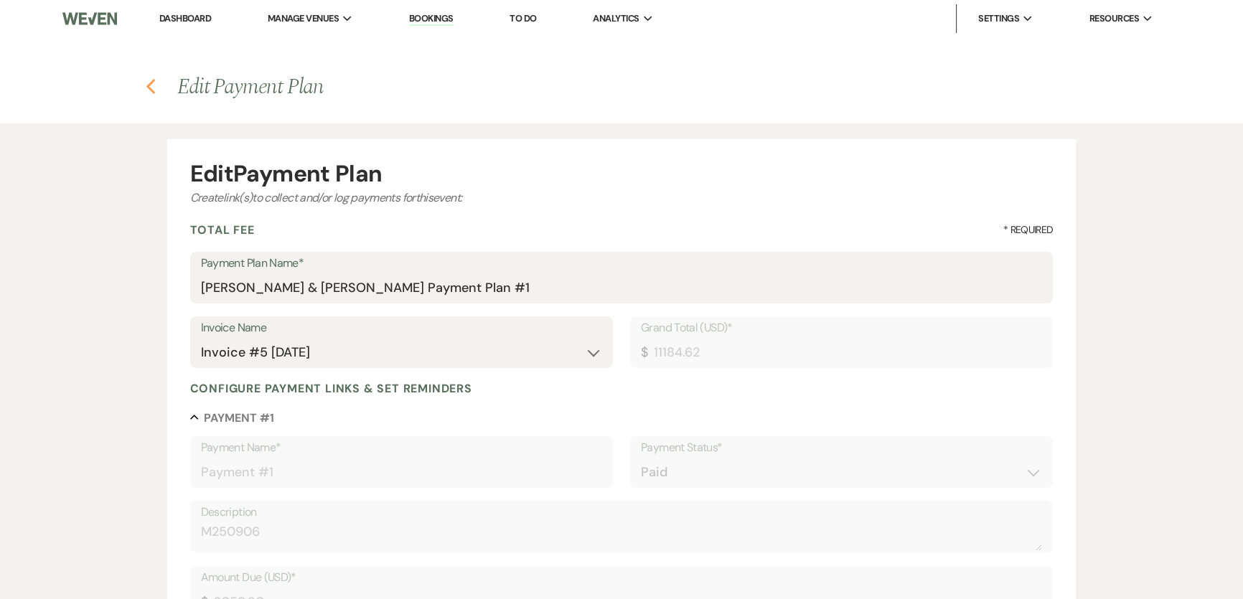
click at [156, 83] on h4 "Previous Edit Payment Plan" at bounding box center [621, 87] width 1033 height 30
click at [153, 84] on icon "Previous" at bounding box center [151, 86] width 11 height 17
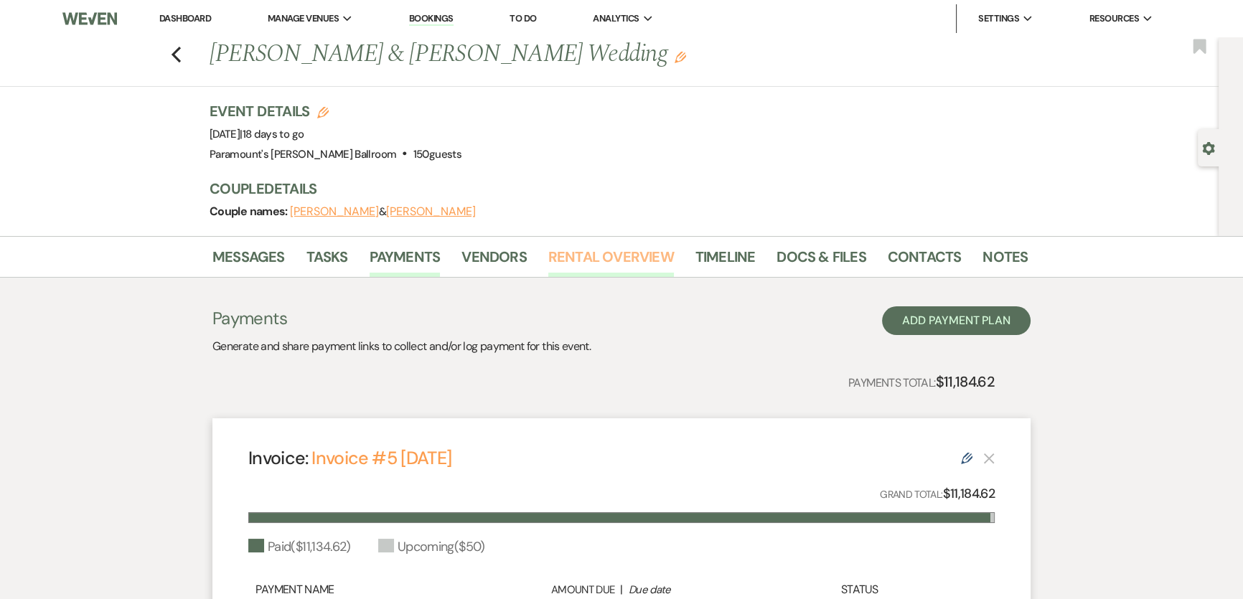
click at [587, 263] on link "Rental Overview" at bounding box center [611, 261] width 126 height 32
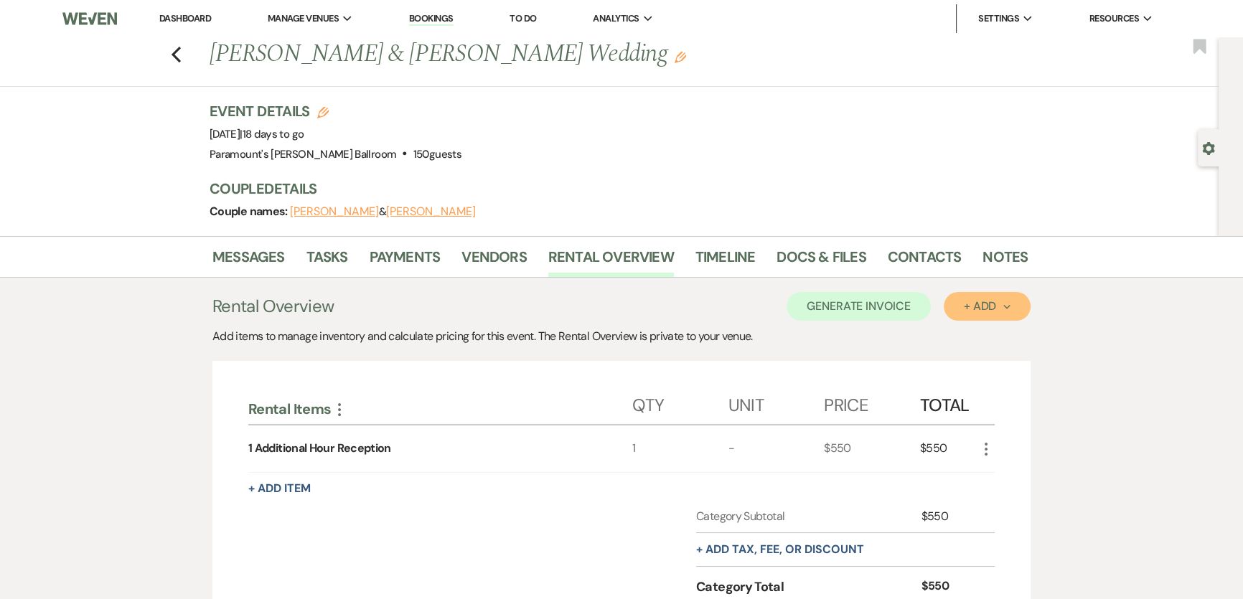
click at [954, 308] on button "+ Add Next" at bounding box center [987, 306] width 87 height 29
click at [991, 340] on button "Item" at bounding box center [980, 339] width 72 height 22
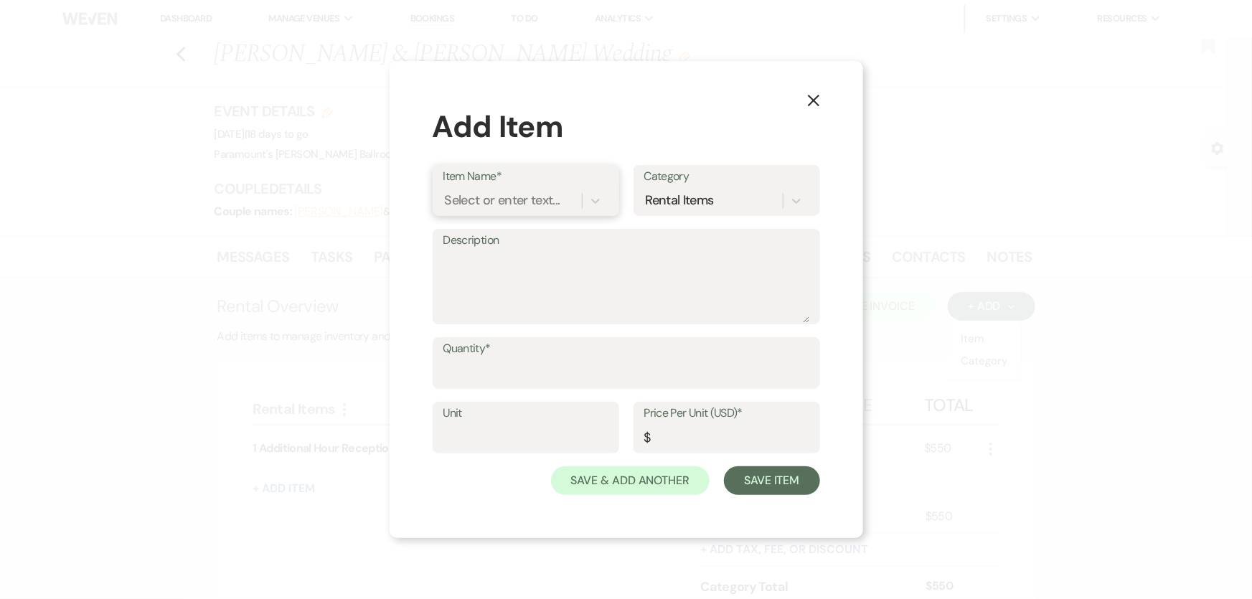
click at [455, 203] on div "Select or enter text..." at bounding box center [503, 201] width 116 height 19
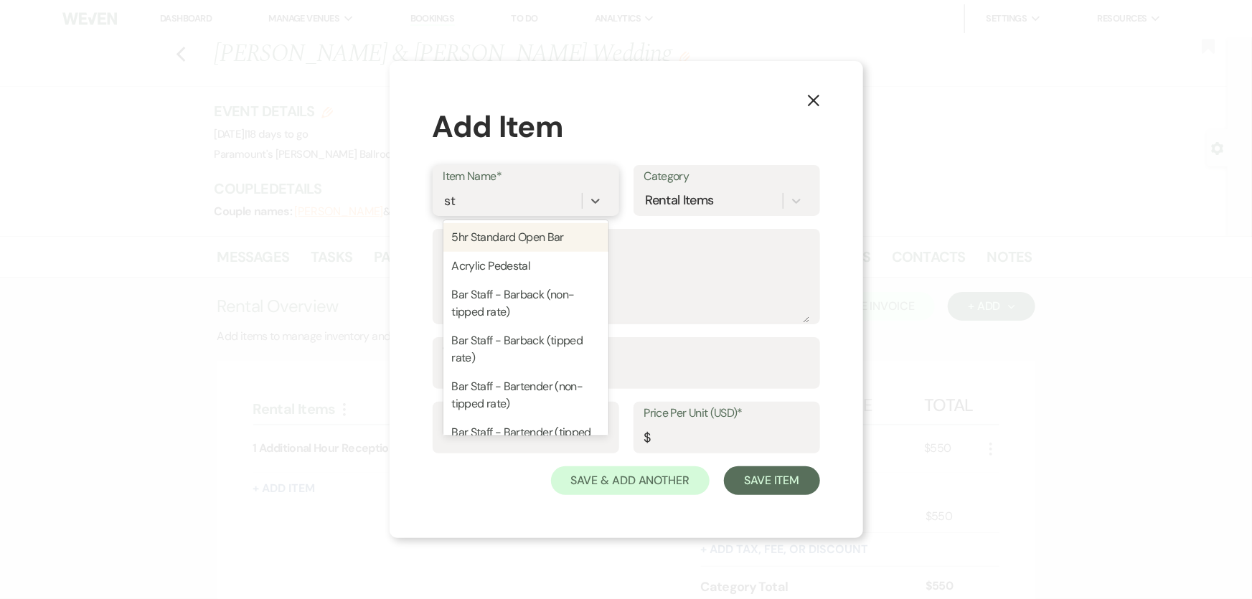
type input "str"
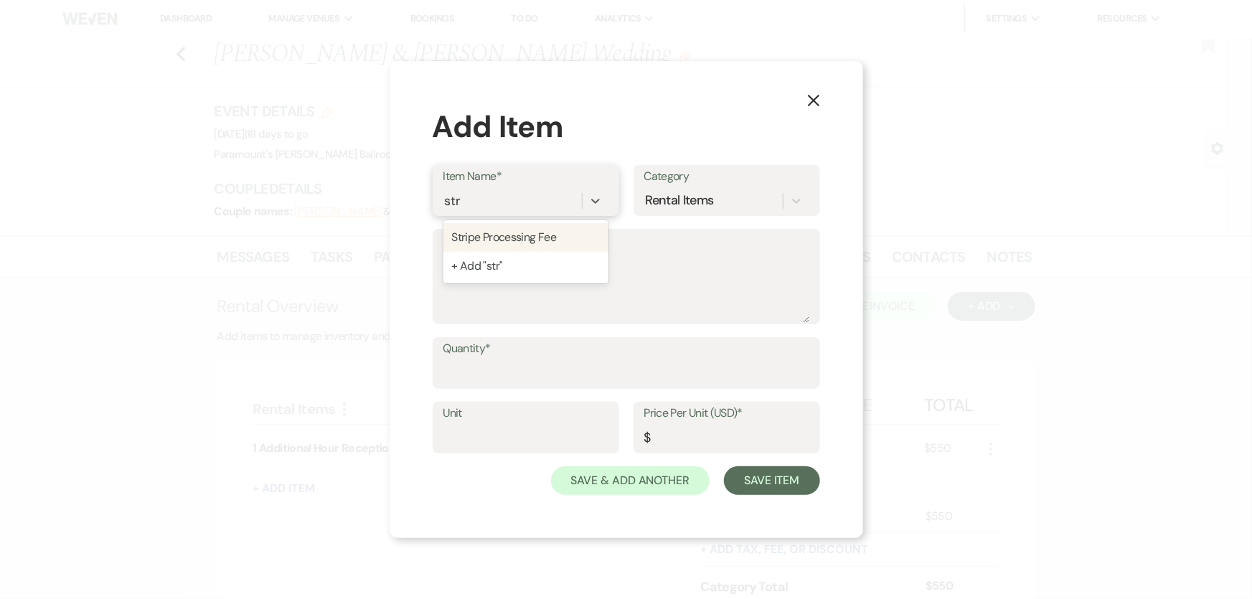
click at [540, 237] on div "Stripe Processing Fee" at bounding box center [525, 237] width 165 height 29
type textarea "2.95% of the total due + $0.30 for each transaction"
type input "0"
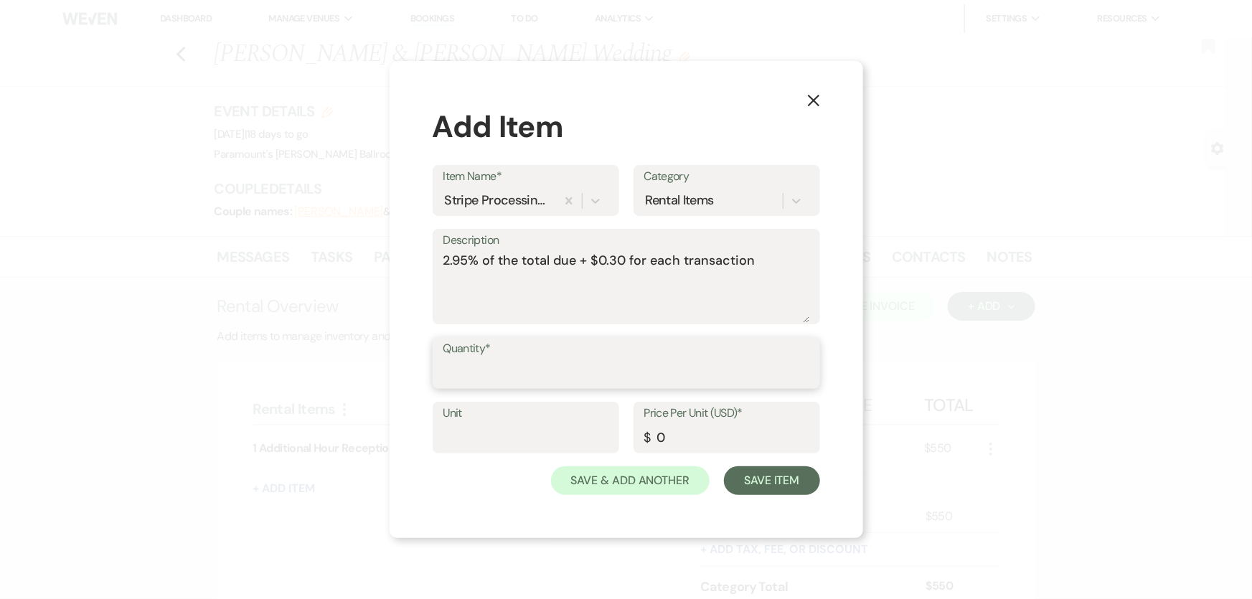
drag, startPoint x: 573, startPoint y: 390, endPoint x: 583, endPoint y: 373, distance: 19.7
click at [573, 386] on div "Quantity*" at bounding box center [626, 369] width 387 height 65
click at [583, 373] on input "Quantity*" at bounding box center [626, 373] width 366 height 28
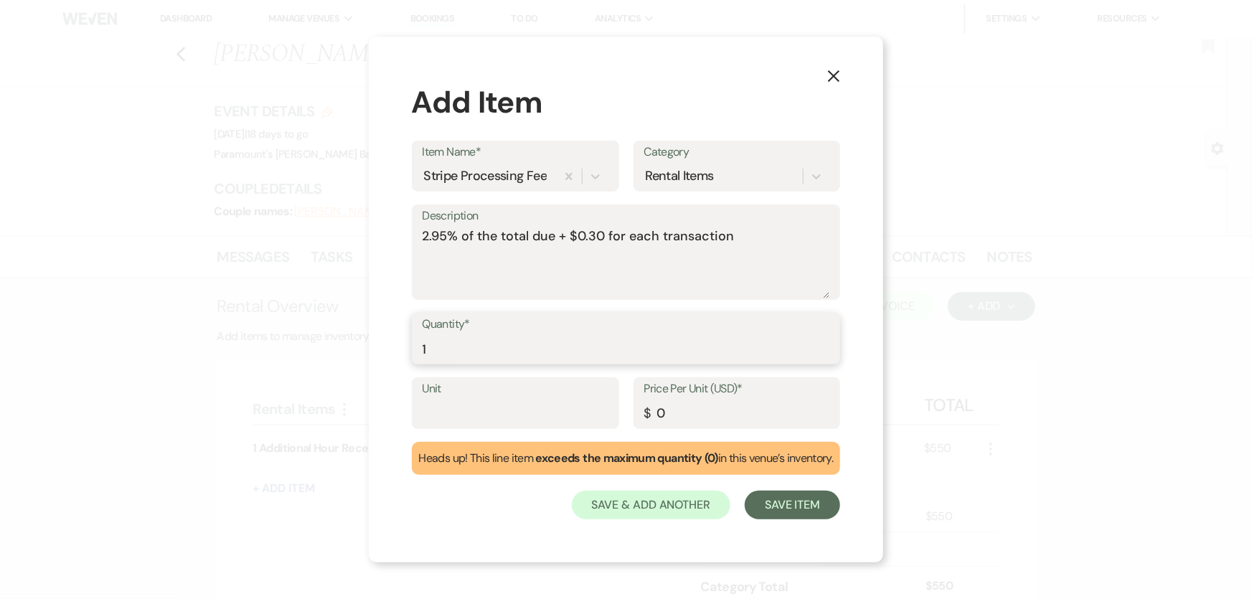
type input "1"
drag, startPoint x: 713, startPoint y: 409, endPoint x: 580, endPoint y: 397, distance: 133.3
click at [580, 397] on div "Unit Price Per Unit (USD)* $ 0" at bounding box center [626, 409] width 429 height 65
type input "1.78"
click at [789, 507] on button "Save Item" at bounding box center [792, 505] width 95 height 29
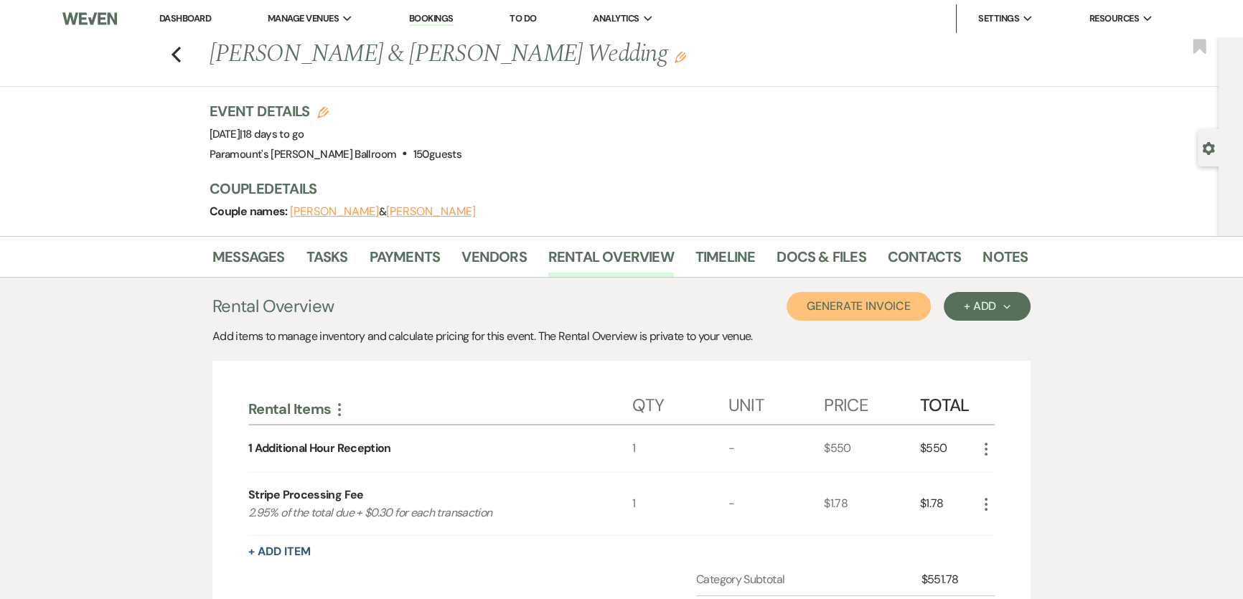
click at [827, 304] on button "Generate Invoice" at bounding box center [858, 306] width 144 height 29
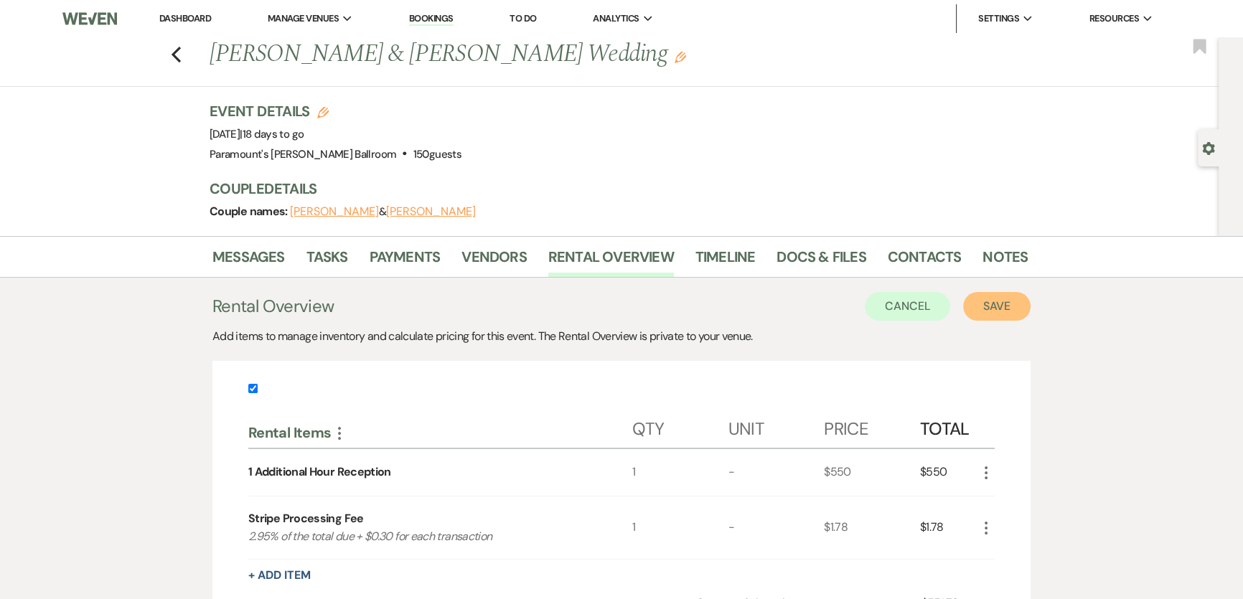
click at [984, 307] on button "Save" at bounding box center [996, 306] width 67 height 29
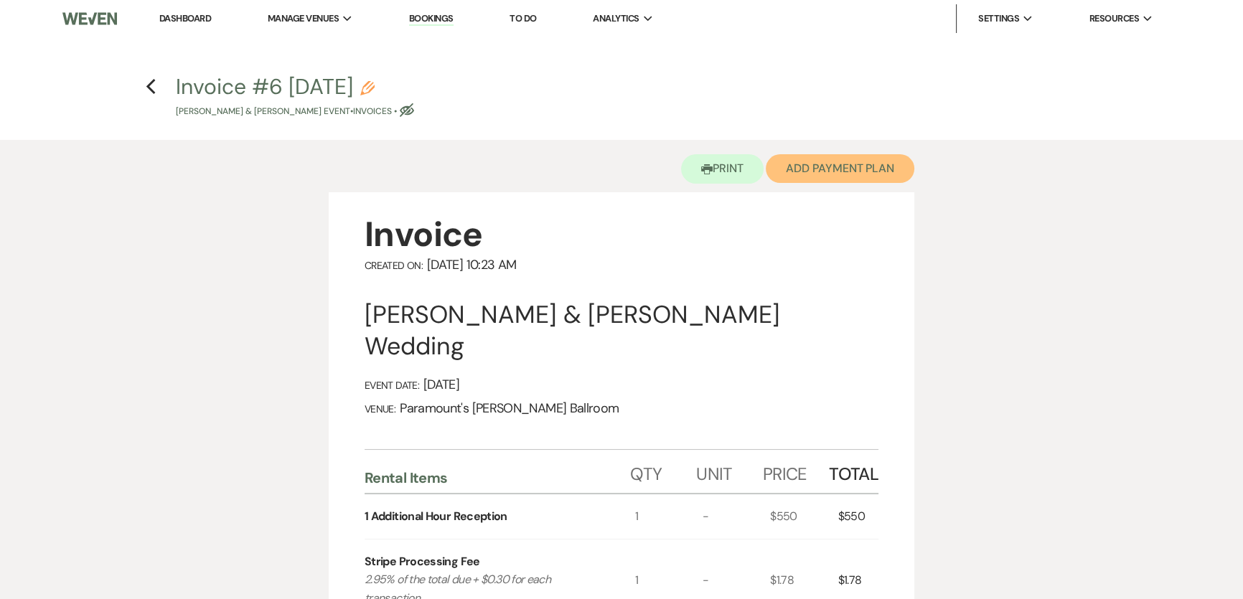
click at [862, 169] on button "Add Payment Plan" at bounding box center [840, 168] width 149 height 29
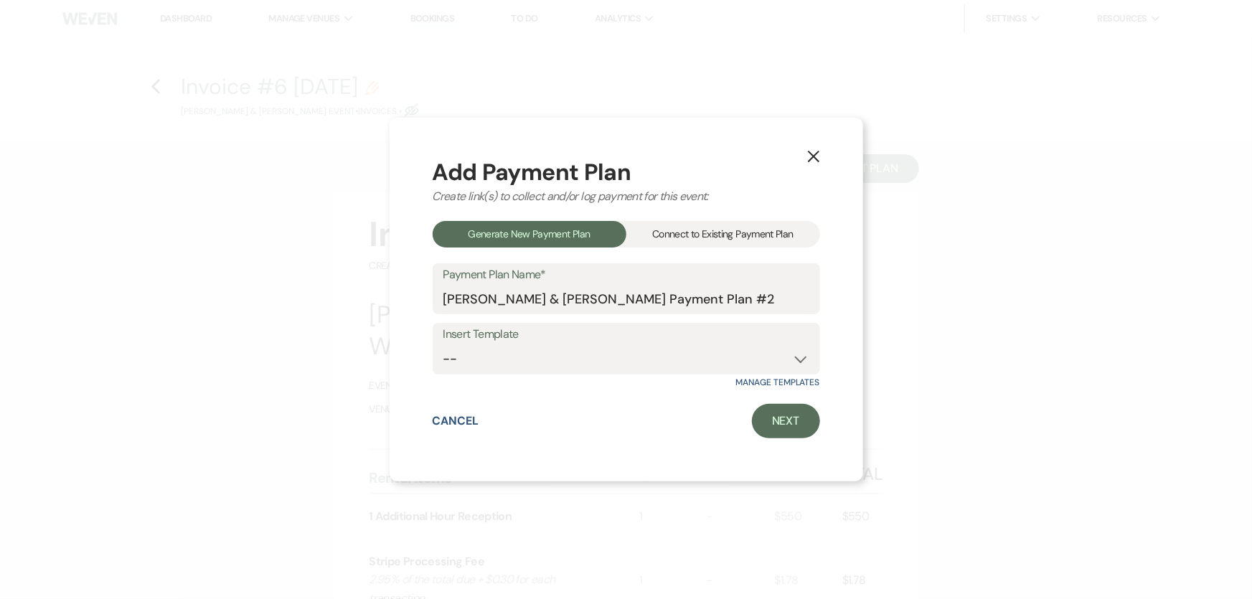
click at [678, 237] on div "Connect to Existing Payment Plan" at bounding box center [723, 234] width 194 height 27
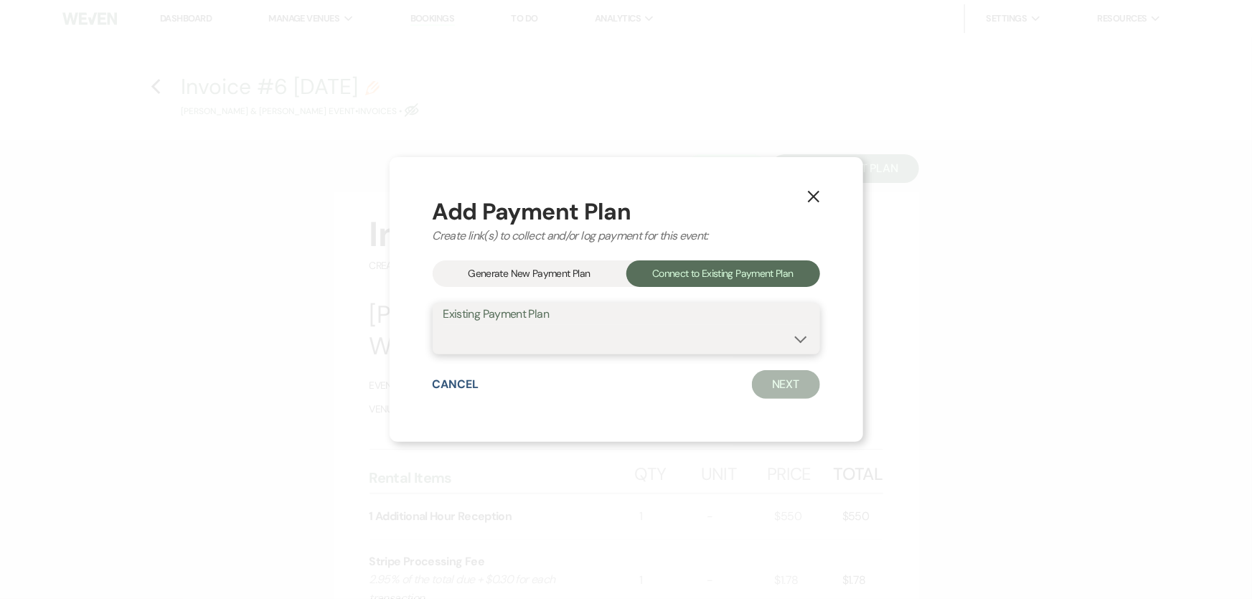
click at [675, 335] on select "[PERSON_NAME] & [PERSON_NAME] Payment Plan #1" at bounding box center [626, 339] width 366 height 28
select select "17649"
click at [443, 325] on select "[PERSON_NAME] & [PERSON_NAME] Payment Plan #1" at bounding box center [626, 339] width 366 height 28
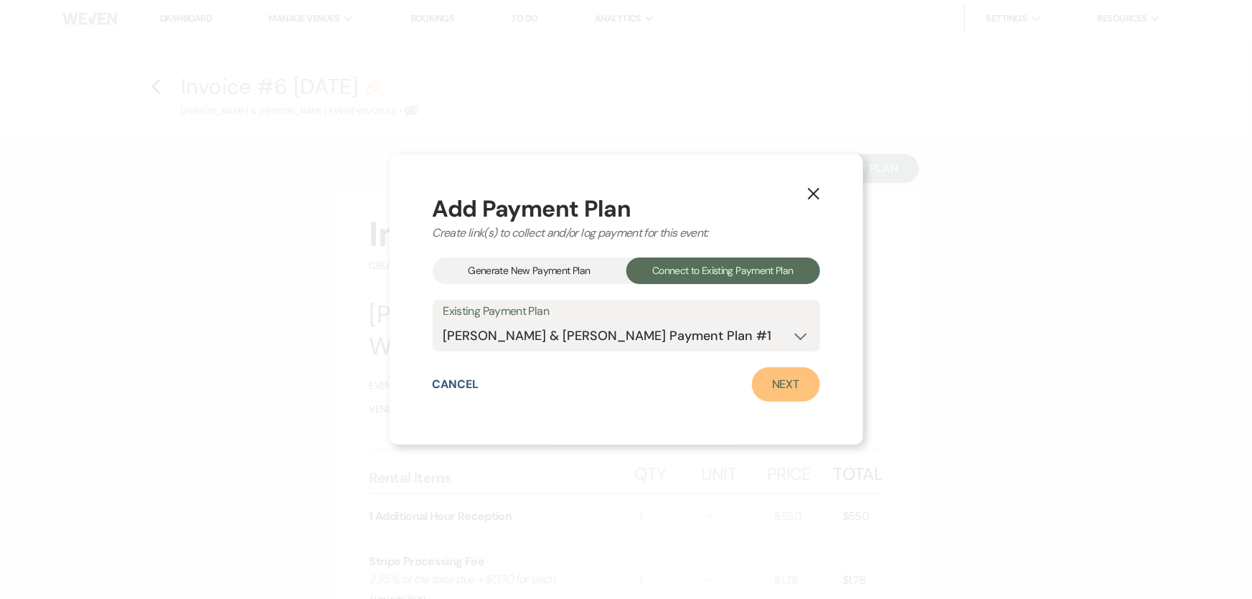
click at [775, 390] on link "Next" at bounding box center [786, 384] width 68 height 34
select select "27546"
select select "1"
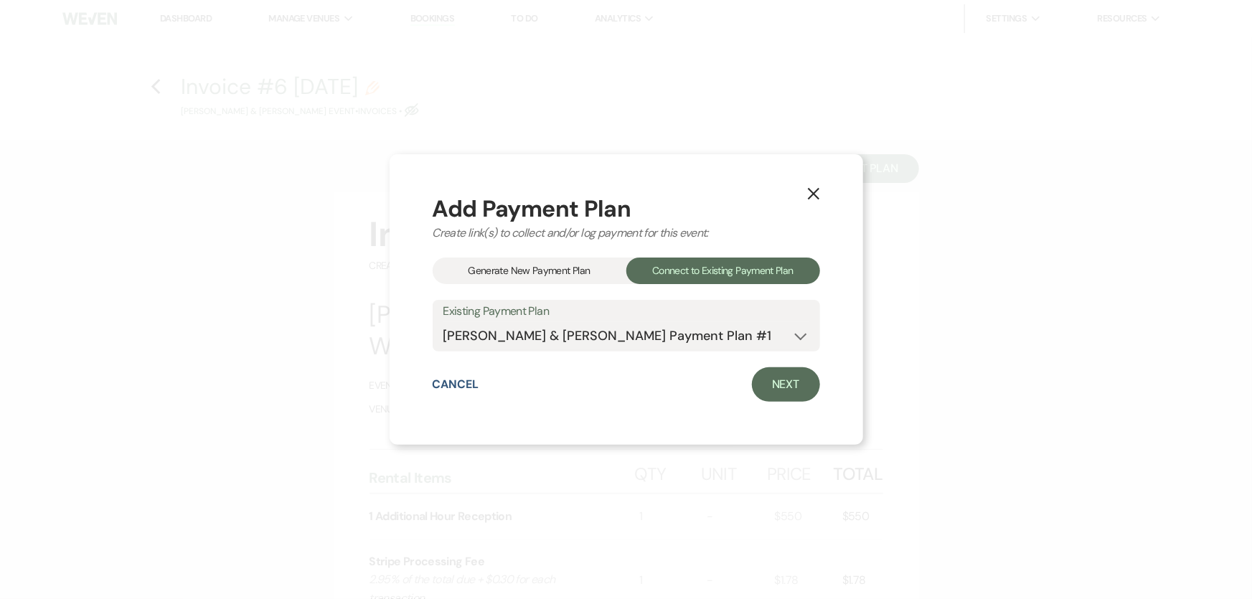
select select "1"
select select "2"
select select "flat"
select select "true"
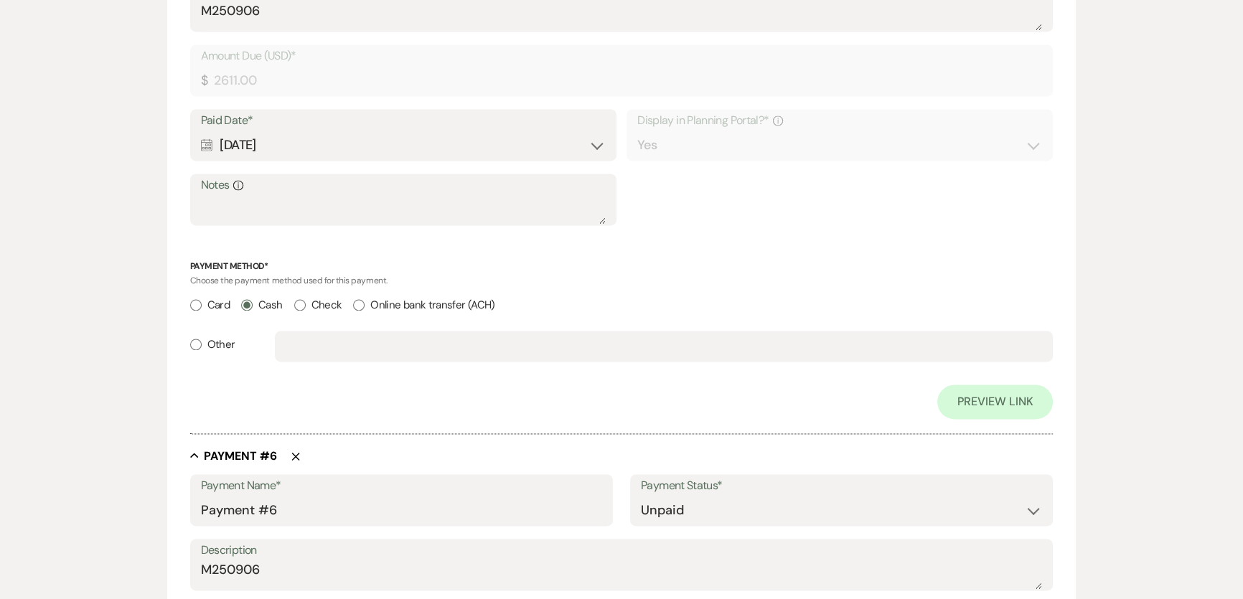
scroll to position [2229, 0]
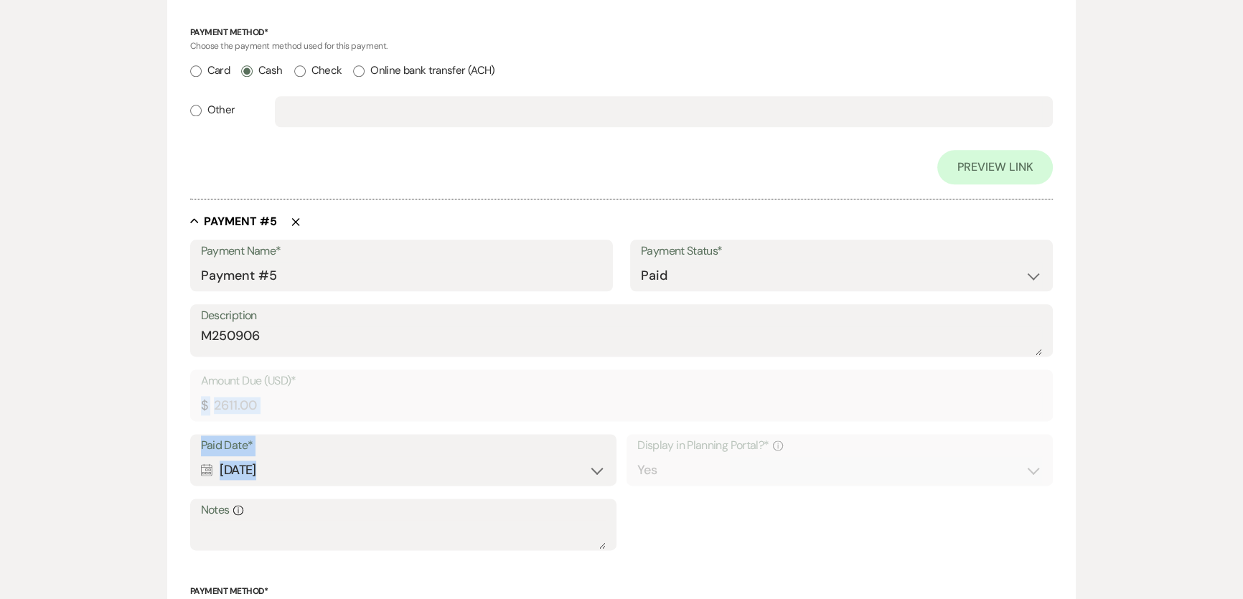
drag, startPoint x: 1247, startPoint y: 413, endPoint x: 1243, endPoint y: 512, distance: 99.1
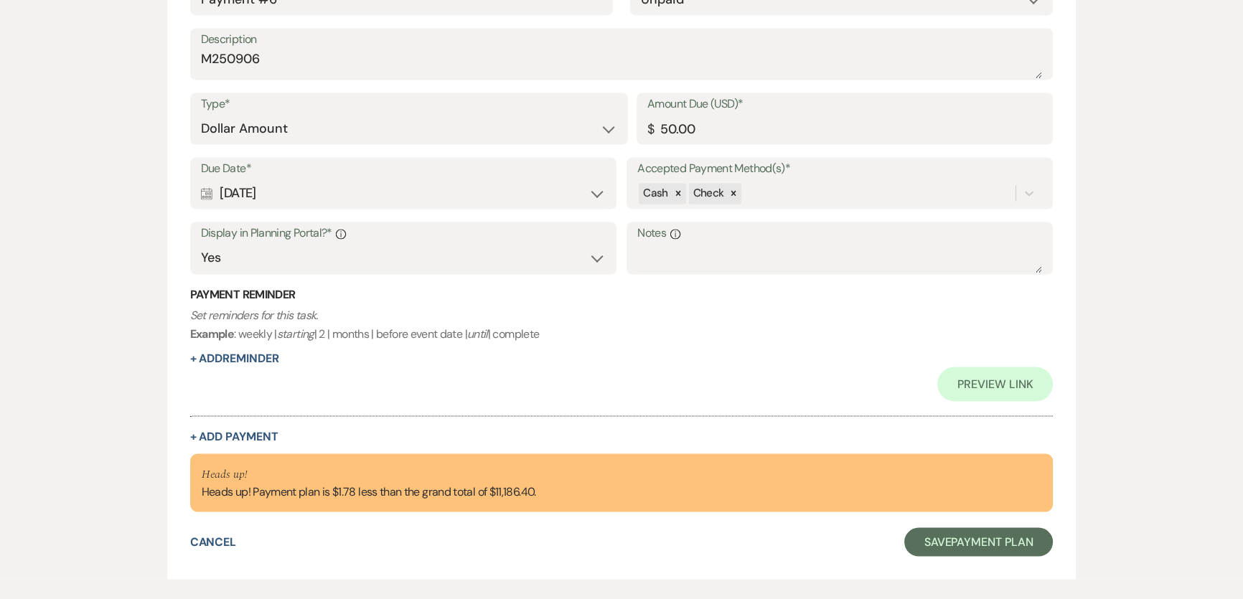
scroll to position [2873, 0]
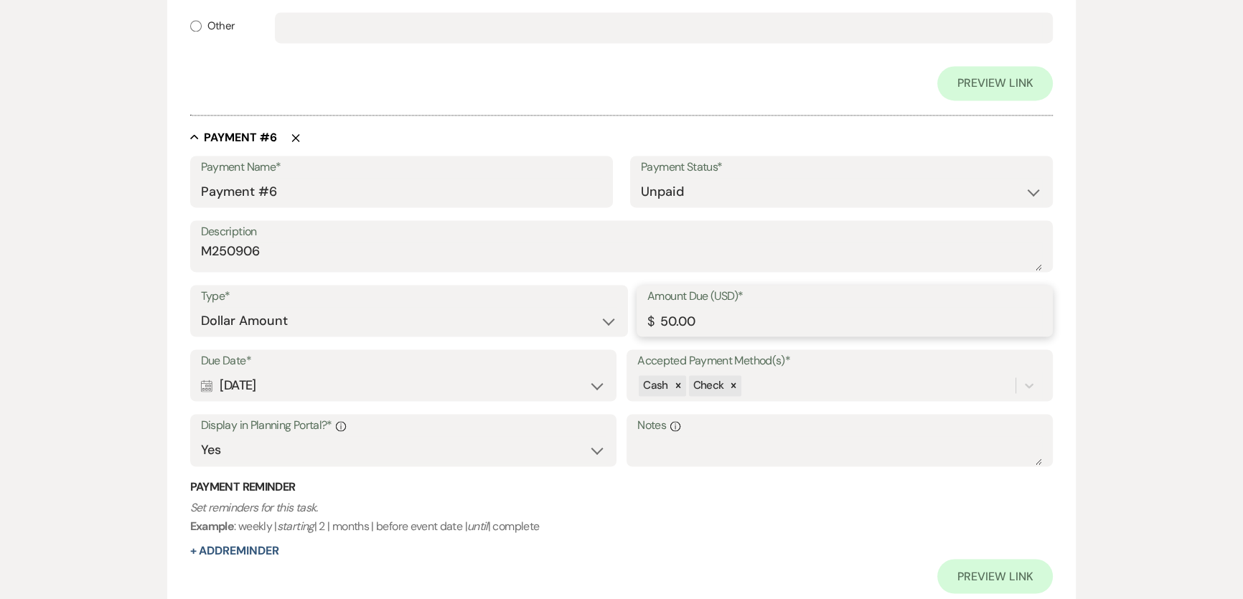
drag, startPoint x: 718, startPoint y: 322, endPoint x: 671, endPoint y: 320, distance: 47.4
click at [671, 320] on input "50.00" at bounding box center [844, 321] width 395 height 28
type input "51.78"
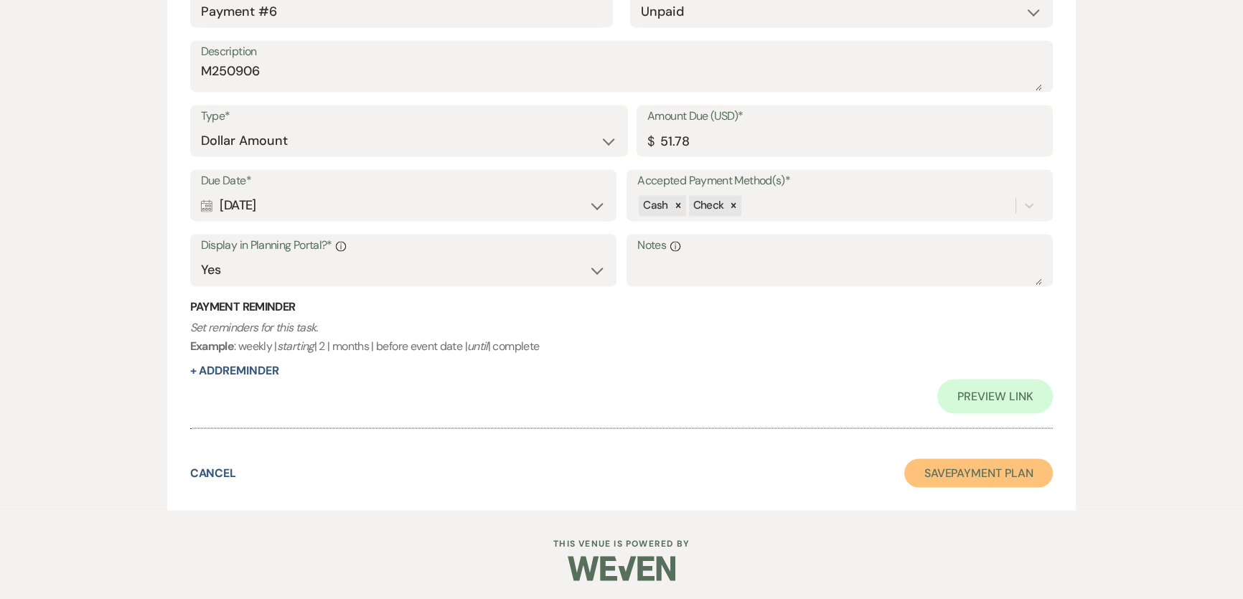
click at [954, 476] on button "Save Payment Plan" at bounding box center [978, 473] width 149 height 29
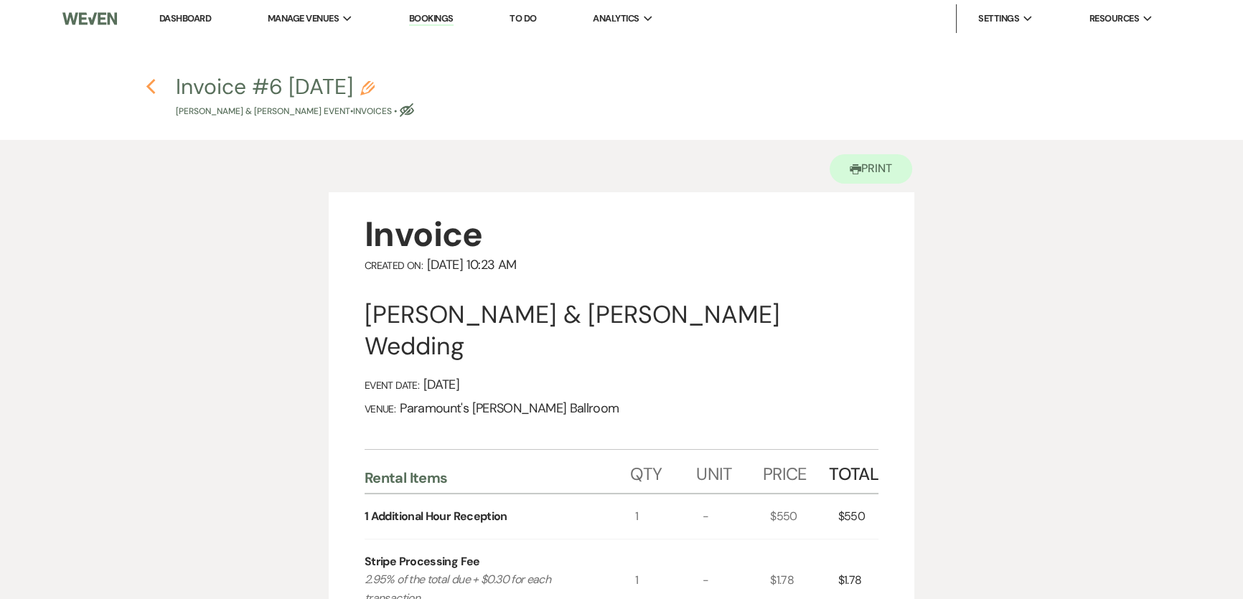
click at [147, 83] on icon "Previous" at bounding box center [151, 86] width 11 height 17
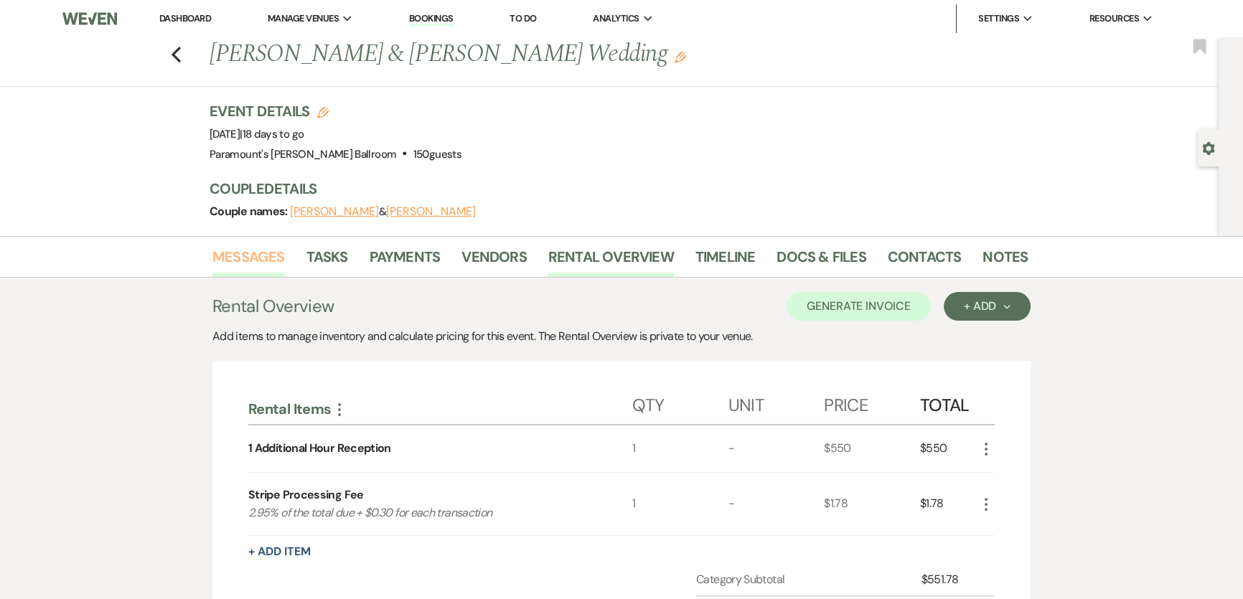
click at [230, 255] on link "Messages" at bounding box center [248, 261] width 72 height 32
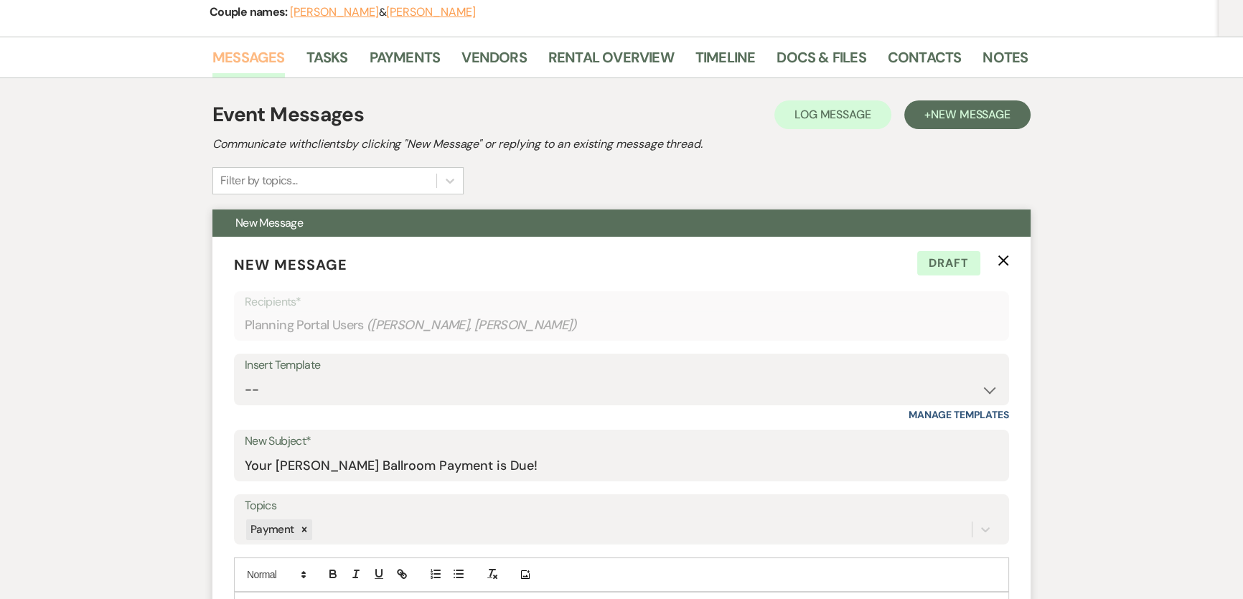
scroll to position [522, 0]
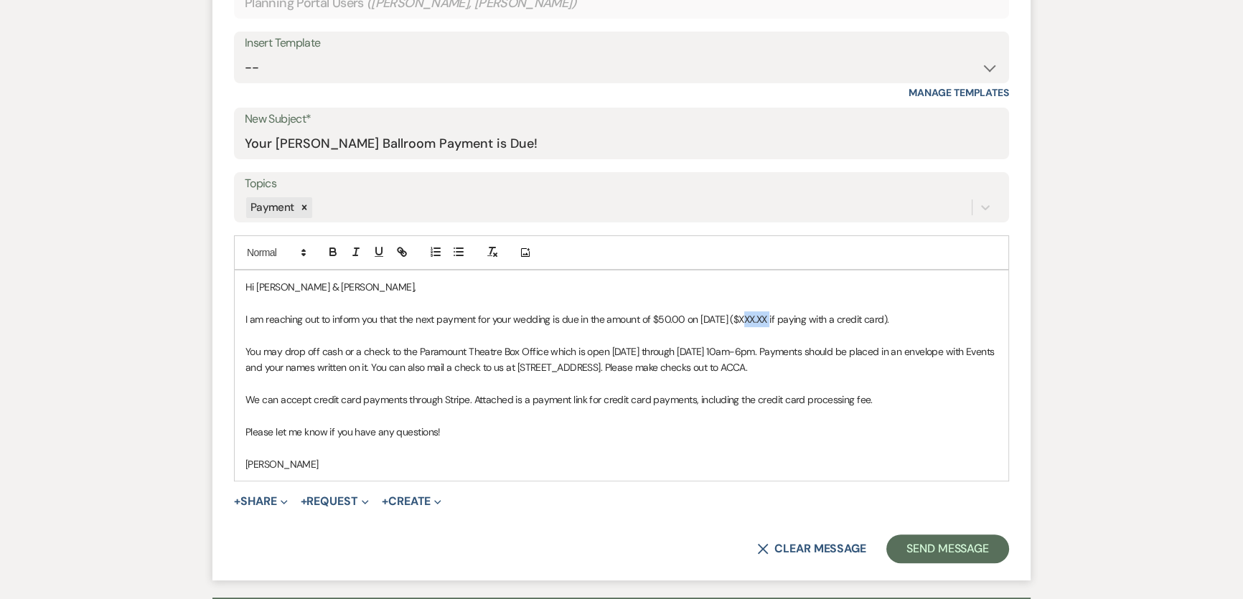
drag, startPoint x: 746, startPoint y: 316, endPoint x: 772, endPoint y: 319, distance: 26.1
click at [772, 319] on p "I am reaching out to inform you that the next payment for your wedding is due i…" at bounding box center [621, 319] width 752 height 16
click at [693, 450] on p at bounding box center [621, 448] width 752 height 16
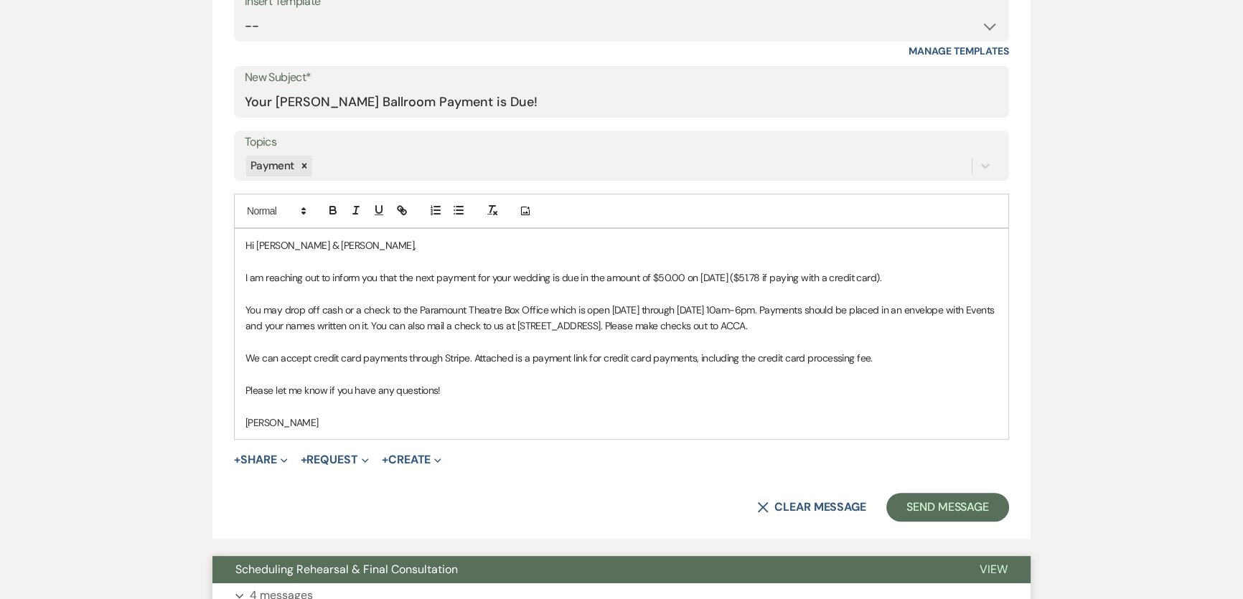
scroll to position [587, 0]
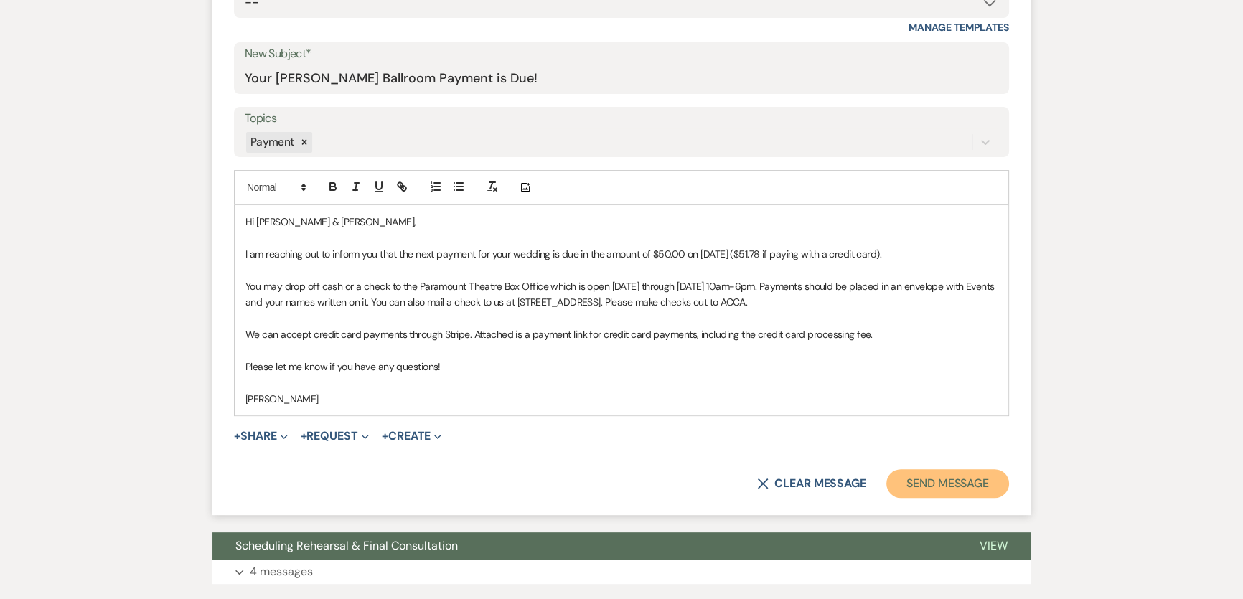
click at [988, 481] on button "Send Message" at bounding box center [947, 483] width 123 height 29
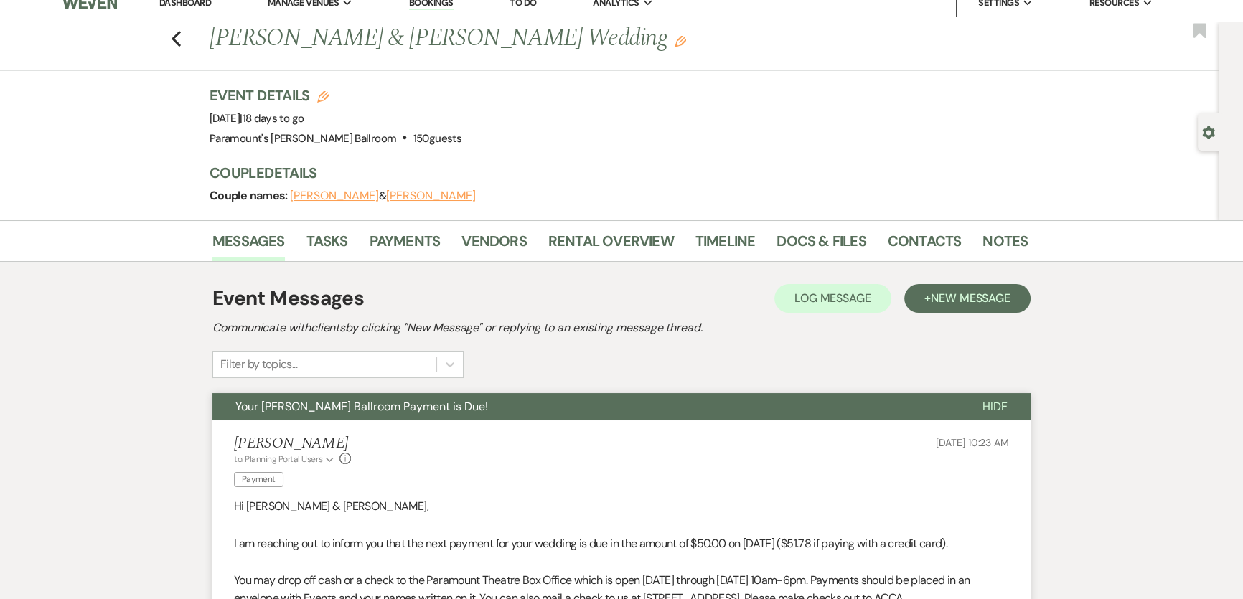
scroll to position [0, 0]
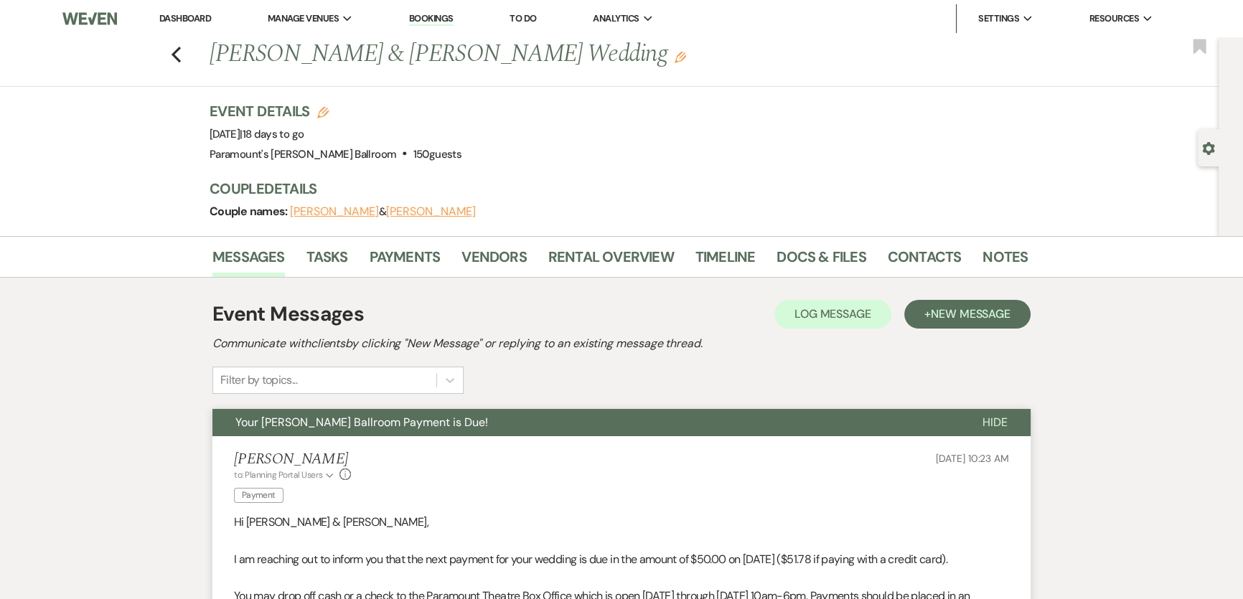
click at [194, 21] on link "Dashboard" at bounding box center [185, 18] width 52 height 12
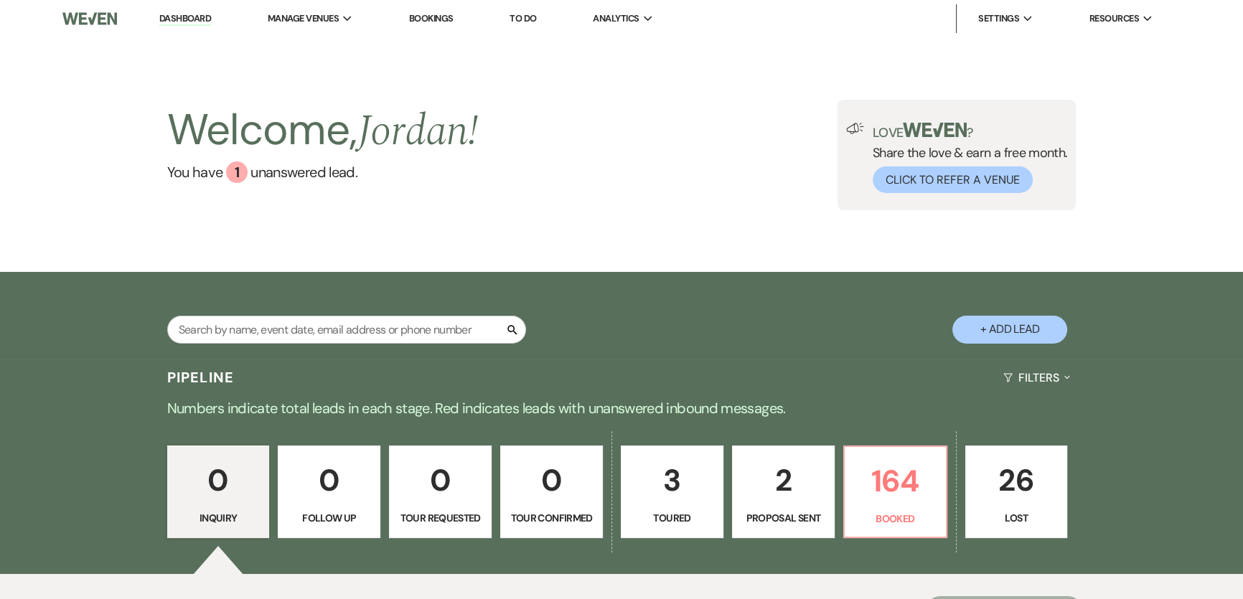
click at [69, 304] on div "Search + Add Lead" at bounding box center [621, 315] width 1243 height 87
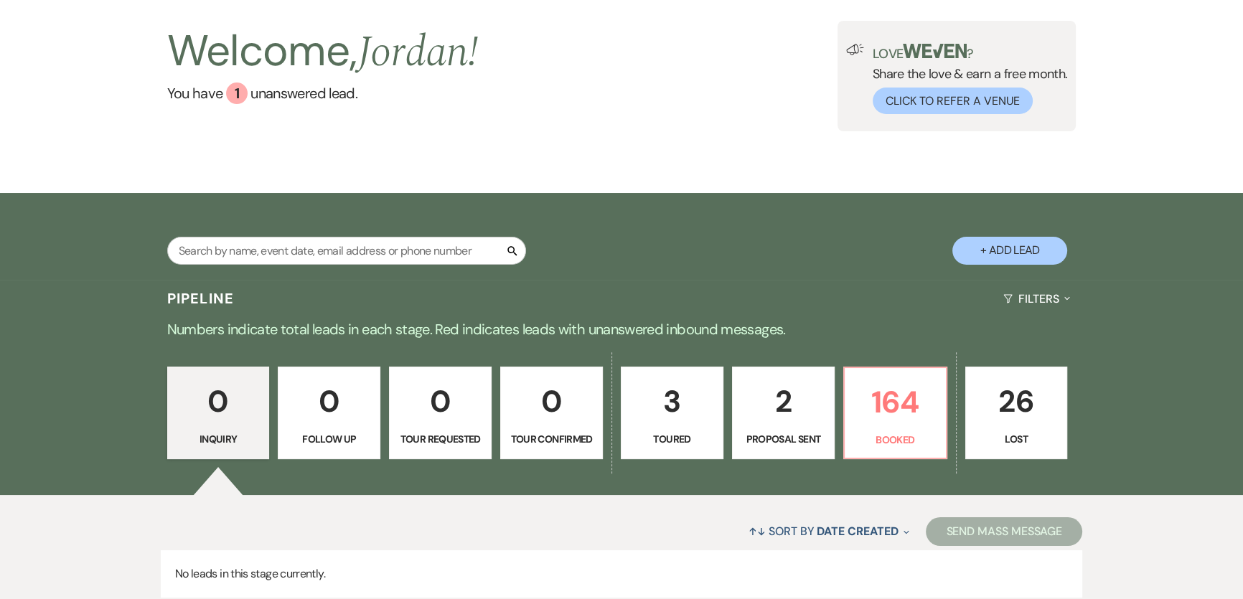
scroll to position [187, 0]
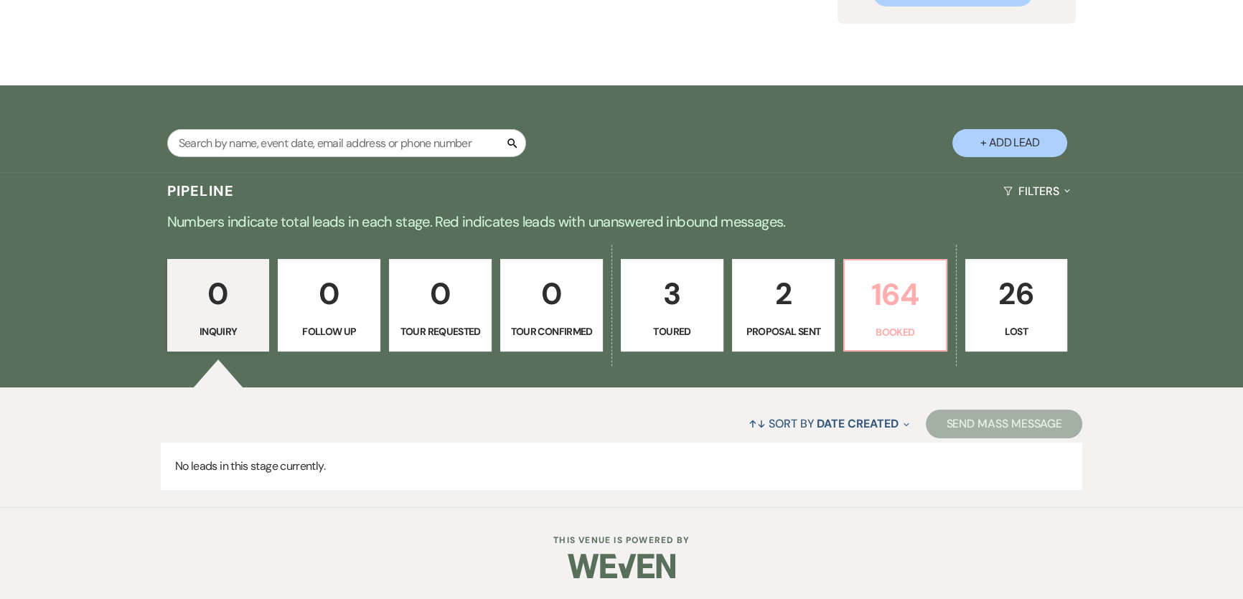
click at [909, 314] on p "164" at bounding box center [895, 295] width 84 height 48
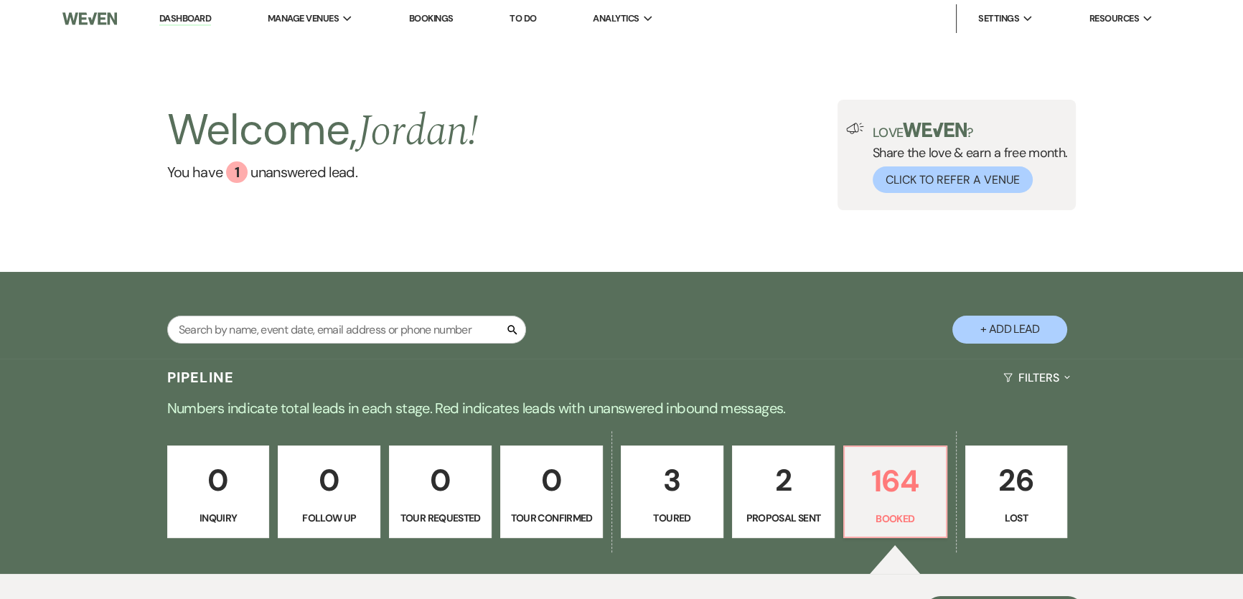
drag, startPoint x: 209, startPoint y: 21, endPoint x: 187, endPoint y: 6, distance: 26.5
click at [208, 21] on link "Dashboard" at bounding box center [185, 19] width 52 height 14
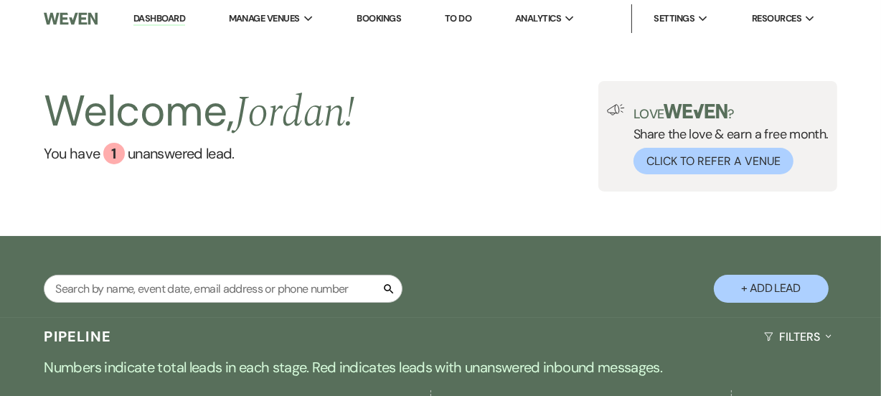
click at [568, 194] on div "Welcome, [PERSON_NAME] ! You have 1 unanswered lead . Love ? Share the love & e…" at bounding box center [440, 136] width 881 height 199
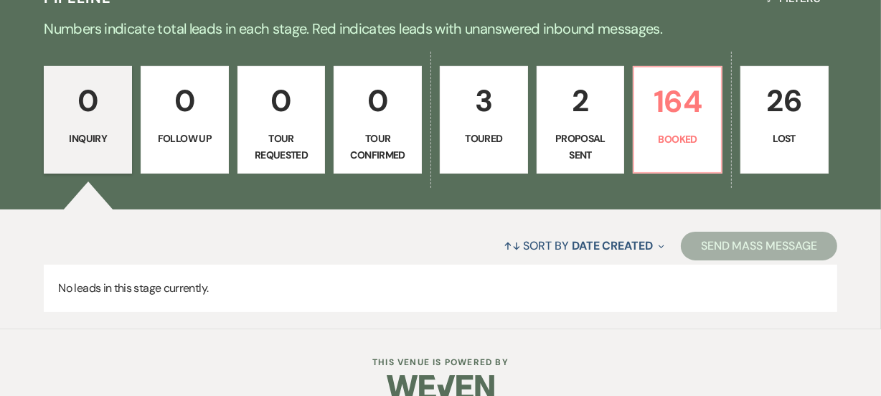
click at [494, 129] on link "3 Toured" at bounding box center [484, 120] width 88 height 108
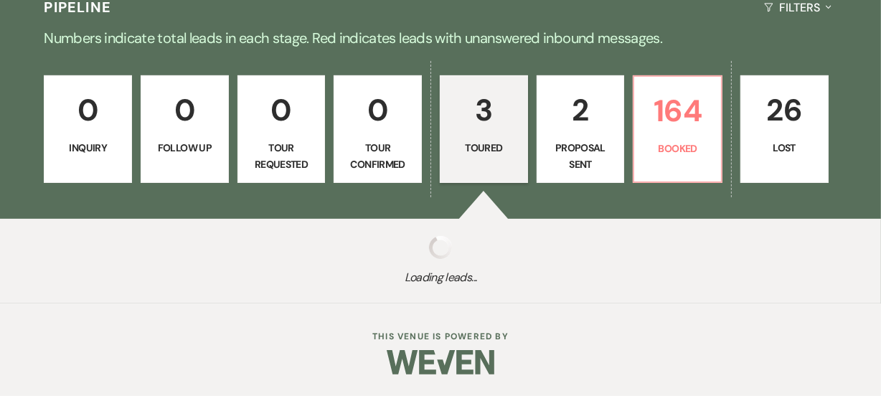
select select "5"
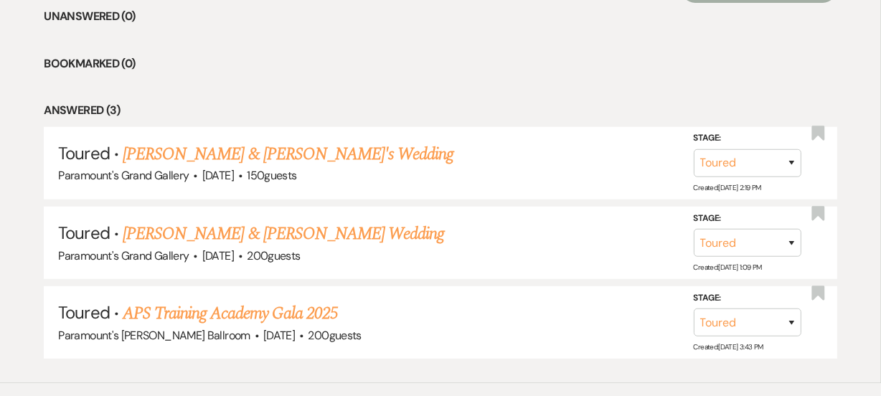
scroll to position [600, 0]
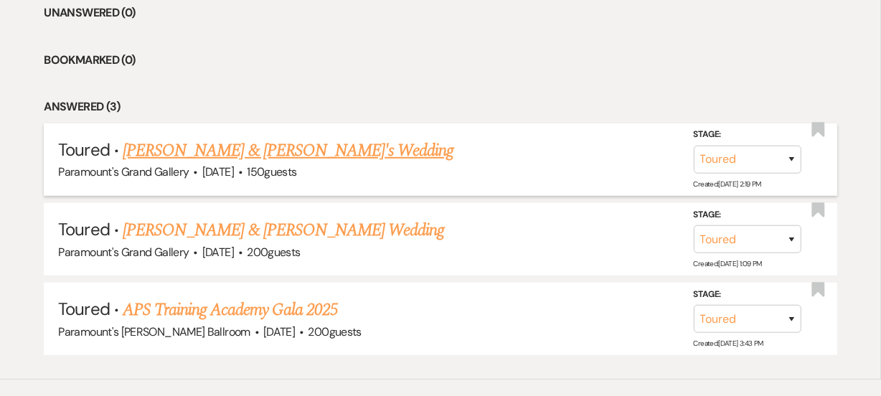
click at [245, 154] on link "[PERSON_NAME] & [PERSON_NAME]'s Wedding" at bounding box center [289, 151] width 332 height 26
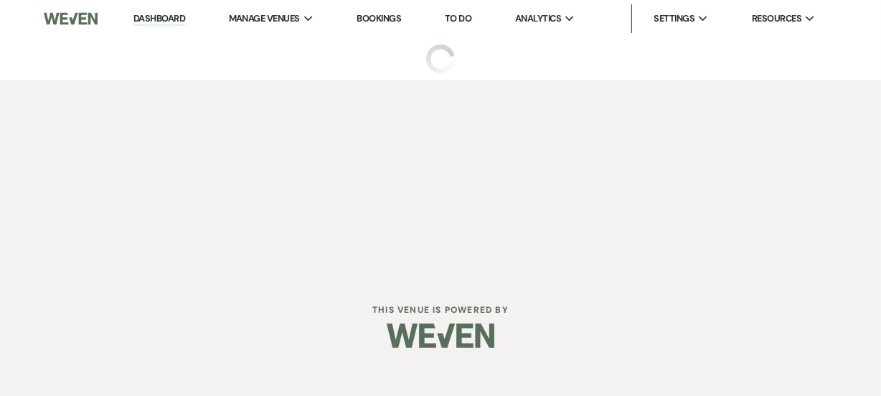
select select "5"
select select "3"
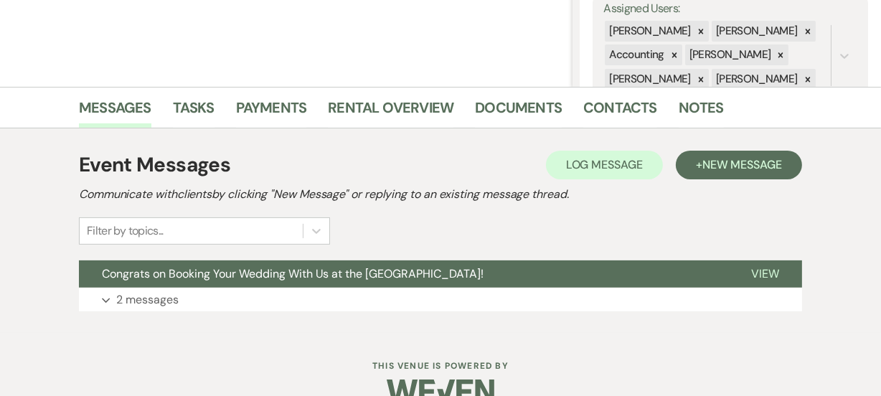
scroll to position [301, 0]
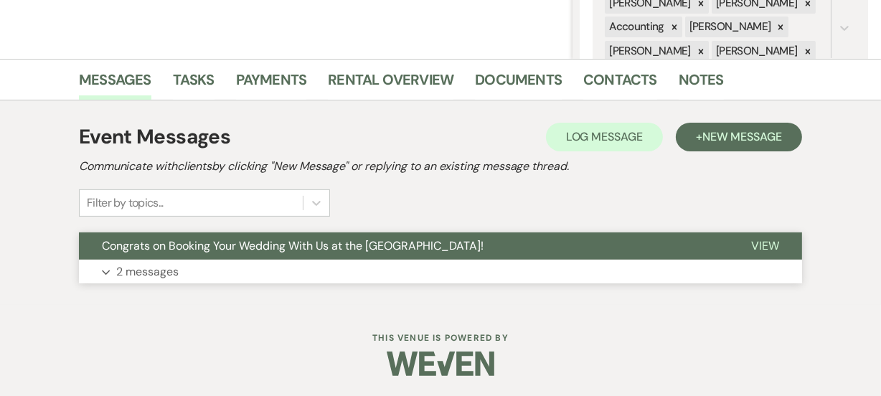
click at [193, 255] on button "Congrats on Booking Your Wedding With Us at the [GEOGRAPHIC_DATA]!" at bounding box center [403, 245] width 649 height 27
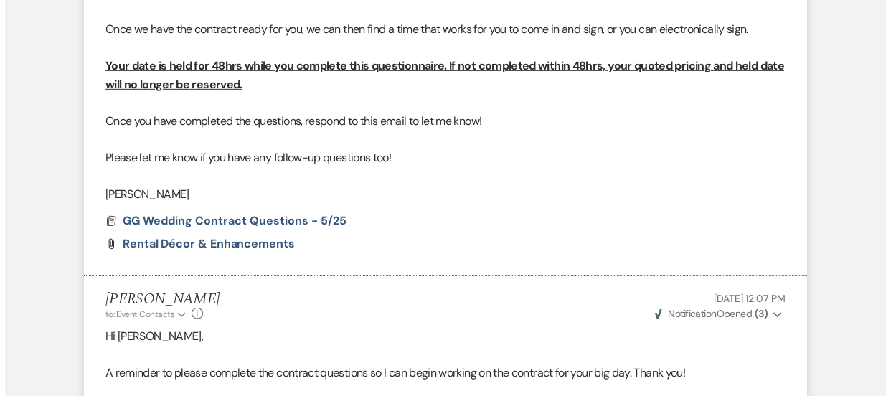
scroll to position [746, 0]
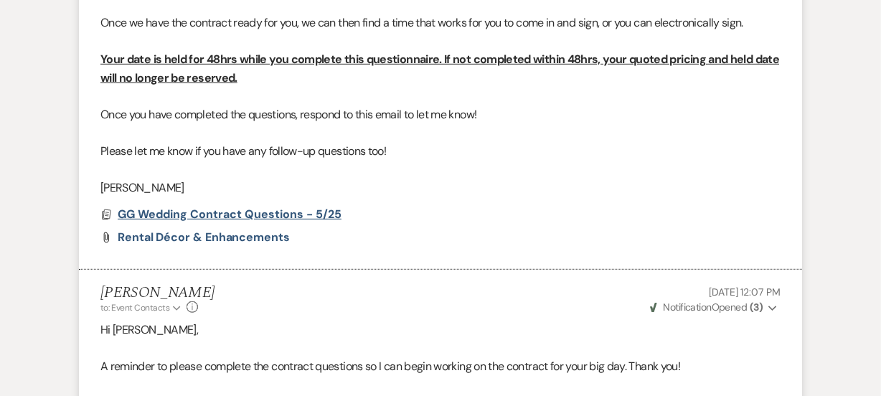
click at [187, 208] on span "GG Wedding Contract Questions - 5/25" at bounding box center [230, 214] width 224 height 15
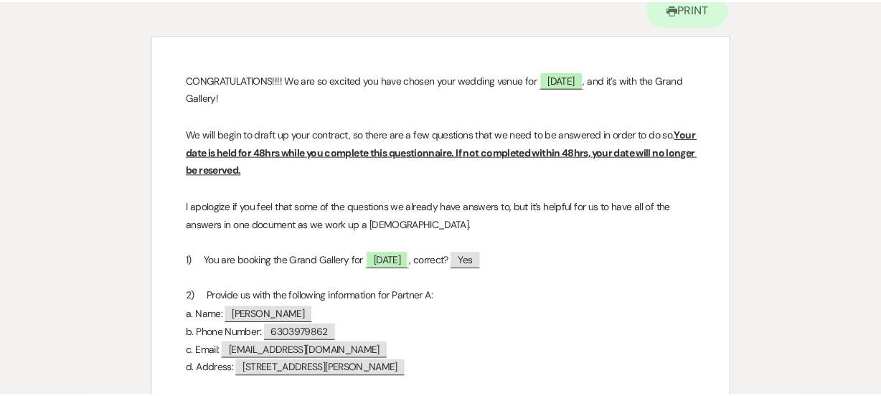
scroll to position [0, 0]
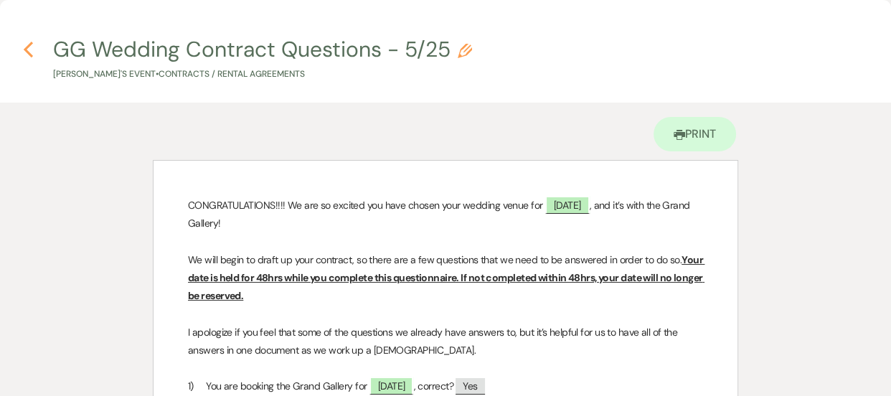
click at [29, 47] on icon "Previous" at bounding box center [28, 49] width 11 height 17
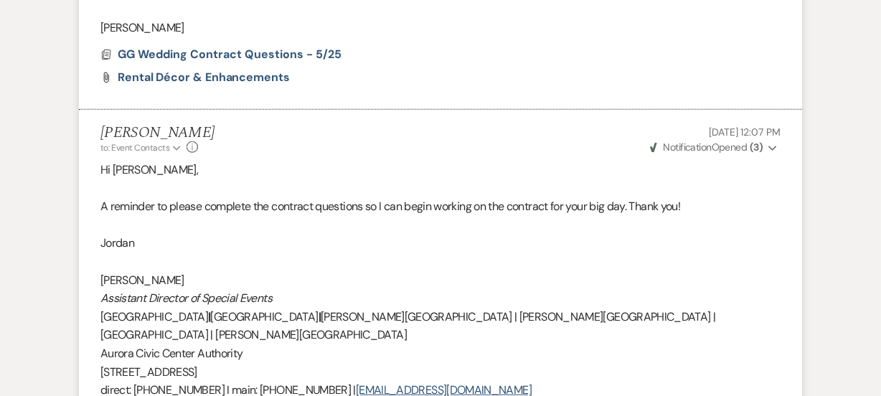
scroll to position [880, 0]
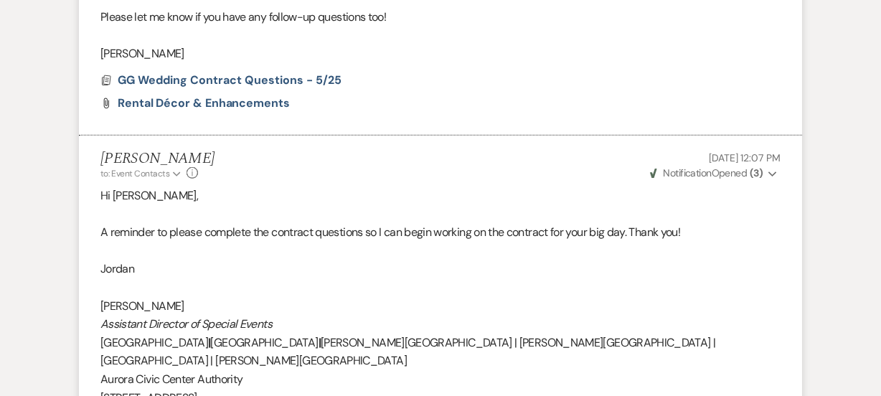
click at [14, 228] on div "Messages Tasks Payments Rental Overview Documents Contacts Notes Event Messages…" at bounding box center [440, 45] width 881 height 1129
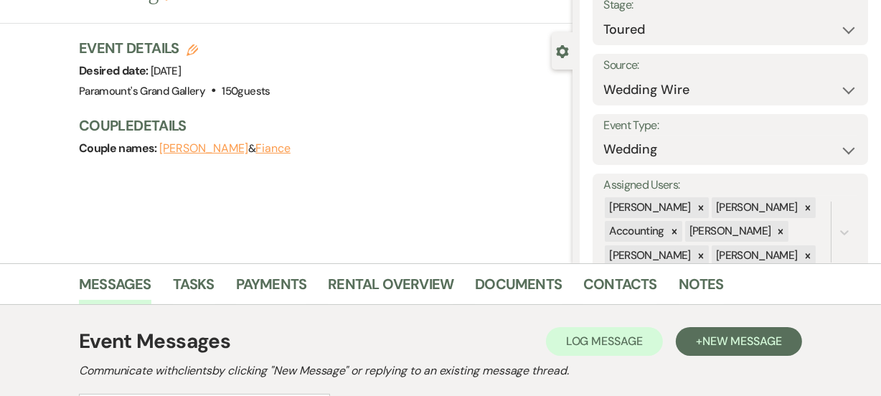
scroll to position [0, 0]
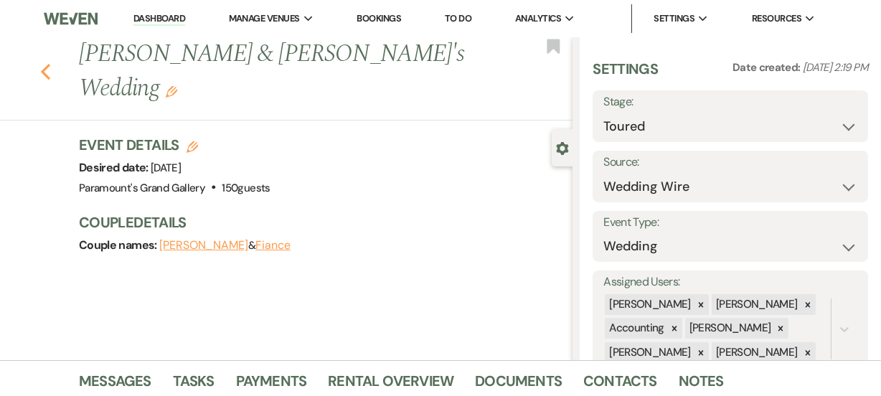
click at [50, 64] on use "button" at bounding box center [45, 72] width 9 height 16
select select "5"
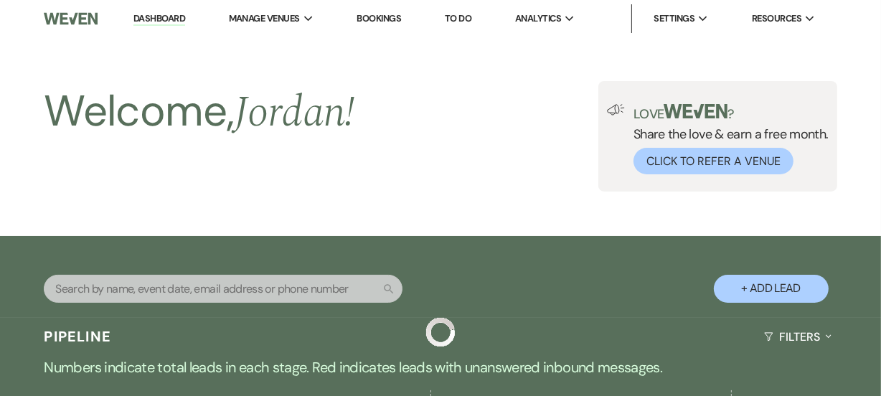
scroll to position [600, 0]
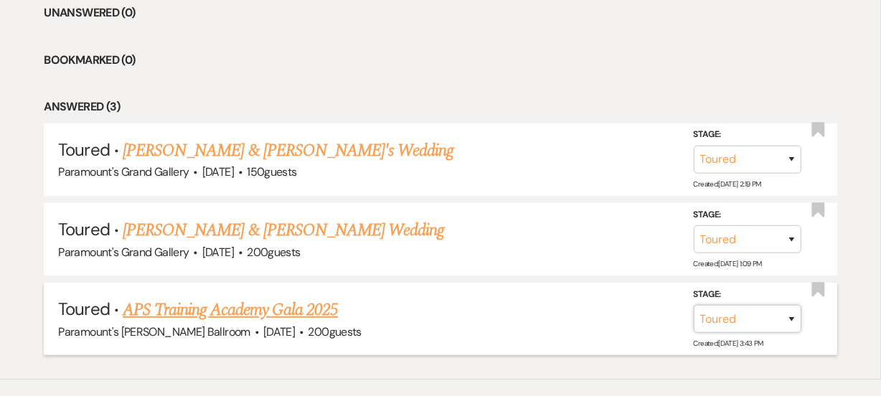
click at [782, 329] on select "Inquiry Follow Up Tour Requested Tour Confirmed Toured Proposal Sent Booked Lost" at bounding box center [748, 319] width 108 height 28
select select "6"
click at [694, 305] on select "Inquiry Follow Up Tour Requested Tour Confirmed Toured Proposal Sent Booked Lost" at bounding box center [748, 319] width 108 height 28
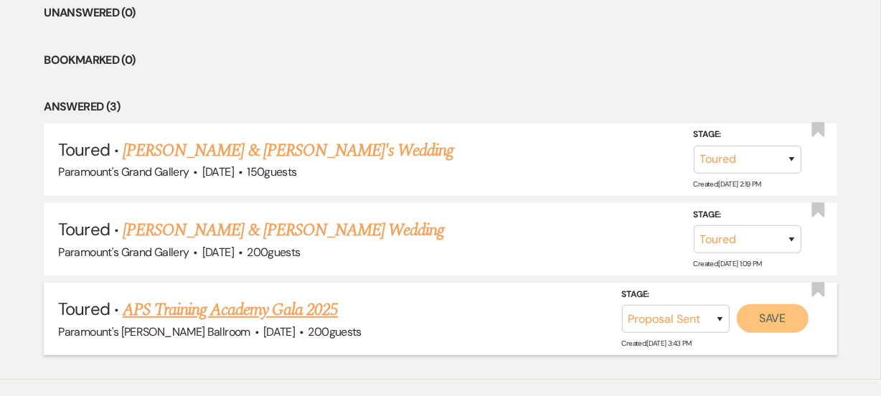
click at [796, 316] on button "Save" at bounding box center [773, 318] width 72 height 29
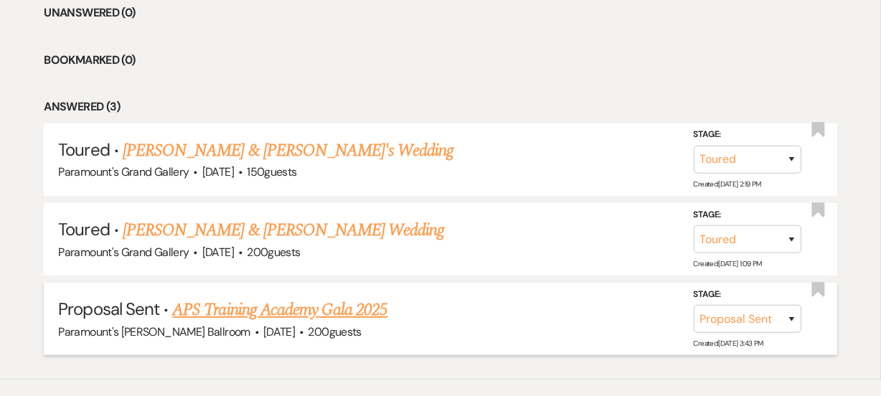
scroll to position [595, 0]
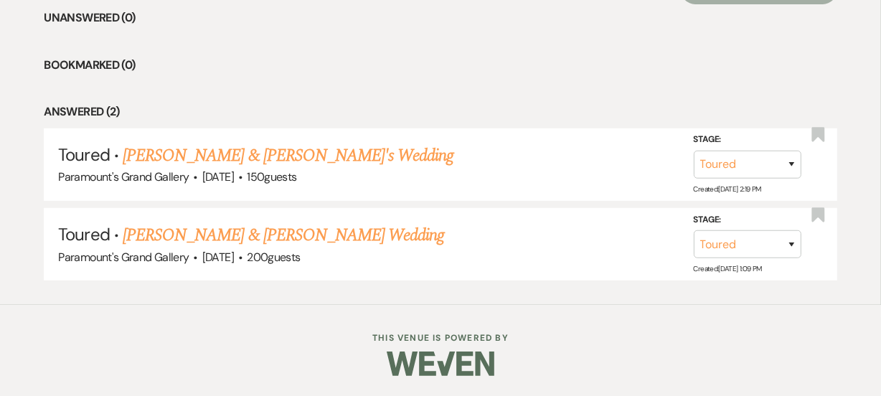
click at [0, 215] on div "Toured ↑↓ Sort By Date Created Expand Send Mass Message Unanswered (0) Bookmark…" at bounding box center [440, 129] width 881 height 352
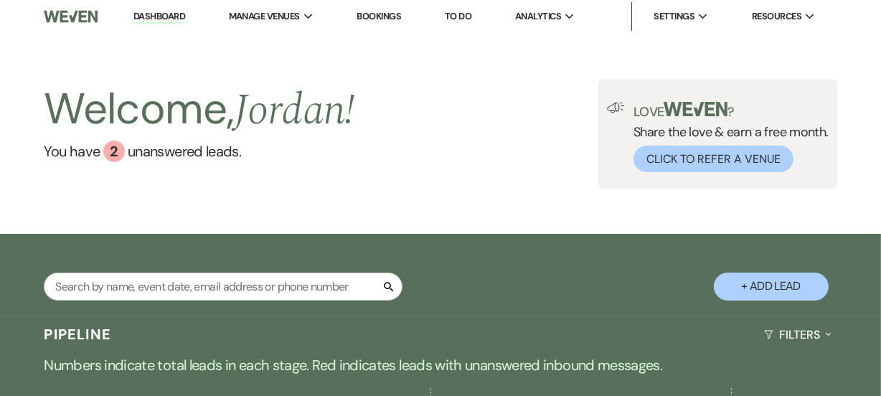
scroll to position [0, 0]
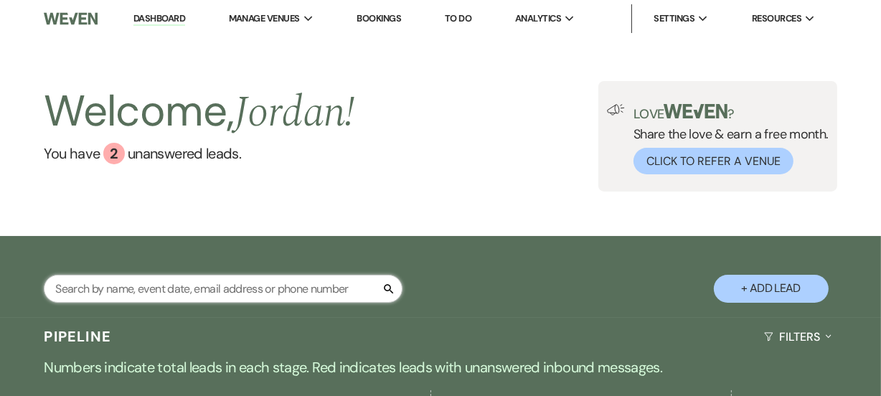
click at [122, 286] on input "text" at bounding box center [223, 289] width 359 height 28
type input "[PERSON_NAME]"
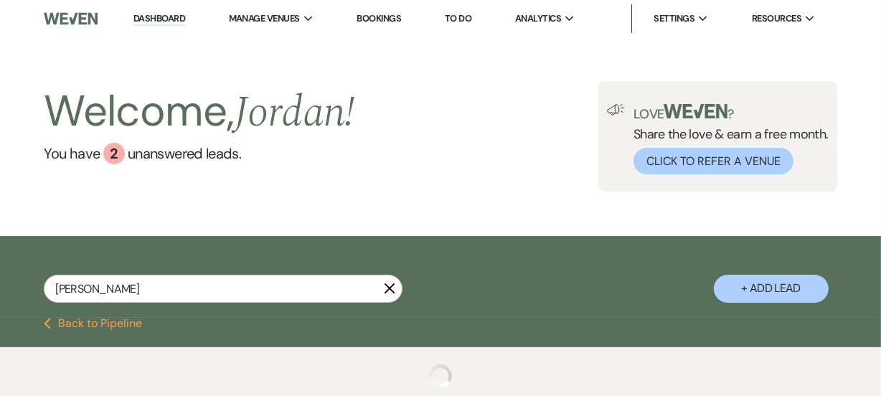
click at [528, 301] on div "[PERSON_NAME] X + Add Lead" at bounding box center [440, 278] width 881 height 71
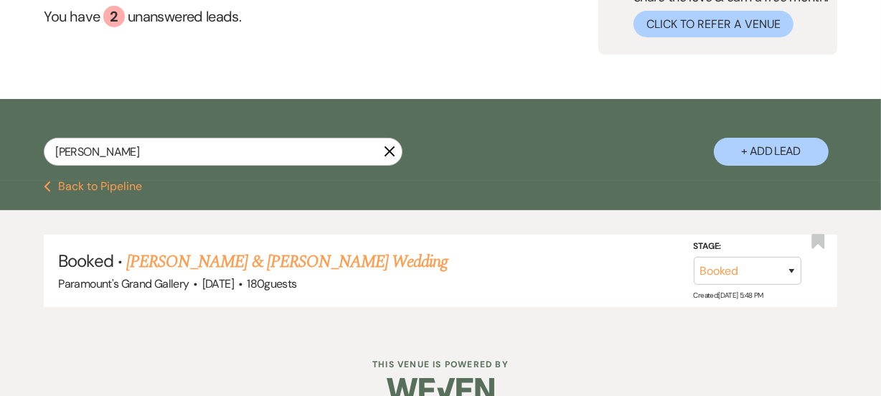
scroll to position [164, 0]
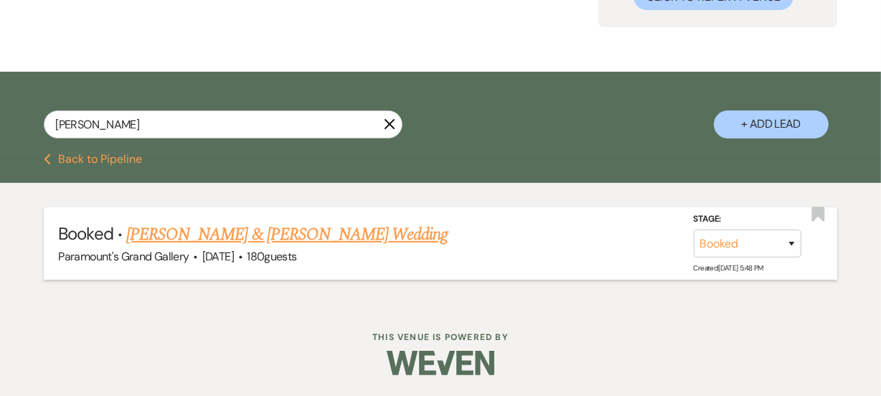
click at [304, 236] on link "[PERSON_NAME] & [PERSON_NAME] Wedding" at bounding box center [286, 235] width 321 height 26
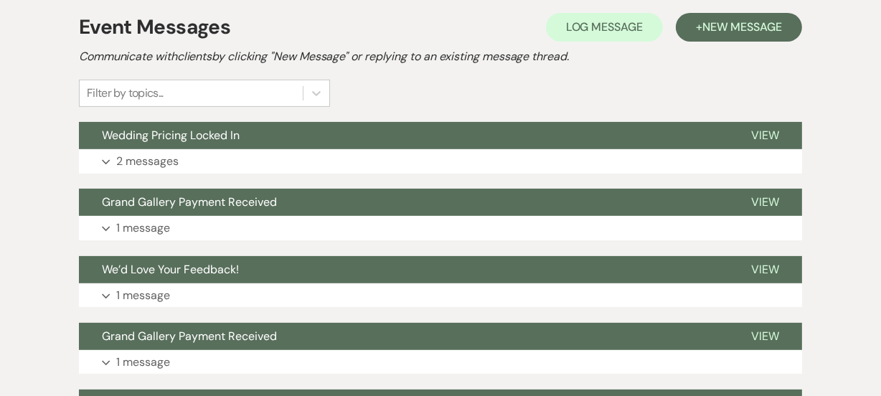
scroll to position [313, 0]
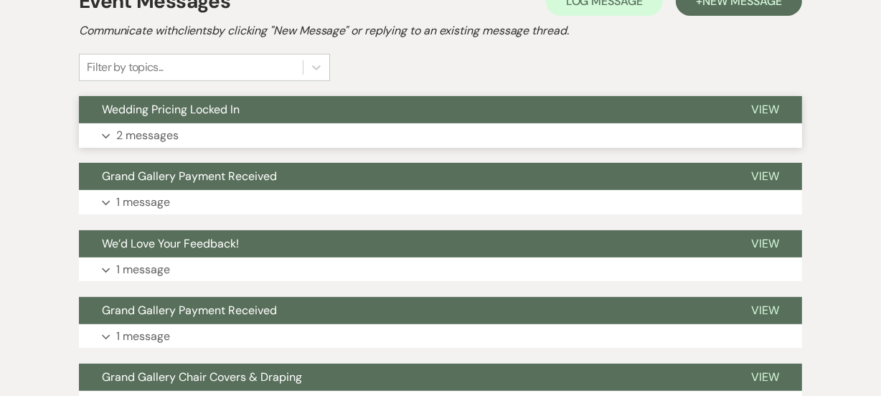
click at [358, 108] on button "Wedding Pricing Locked In" at bounding box center [403, 109] width 649 height 27
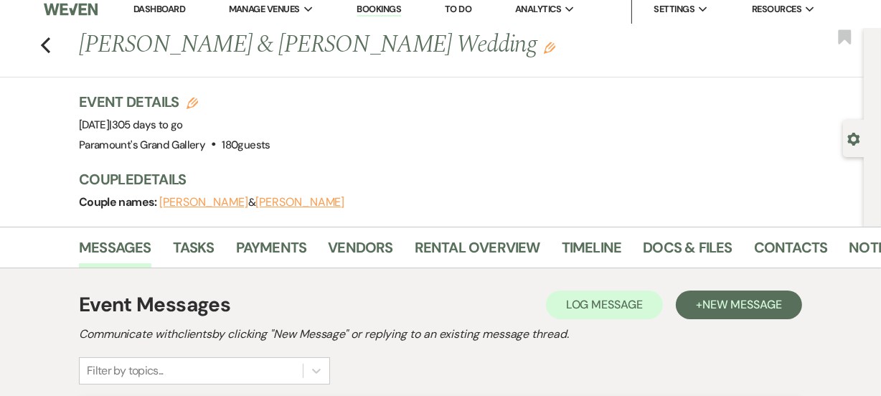
scroll to position [0, 0]
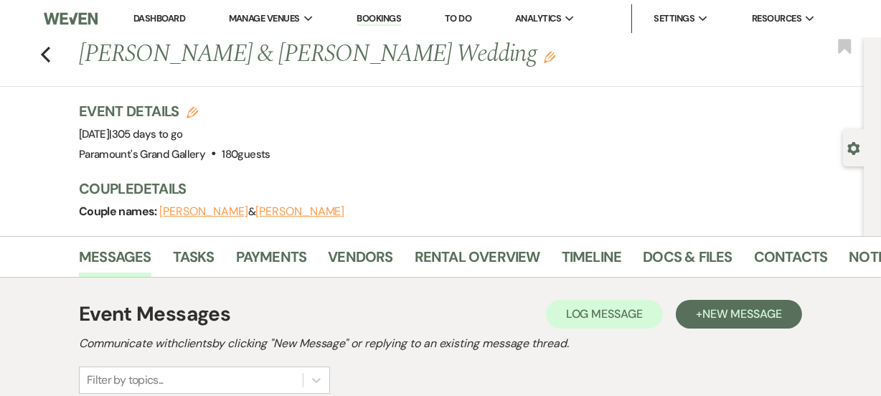
click at [166, 19] on link "Dashboard" at bounding box center [159, 18] width 52 height 12
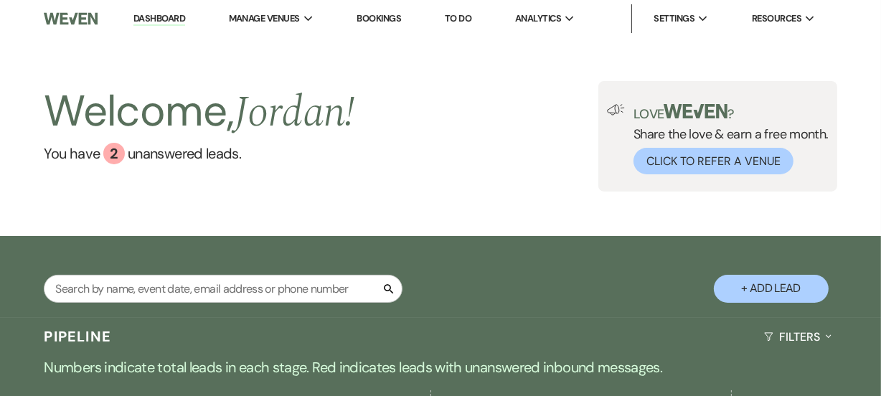
click at [677, 249] on div "Search + Add Lead" at bounding box center [440, 278] width 881 height 71
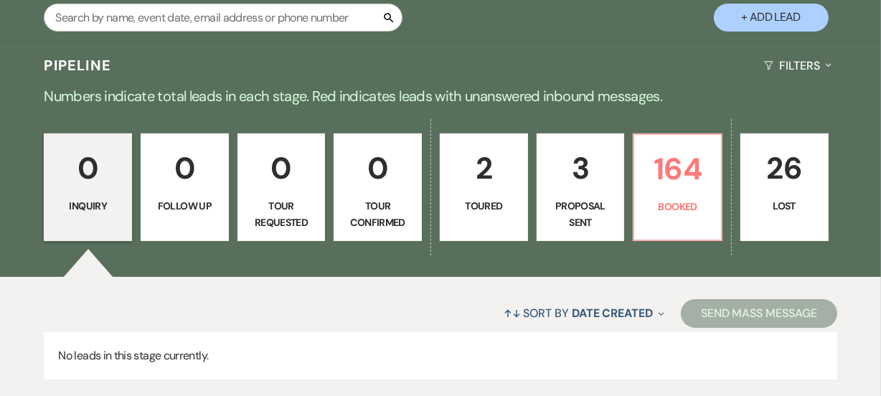
scroll to position [287, 0]
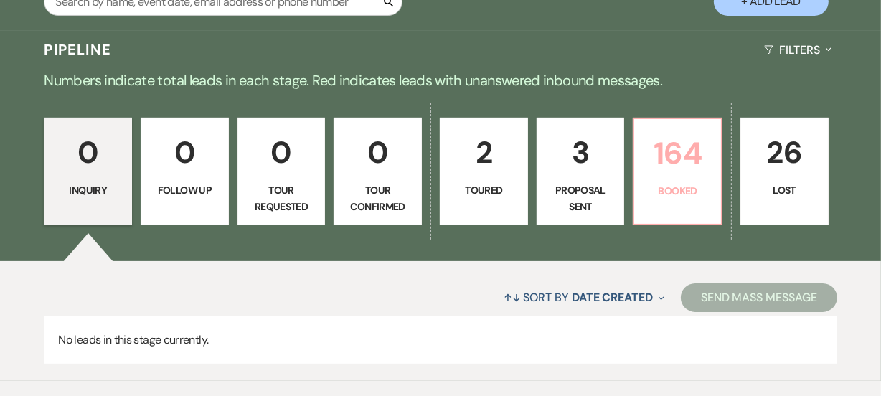
click at [676, 171] on p "164" at bounding box center [678, 153] width 70 height 48
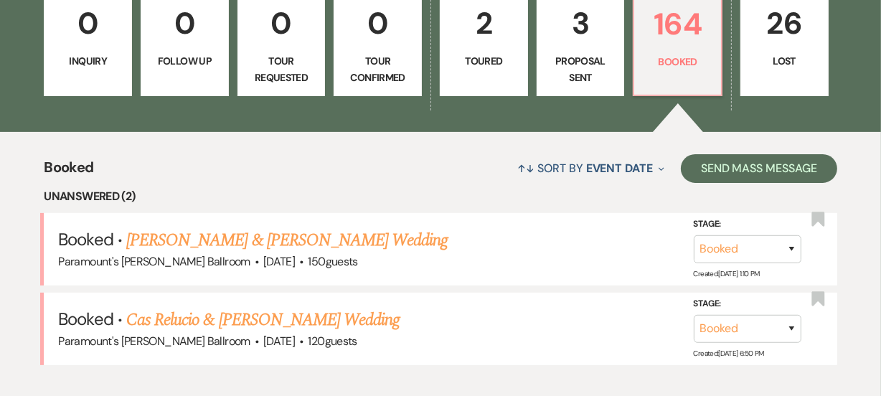
scroll to position [547, 0]
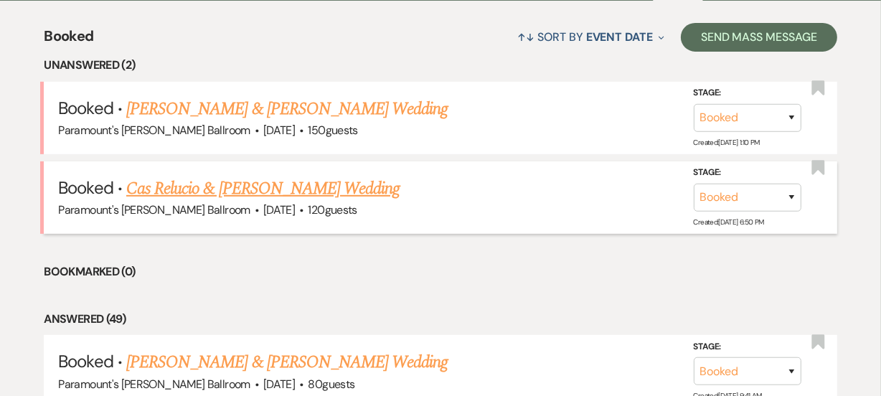
click at [286, 190] on link "Cas Relucio & [PERSON_NAME] Wedding" at bounding box center [262, 189] width 273 height 26
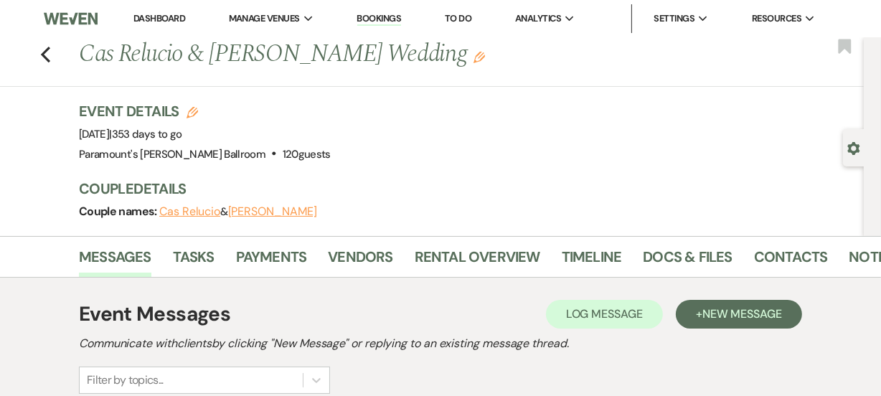
click at [398, 145] on div "Event Details Edit Event Date: [DATE] | 353 days to go Venue: [GEOGRAPHIC_DATA]…" at bounding box center [464, 132] width 771 height 63
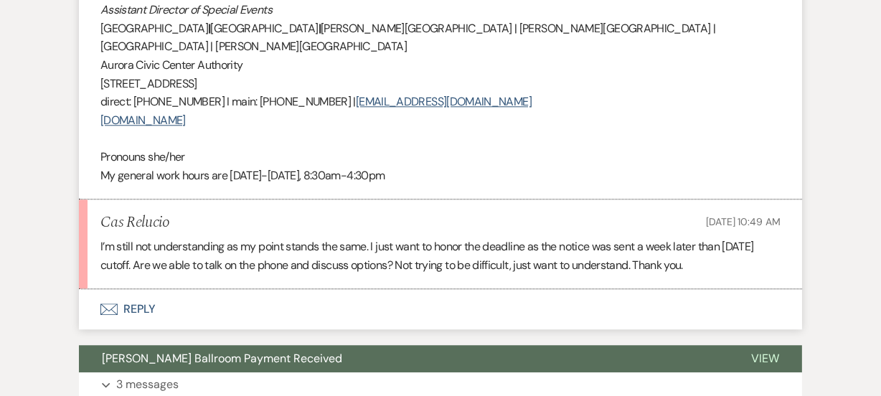
scroll to position [3183, 0]
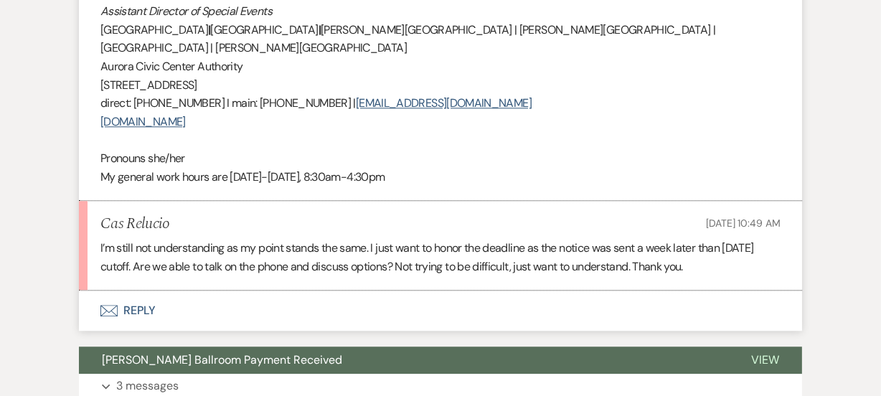
click at [258, 291] on button "Envelope Reply" at bounding box center [440, 311] width 723 height 40
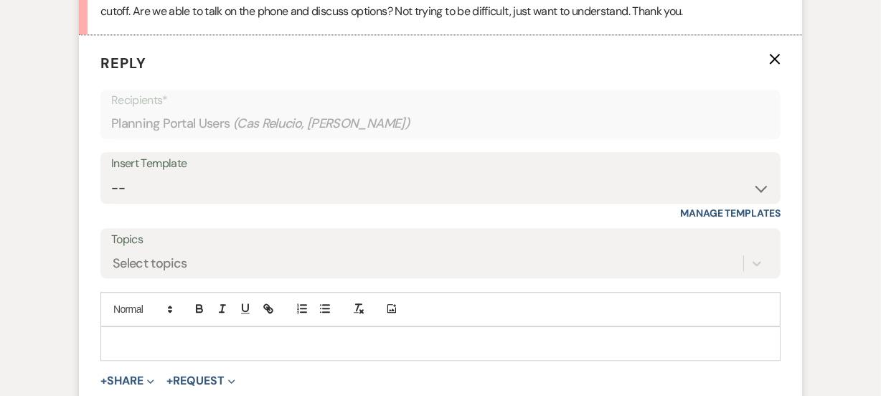
scroll to position [3450, 0]
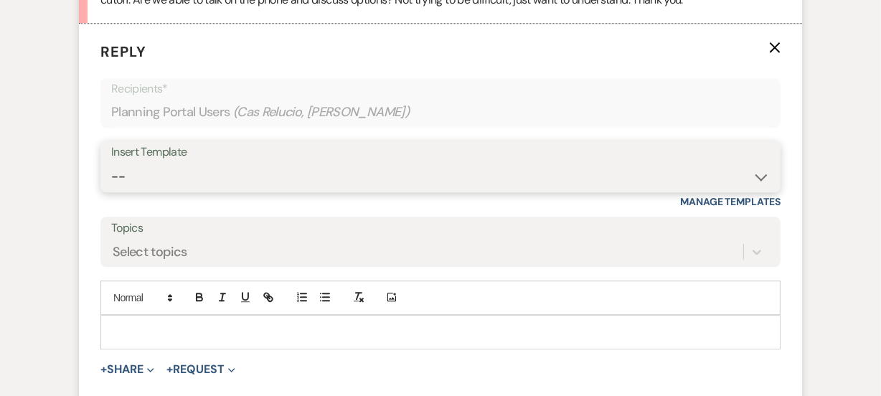
click at [261, 163] on select "-- Weven Planning Portal Introduction (Booked Events) 6 Month Consultation 9 Mo…" at bounding box center [440, 177] width 659 height 28
select select "1491"
click at [111, 163] on select "-- Weven Planning Portal Introduction (Booked Events) 6 Month Consultation 9 Mo…" at bounding box center [440, 177] width 659 height 28
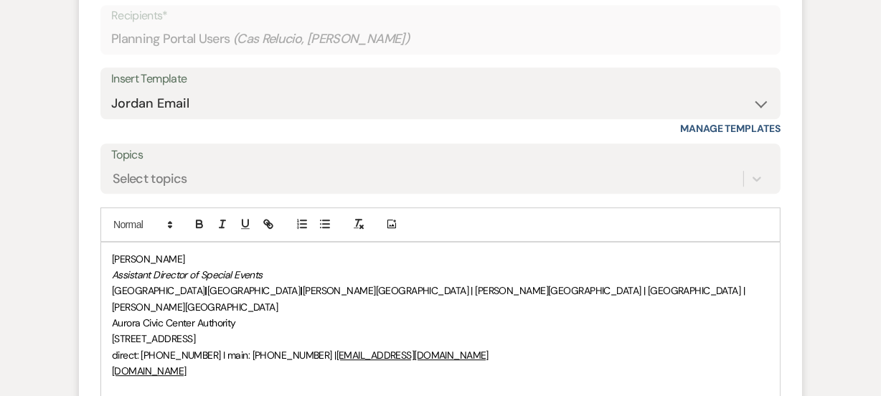
scroll to position [3581, 0]
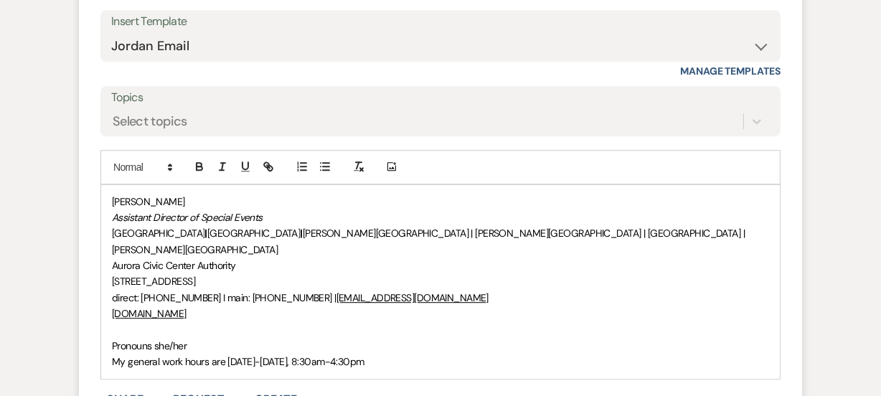
click at [106, 185] on div "[PERSON_NAME] Assistant Director of Special Events [GEOGRAPHIC_DATA] | [GEOGRAP…" at bounding box center [440, 282] width 679 height 194
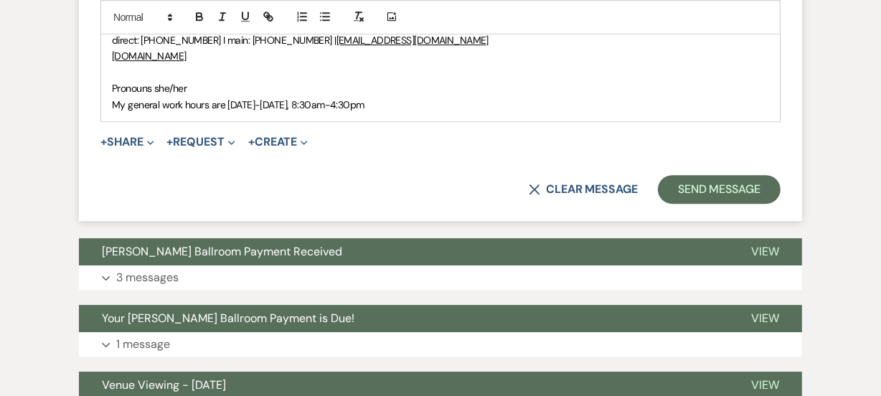
scroll to position [3939, 0]
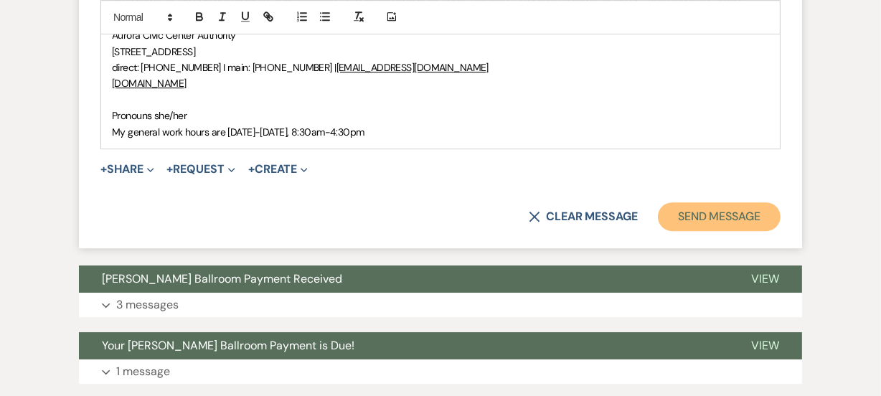
click at [722, 202] on button "Send Message" at bounding box center [719, 216] width 123 height 29
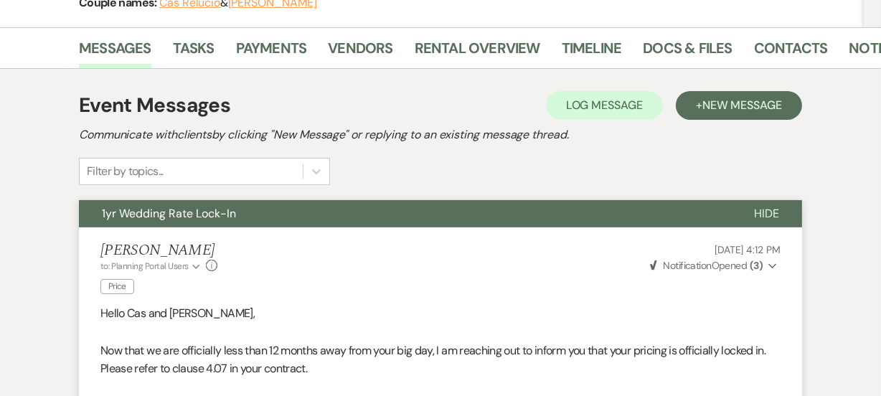
scroll to position [200, 0]
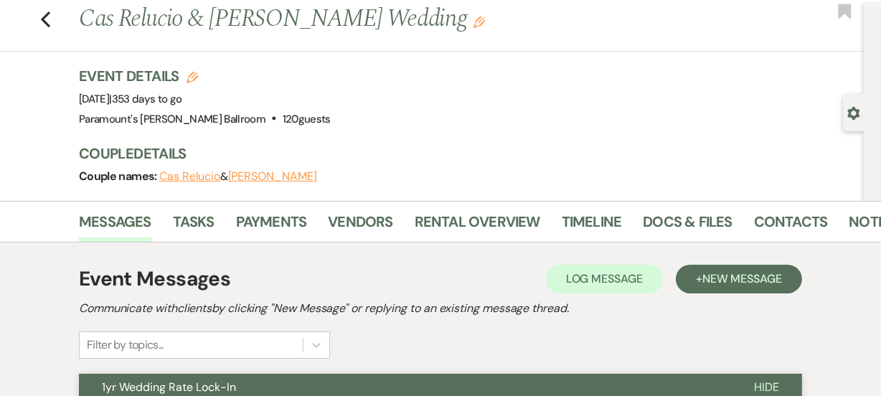
scroll to position [0, 0]
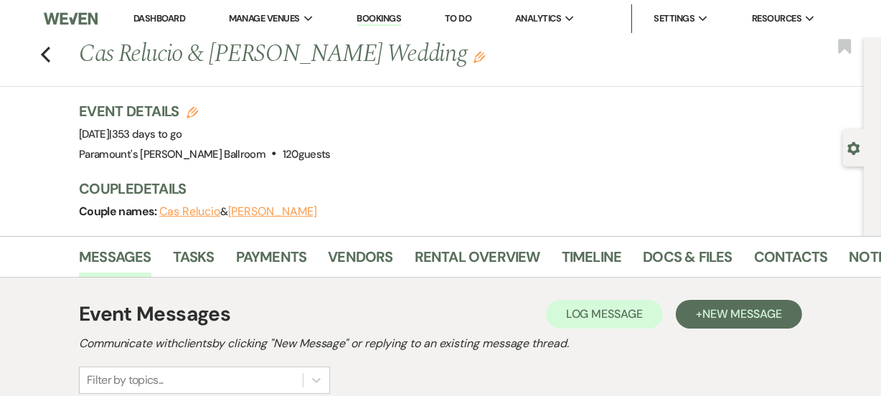
click at [154, 13] on link "Dashboard" at bounding box center [159, 18] width 52 height 12
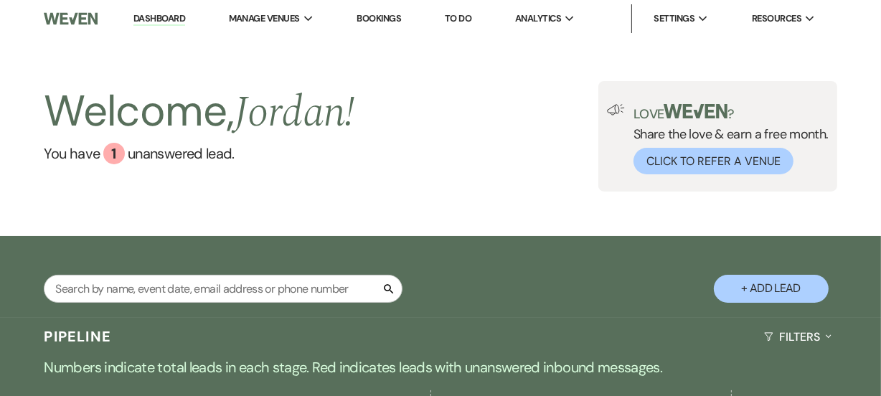
click at [570, 128] on div "Welcome, [PERSON_NAME] ! You have 1 unanswered lead . Love ? Share the love & e…" at bounding box center [440, 136] width 881 height 111
